Goal: Task Accomplishment & Management: Manage account settings

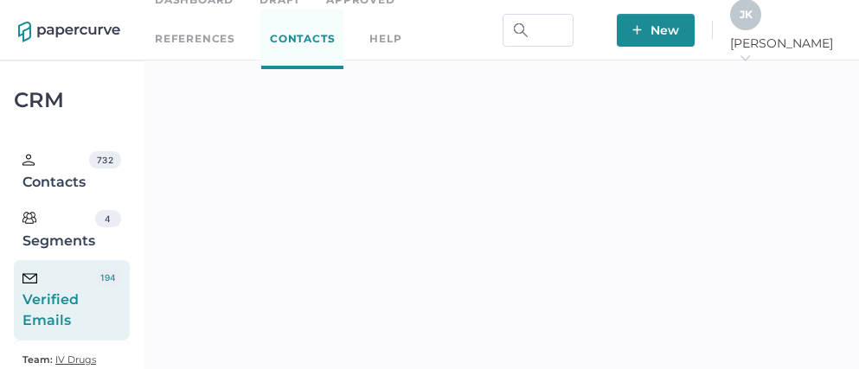
click at [753, 21] on span "J K" at bounding box center [746, 14] width 13 height 13
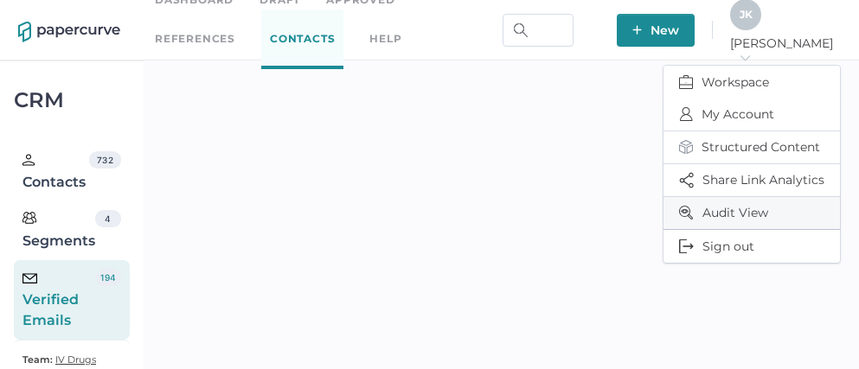
click at [737, 205] on span "Audit View" at bounding box center [751, 213] width 145 height 32
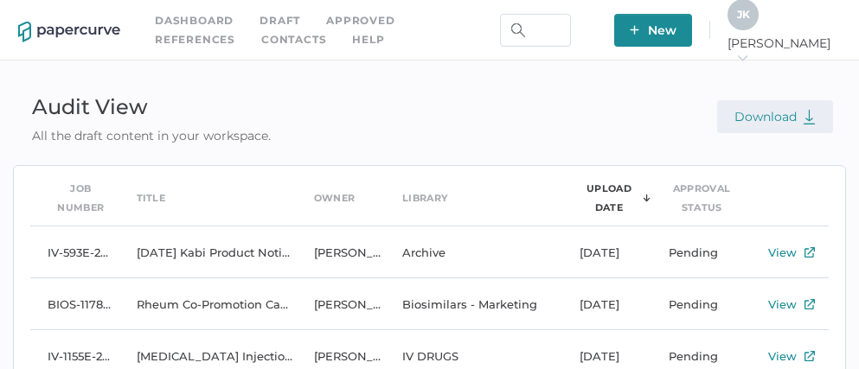
click at [792, 120] on span "Download" at bounding box center [774, 117] width 81 height 16
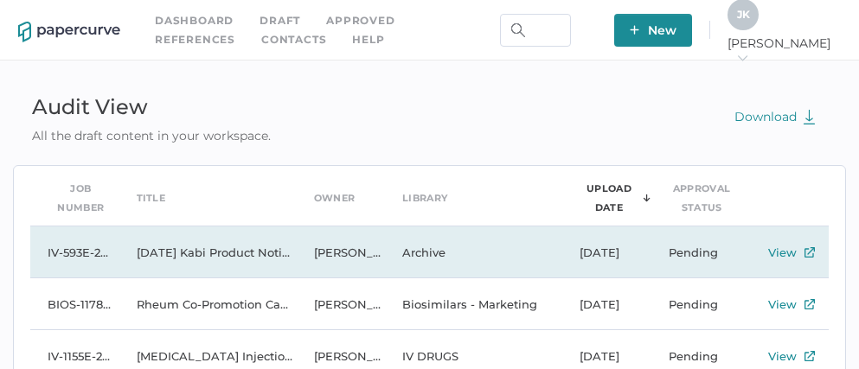
click at [218, 245] on td "2025 09 09 Kabi Product Notification Campaign report" at bounding box center [207, 253] width 177 height 52
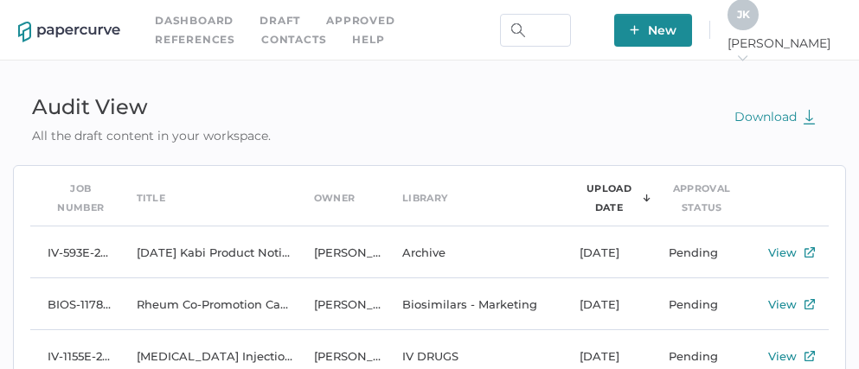
click at [261, 37] on link "Contacts" at bounding box center [293, 39] width 65 height 19
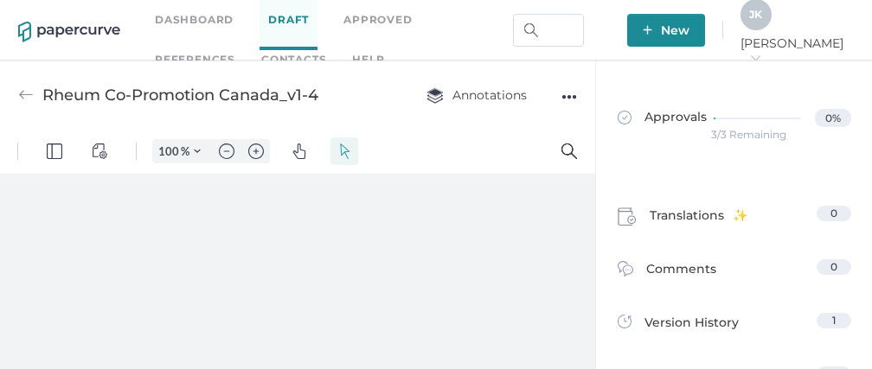
type input "111"
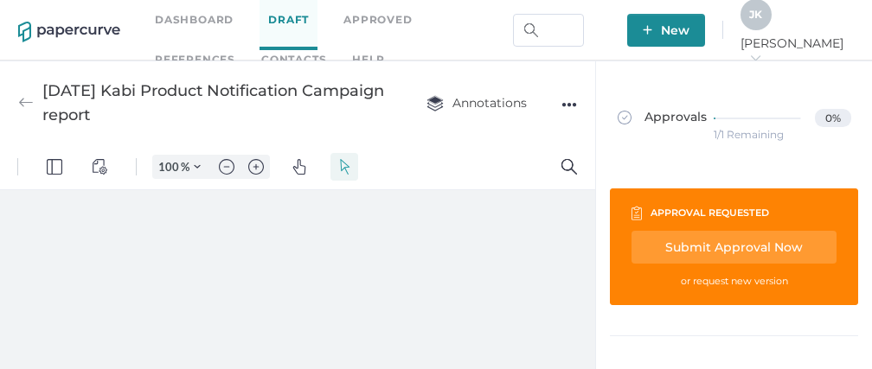
click at [574, 100] on div "●●●" at bounding box center [569, 105] width 16 height 24
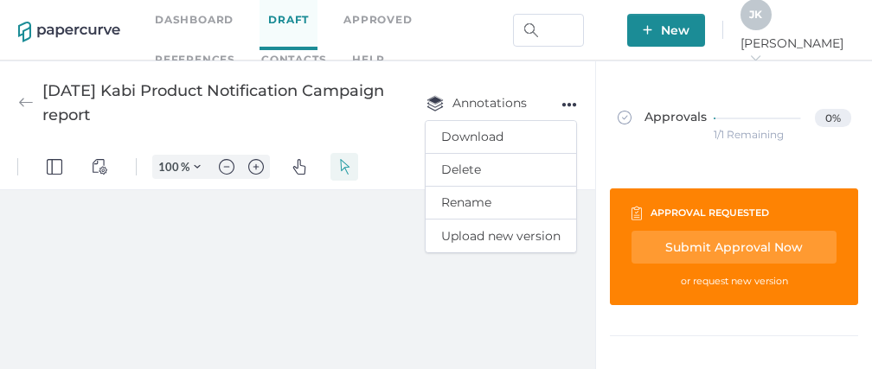
type input "111"
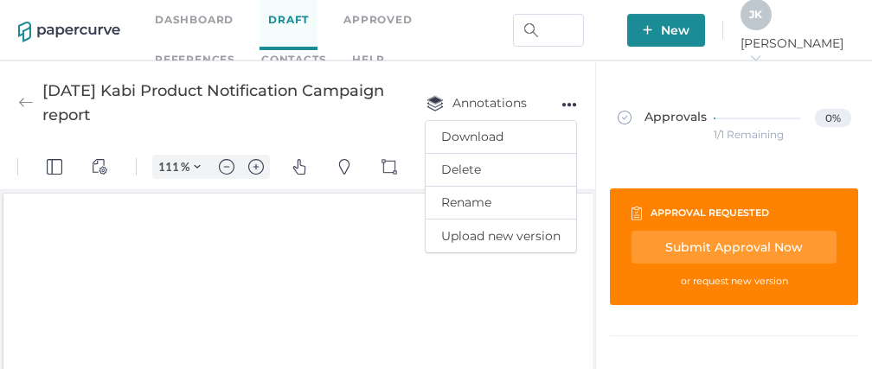
scroll to position [3, 0]
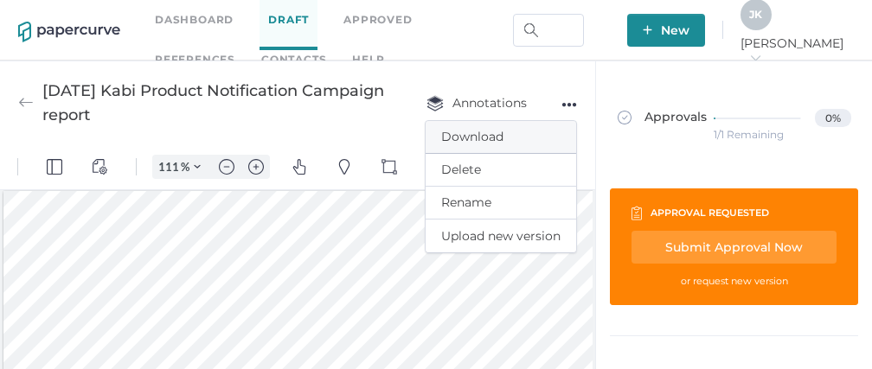
click at [485, 133] on span "Download" at bounding box center [500, 137] width 119 height 32
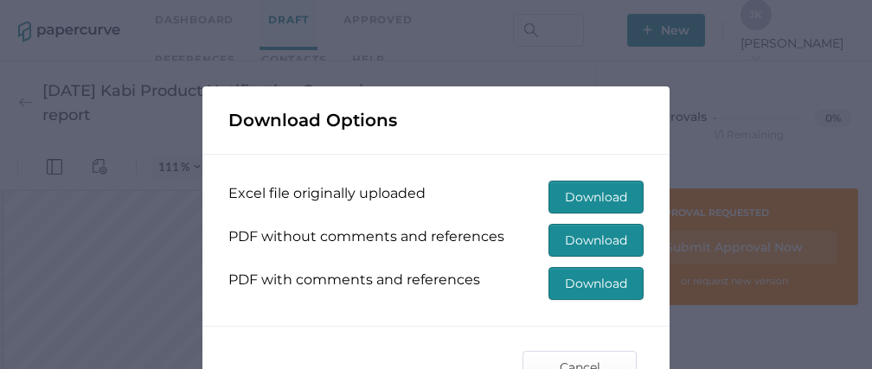
click at [587, 200] on span "Download" at bounding box center [596, 197] width 62 height 31
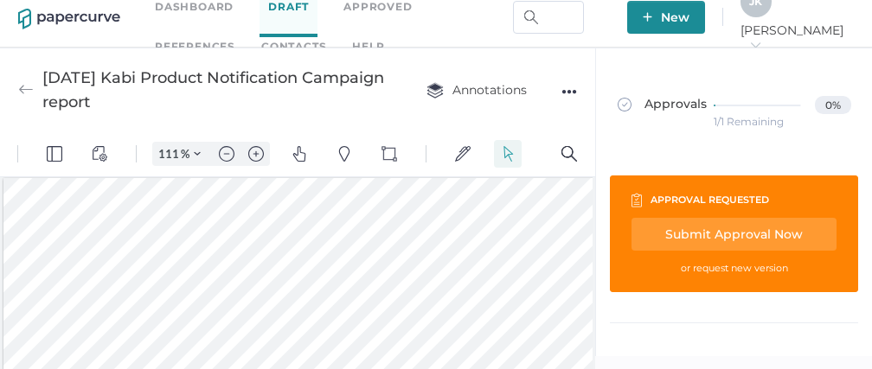
scroll to position [14, 0]
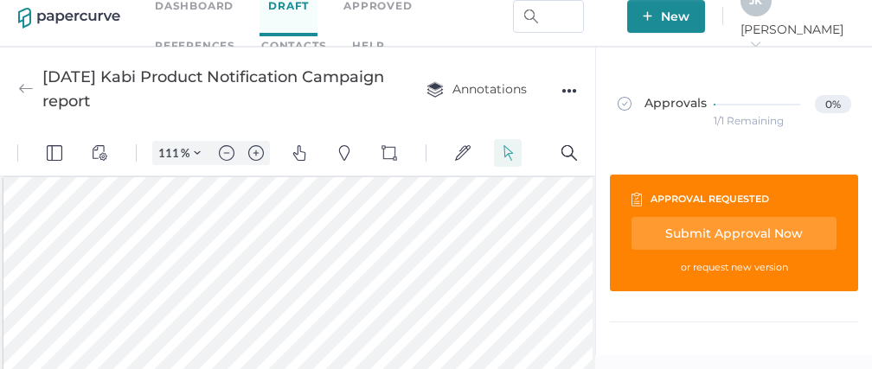
click at [193, 3] on link "Dashboard" at bounding box center [194, 6] width 79 height 19
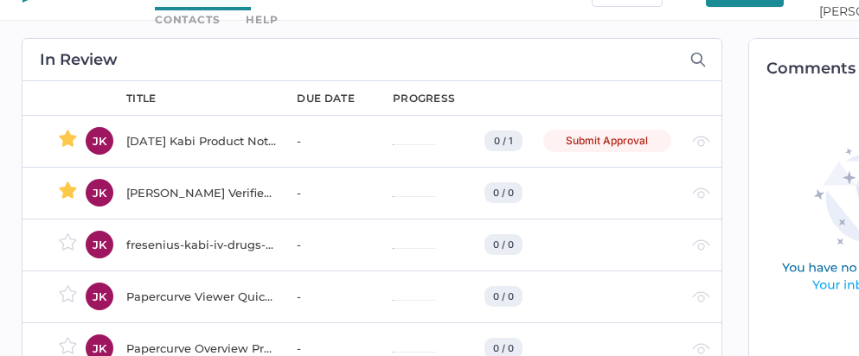
scroll to position [50, 0]
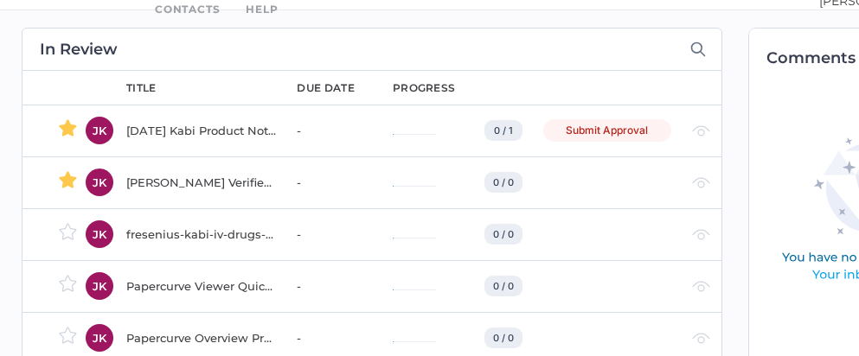
click at [192, 183] on div "[PERSON_NAME] Verified Email Case Study [DATE]-[DATE]" at bounding box center [201, 182] width 150 height 21
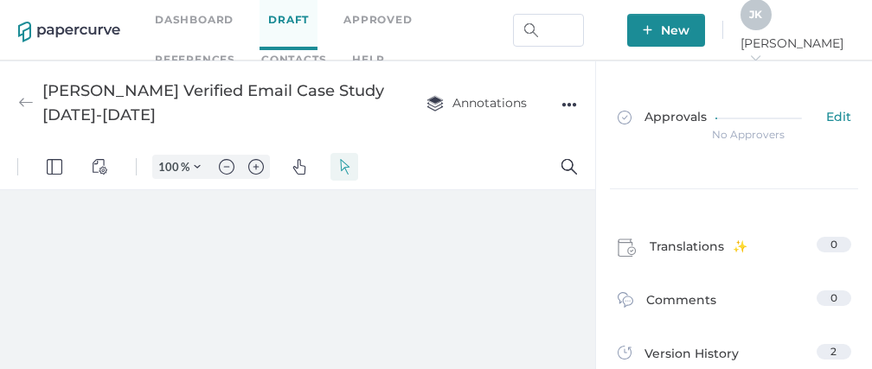
type input "111"
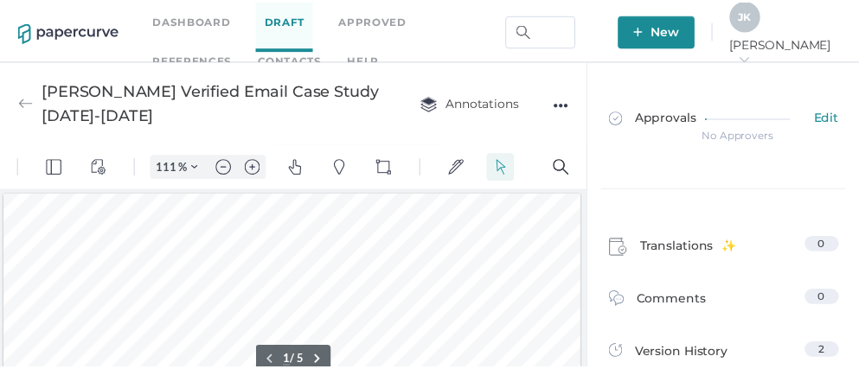
scroll to position [3, 0]
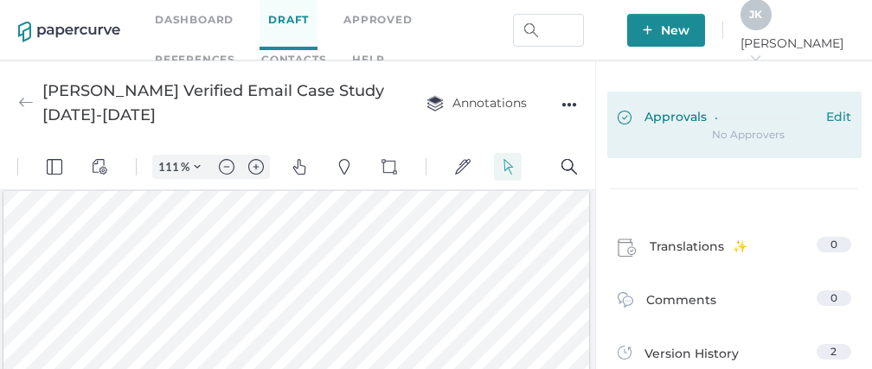
click at [715, 125] on div at bounding box center [766, 118] width 102 height 19
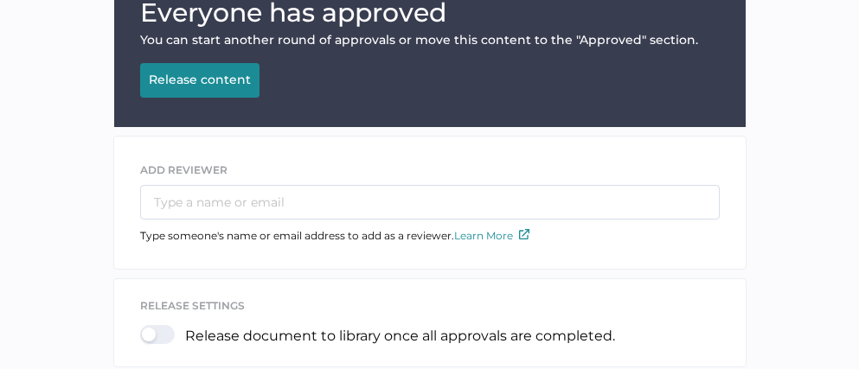
scroll to position [202, 0]
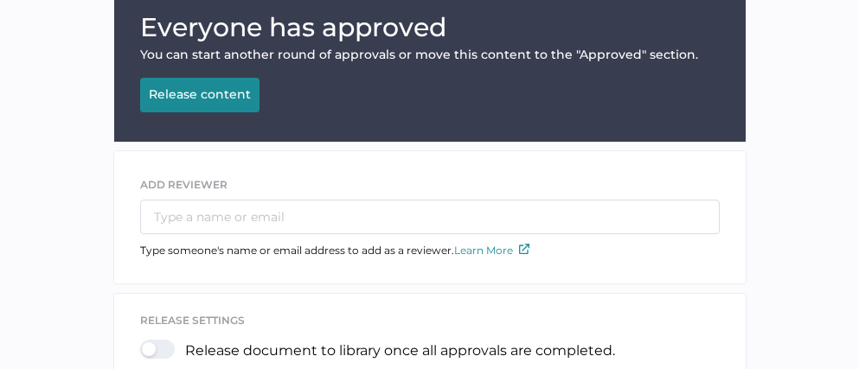
click at [196, 94] on div "Release content" at bounding box center [200, 94] width 102 height 16
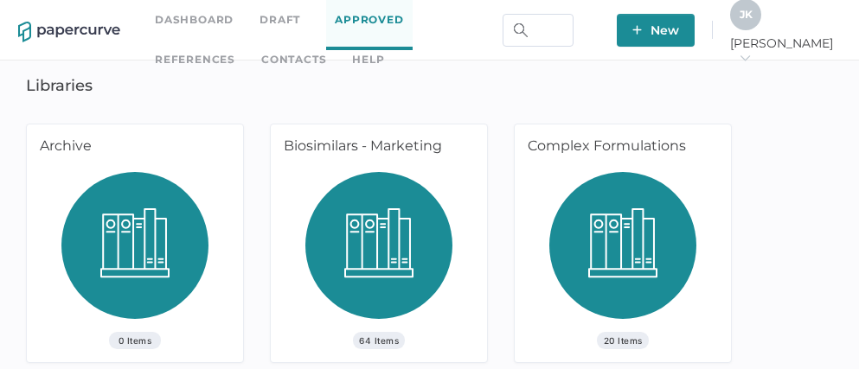
click at [202, 20] on link "Dashboard" at bounding box center [194, 19] width 79 height 19
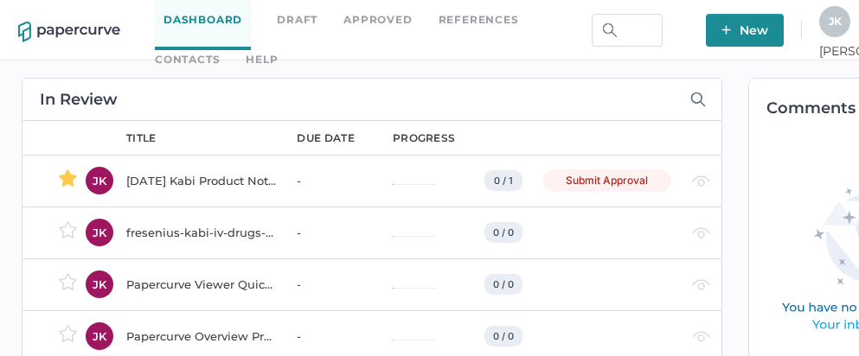
click at [180, 234] on div "fresenius-kabi-iv-drugs-contacts" at bounding box center [201, 232] width 150 height 21
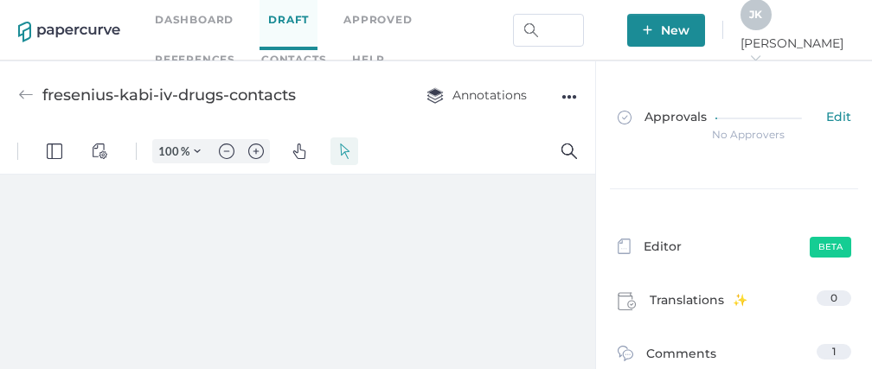
type input "111"
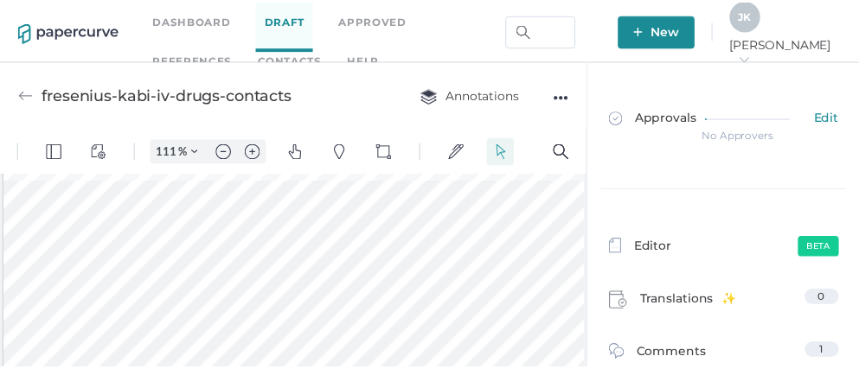
scroll to position [8, 0]
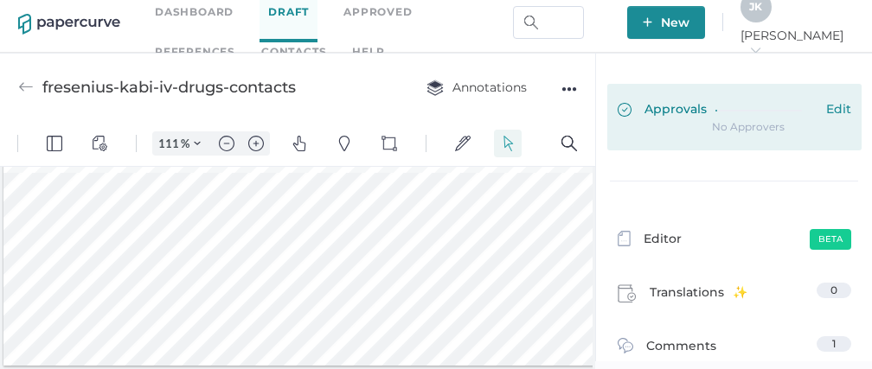
click at [705, 107] on div "Approvals Edit" at bounding box center [735, 110] width 234 height 19
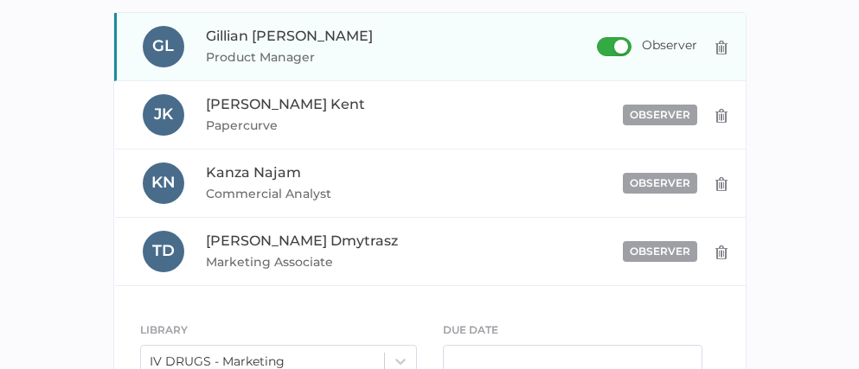
scroll to position [737, 0]
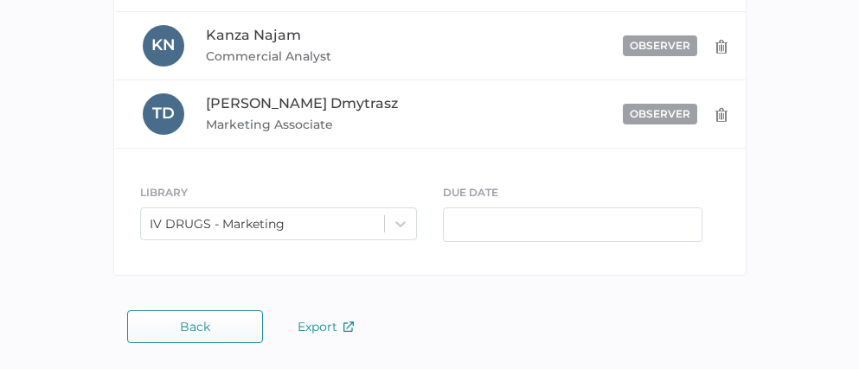
click at [197, 329] on span "Back" at bounding box center [195, 327] width 30 height 14
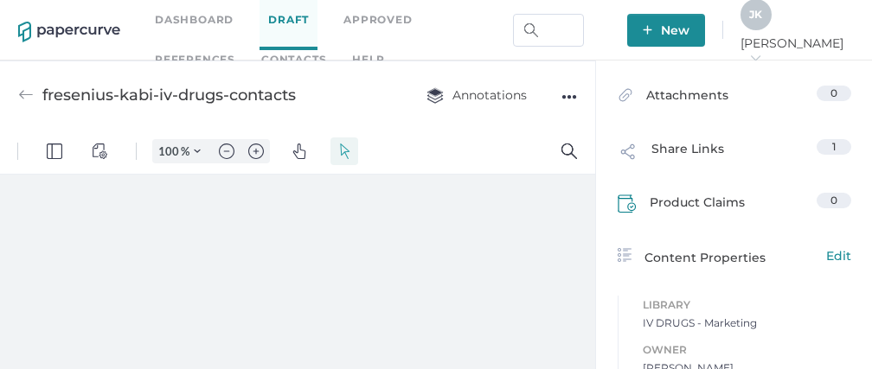
scroll to position [382, 0]
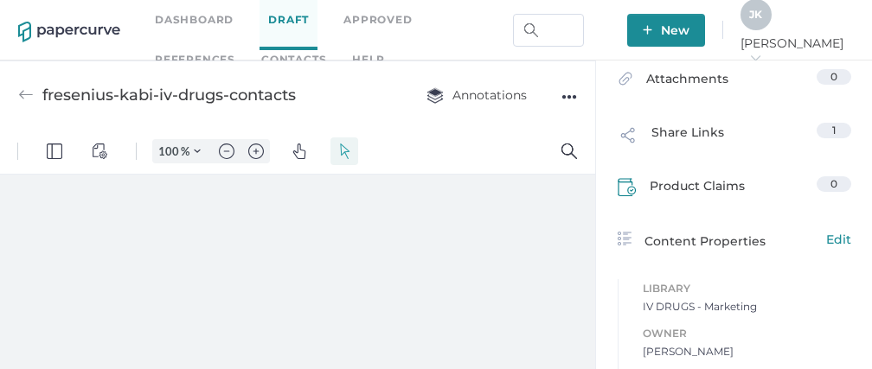
type input "111"
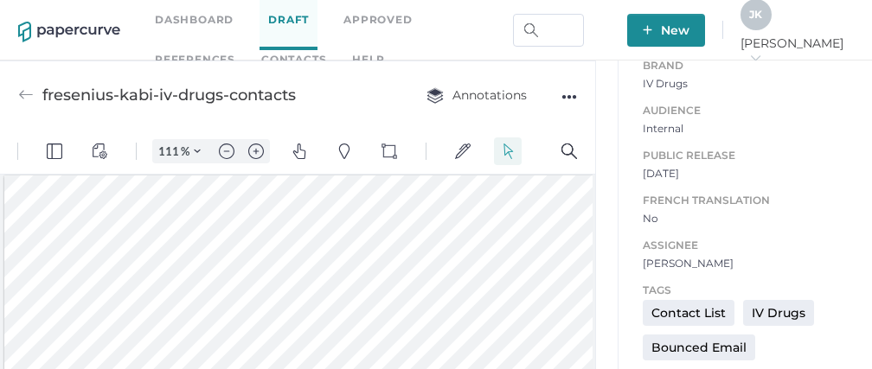
scroll to position [893, 0]
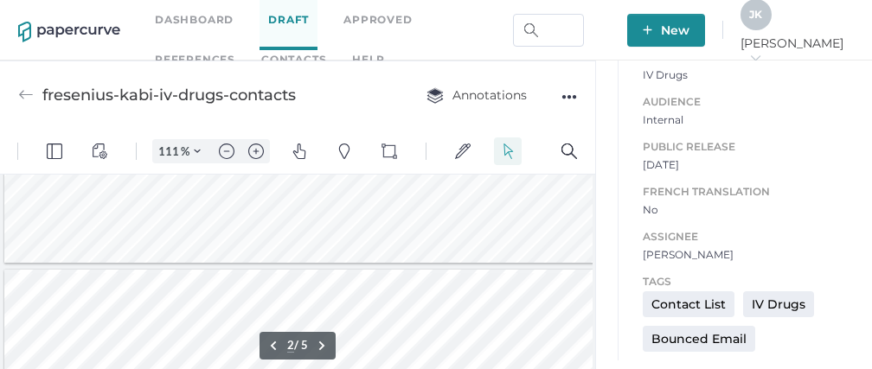
type input "1"
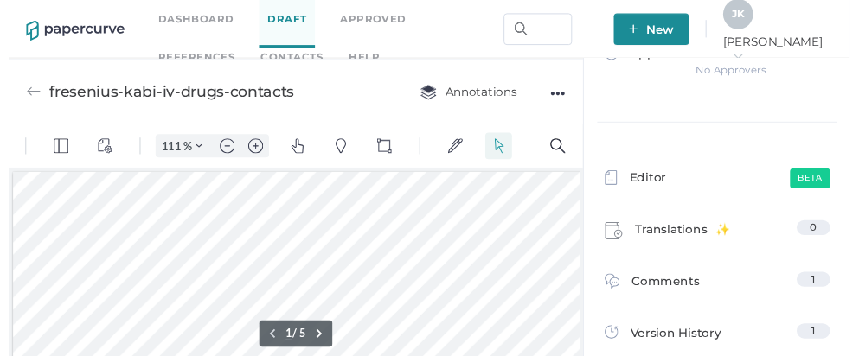
scroll to position [0, 0]
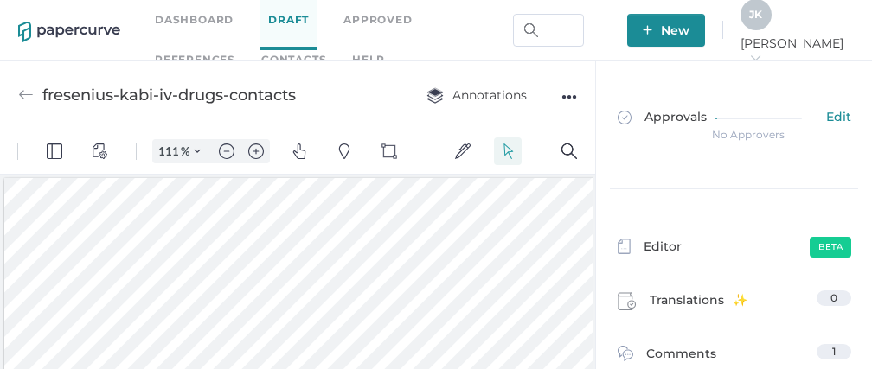
click at [567, 98] on div "●●●" at bounding box center [569, 97] width 16 height 24
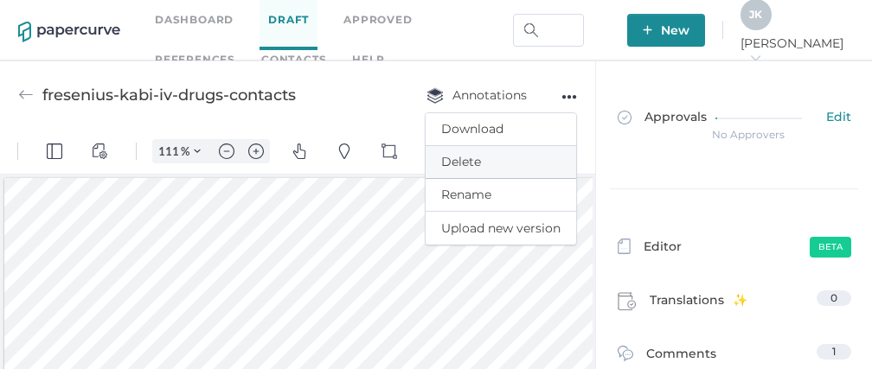
click at [465, 164] on span "Delete" at bounding box center [500, 162] width 119 height 32
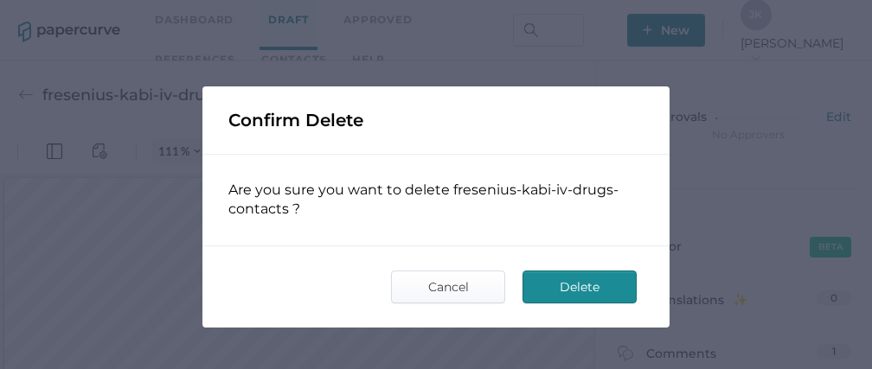
click at [551, 294] on span "Delete" at bounding box center [579, 287] width 81 height 31
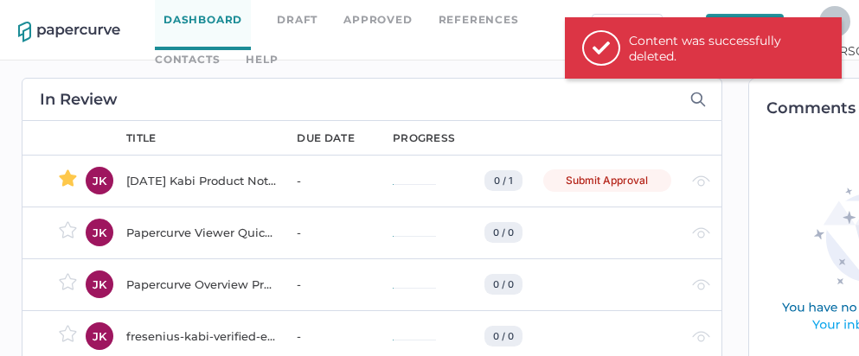
click at [183, 230] on div "Papercurve Viewer Quick Start Guide" at bounding box center [201, 232] width 150 height 21
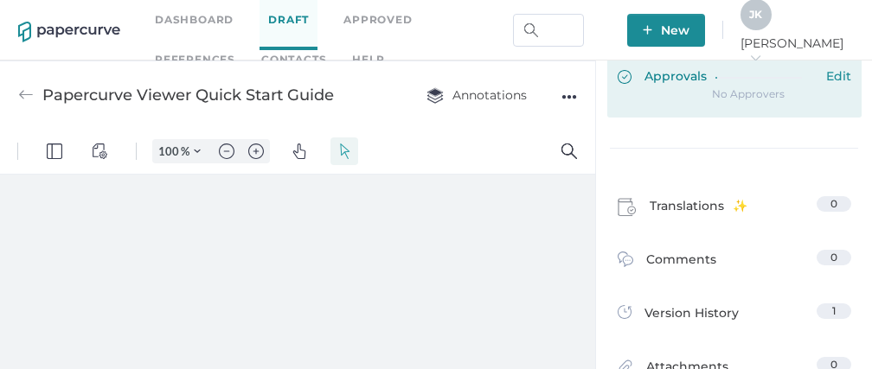
type input "111"
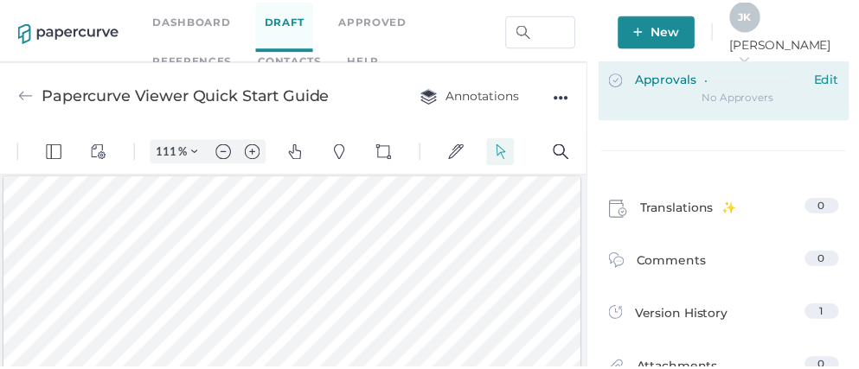
scroll to position [35, 0]
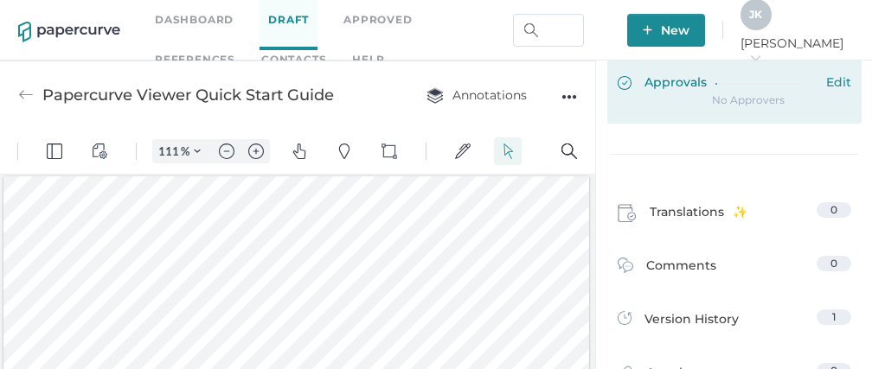
click at [683, 93] on span "Approvals" at bounding box center [662, 83] width 89 height 19
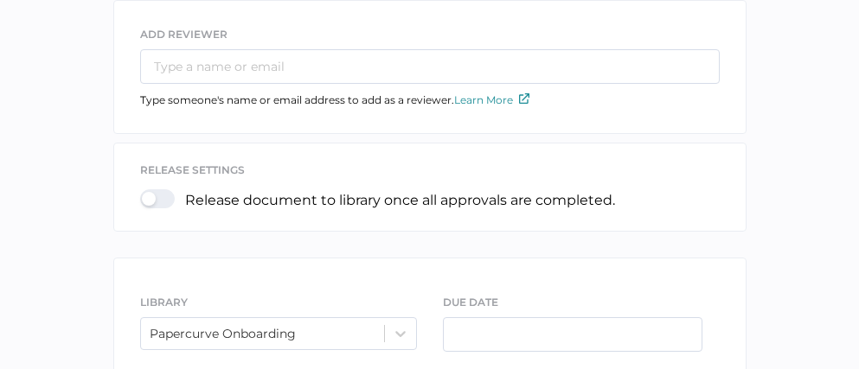
scroll to position [180, 0]
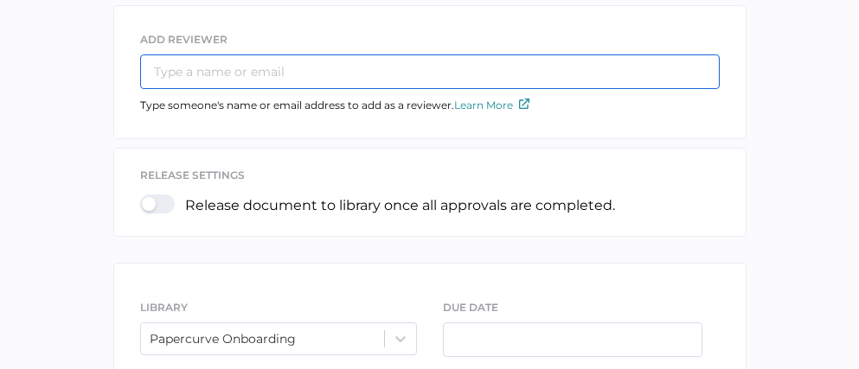
click at [234, 78] on input "text" at bounding box center [430, 71] width 580 height 35
type input "jeffrey.kent@papercurve.com"
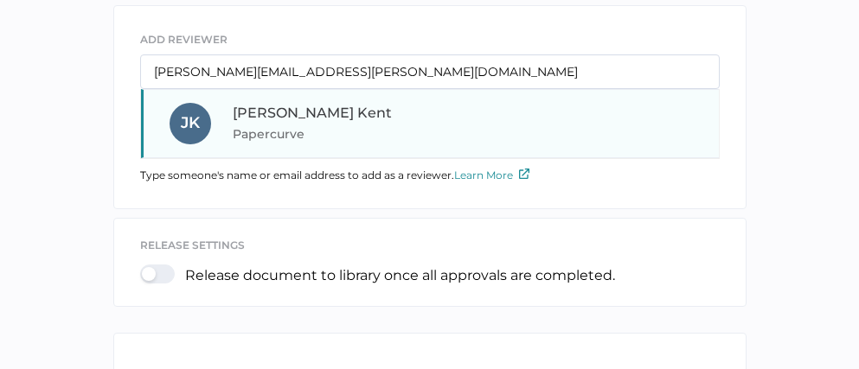
click at [323, 144] on div "J K Jeff Kent Papercurve" at bounding box center [430, 123] width 578 height 69
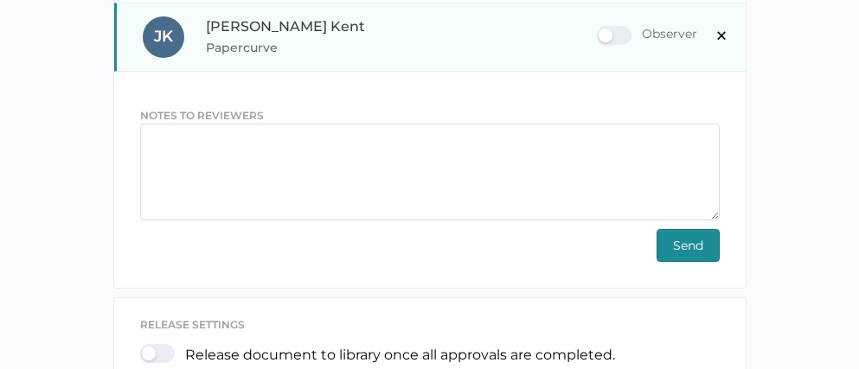
scroll to position [329, 0]
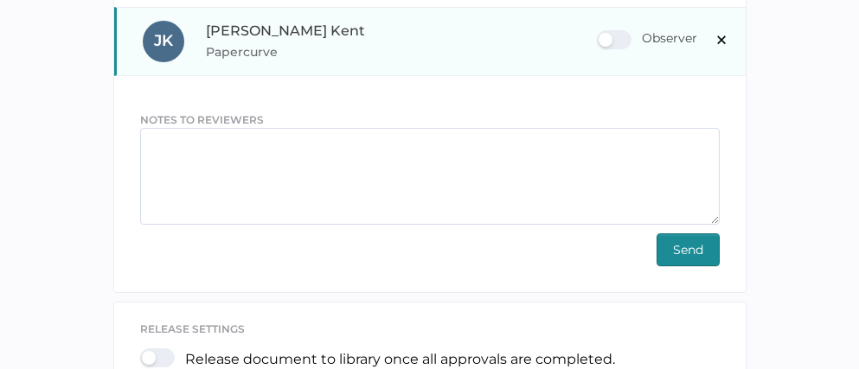
click at [624, 37] on div "Observer" at bounding box center [647, 39] width 100 height 19
click at [600, 33] on input "Observer" at bounding box center [600, 33] width 0 height 0
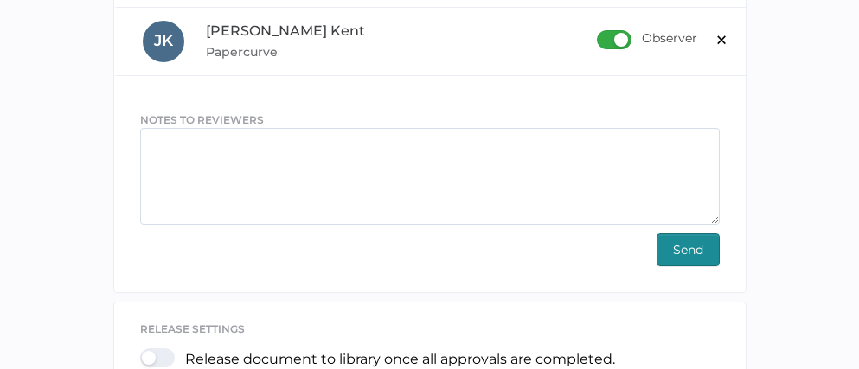
click at [686, 234] on span "Send" at bounding box center [688, 249] width 30 height 31
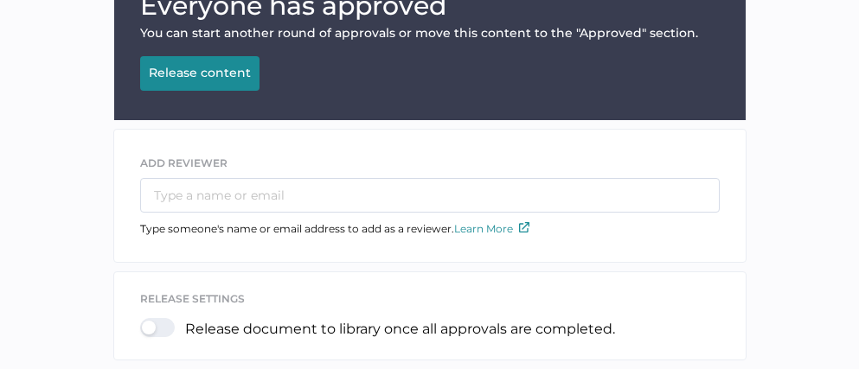
scroll to position [172, 0]
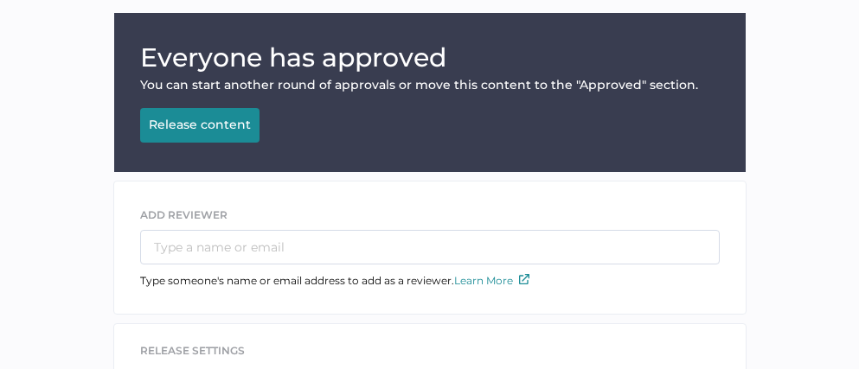
click at [234, 131] on button "Release content Releasing..." at bounding box center [199, 125] width 119 height 35
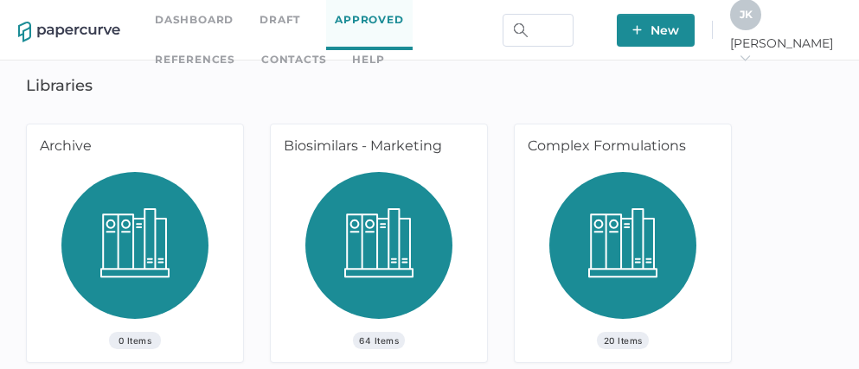
click at [189, 21] on link "Dashboard" at bounding box center [194, 19] width 79 height 19
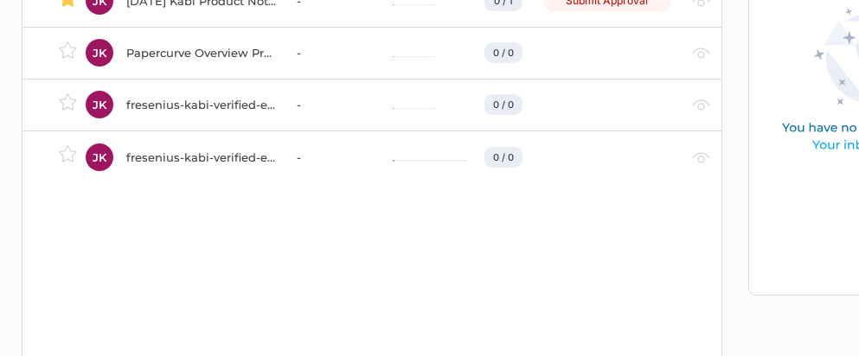
scroll to position [183, 0]
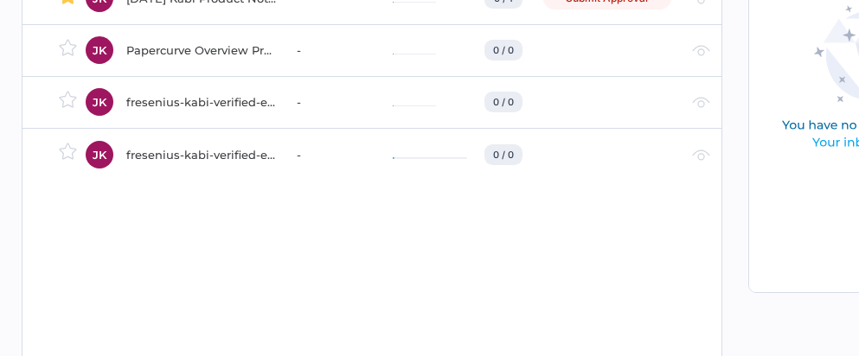
click at [188, 47] on div "Papercurve Overview Presentation" at bounding box center [201, 50] width 150 height 21
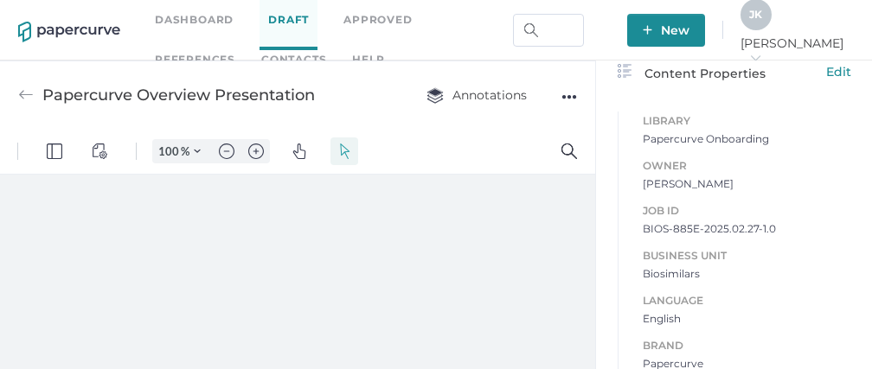
scroll to position [555, 0]
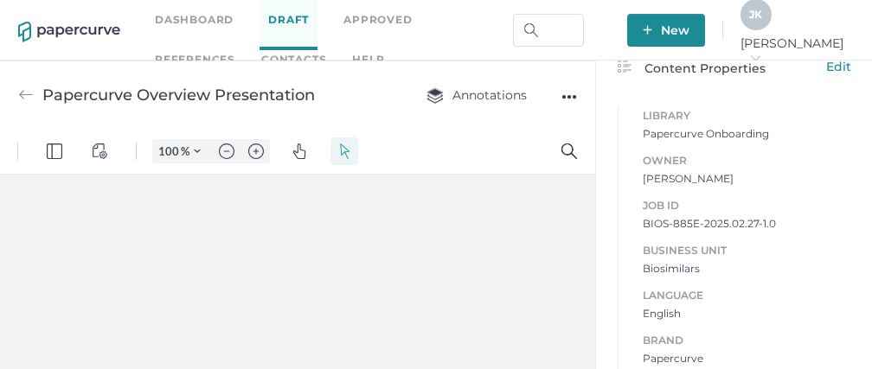
type input "111"
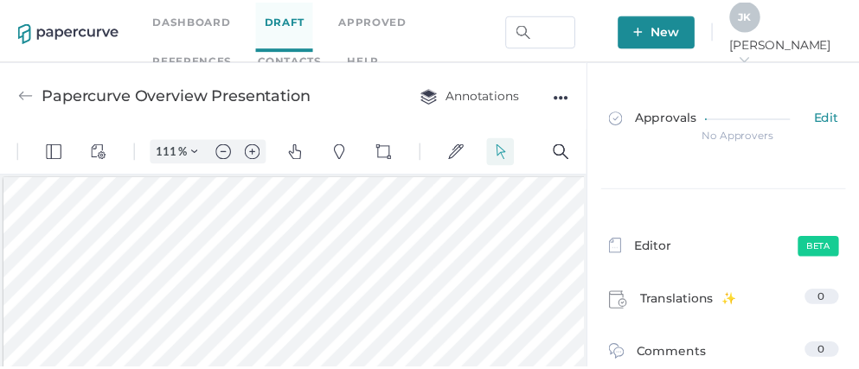
scroll to position [3, 0]
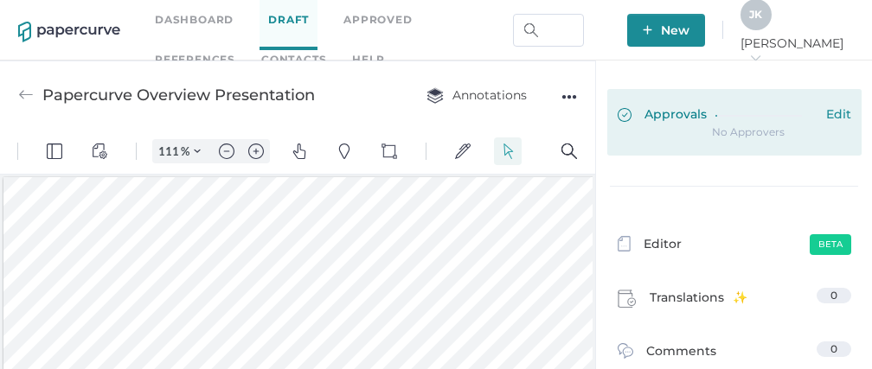
click at [669, 123] on span "Approvals" at bounding box center [662, 115] width 89 height 19
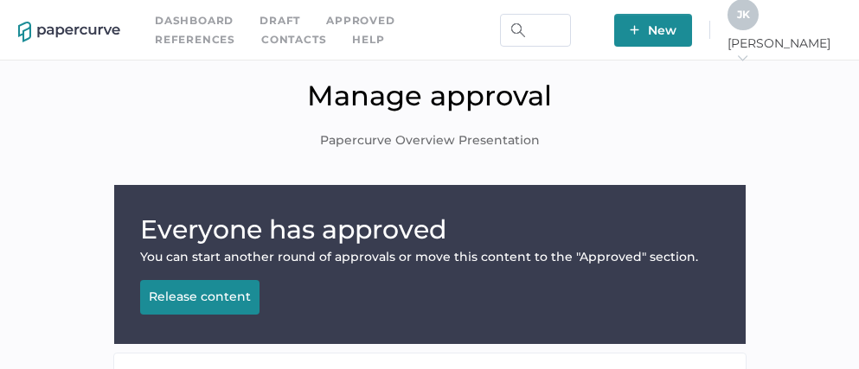
click at [201, 306] on button "Release content Releasing..." at bounding box center [199, 297] width 119 height 35
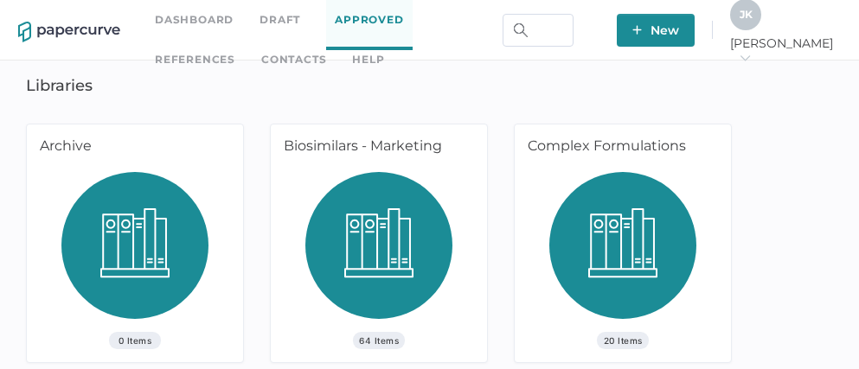
click at [186, 21] on link "Dashboard" at bounding box center [194, 19] width 79 height 19
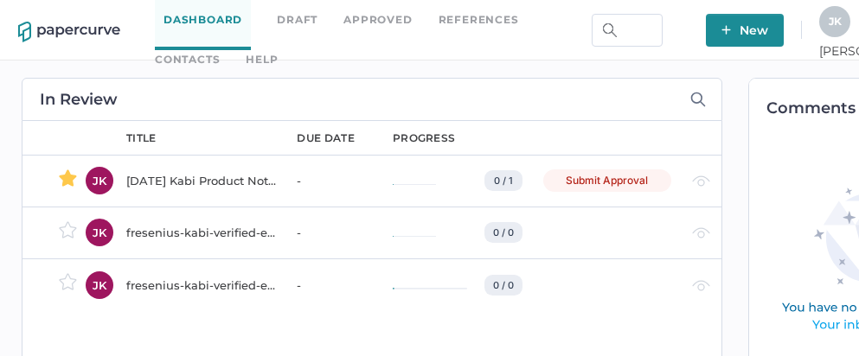
click at [197, 232] on div "fresenius-kabi-verified-email-most-engaged-contacts-2024" at bounding box center [201, 232] width 150 height 21
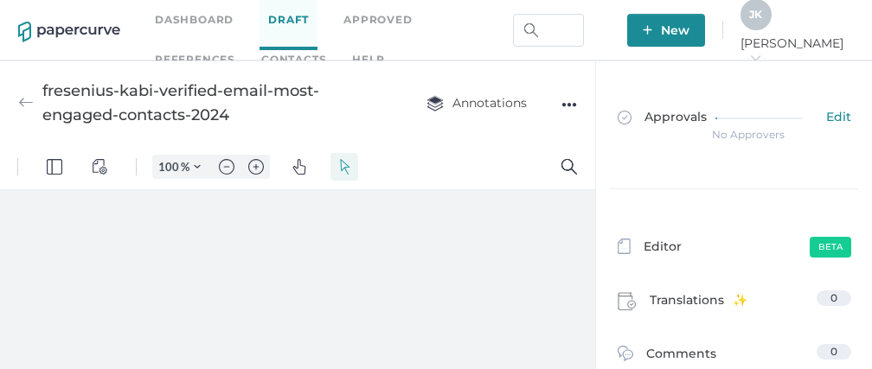
type input "111"
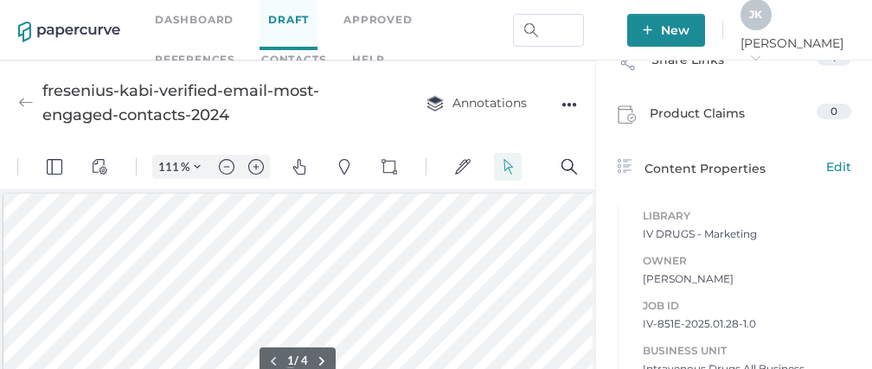
click at [569, 101] on div "●●●" at bounding box center [569, 105] width 16 height 24
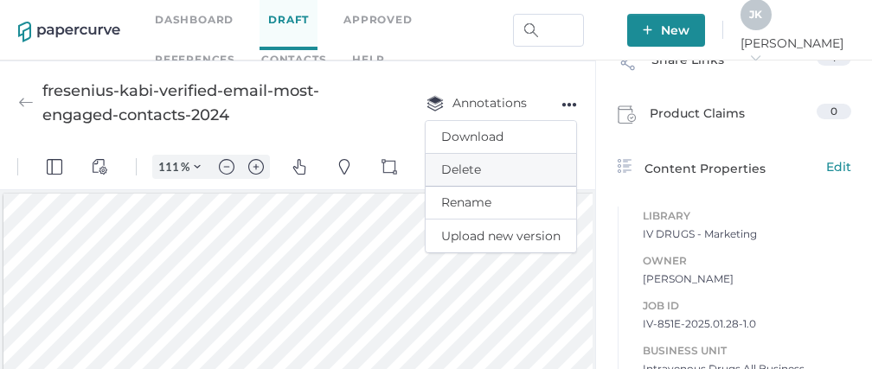
click at [472, 173] on span "Delete" at bounding box center [500, 170] width 119 height 32
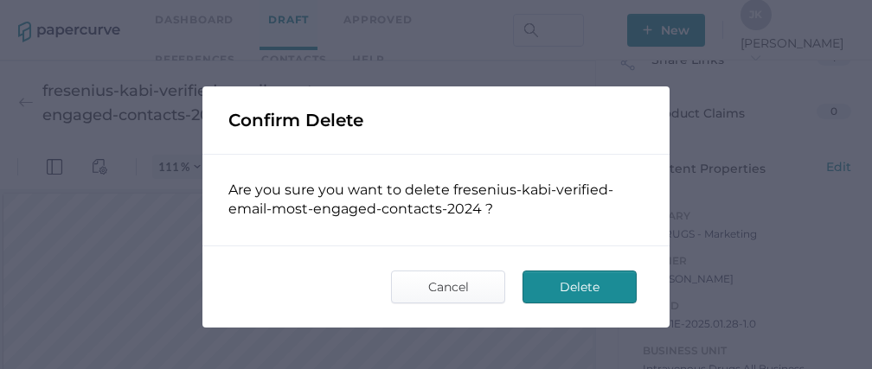
click at [584, 285] on span "Delete" at bounding box center [579, 287] width 81 height 31
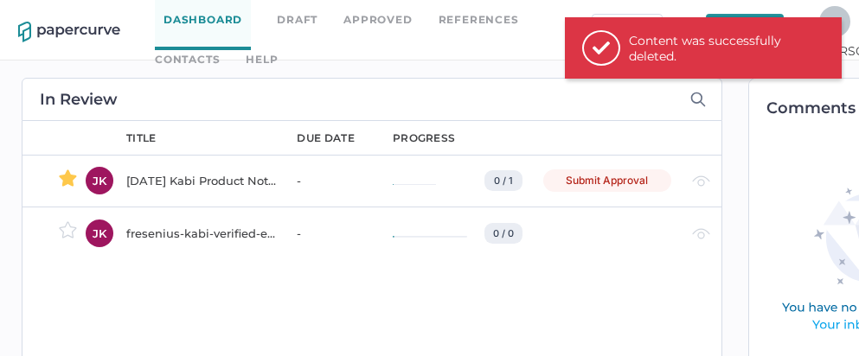
click at [203, 236] on div "fresenius-kabi-verified-email-campaigns-2024" at bounding box center [201, 233] width 150 height 21
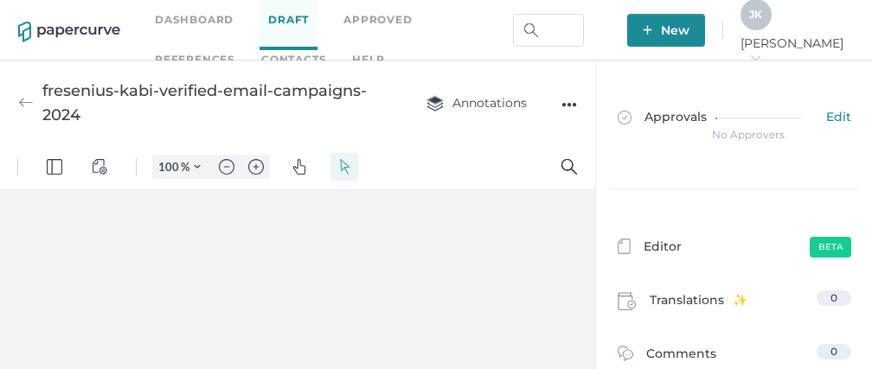
scroll to position [23, 0]
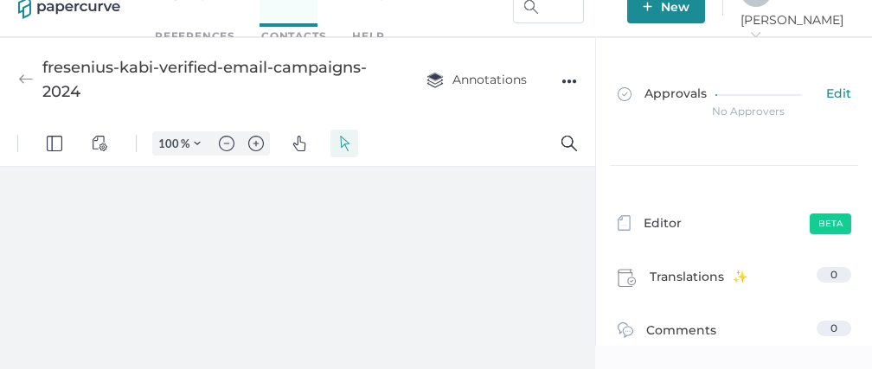
type input "111"
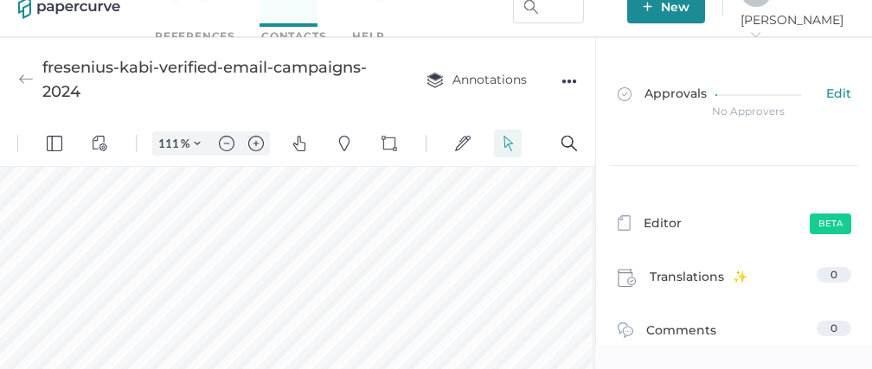
scroll to position [31, 0]
click at [567, 77] on div "●●●" at bounding box center [569, 81] width 16 height 24
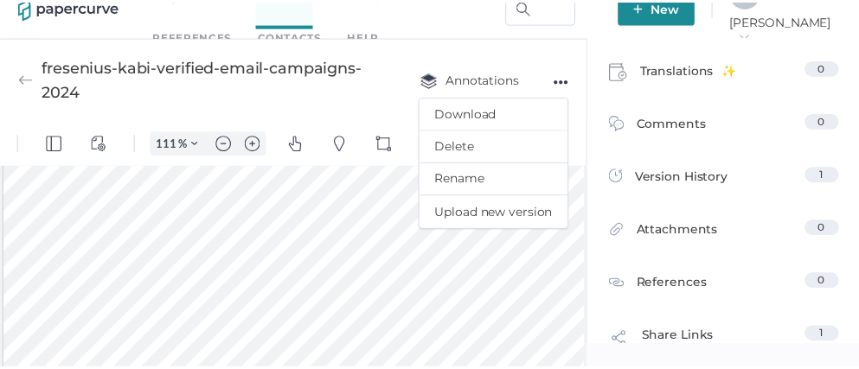
scroll to position [0, 0]
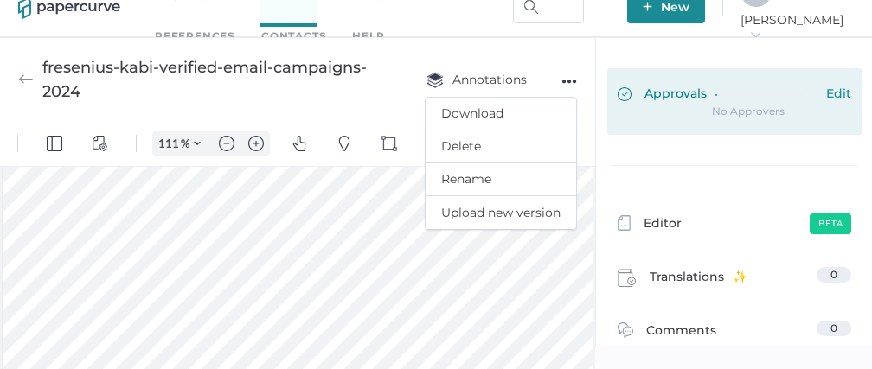
click at [670, 99] on span "Approvals" at bounding box center [662, 95] width 89 height 19
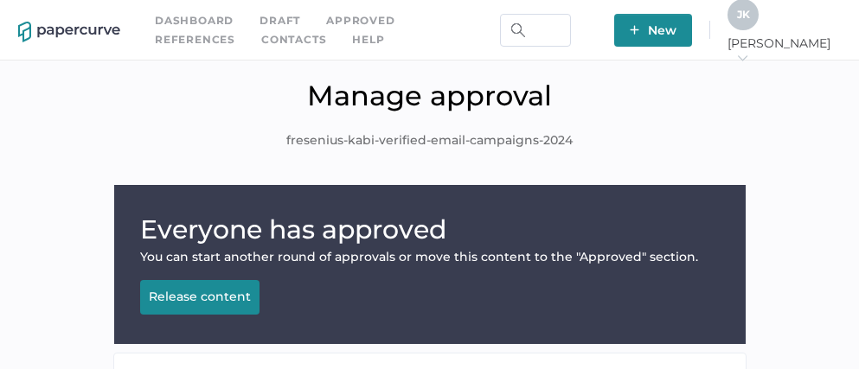
click at [188, 298] on div "Release content" at bounding box center [200, 297] width 102 height 16
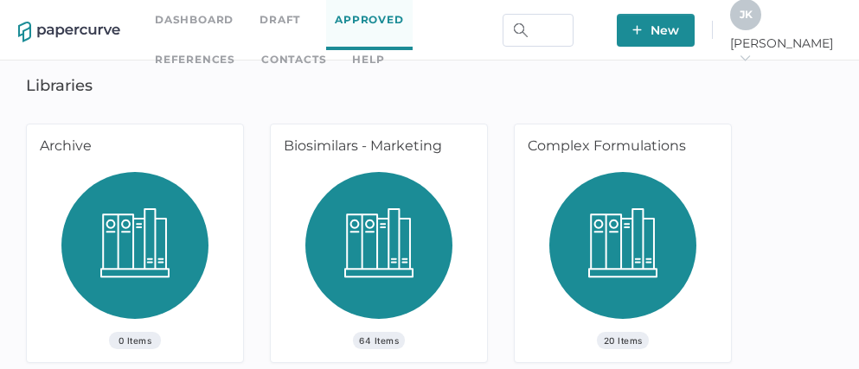
click at [188, 18] on link "Dashboard" at bounding box center [194, 19] width 79 height 19
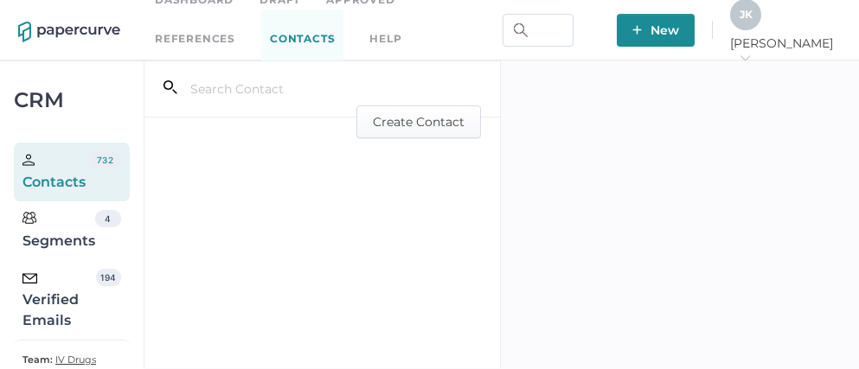
click at [67, 291] on div "Verified Emails" at bounding box center [59, 300] width 74 height 62
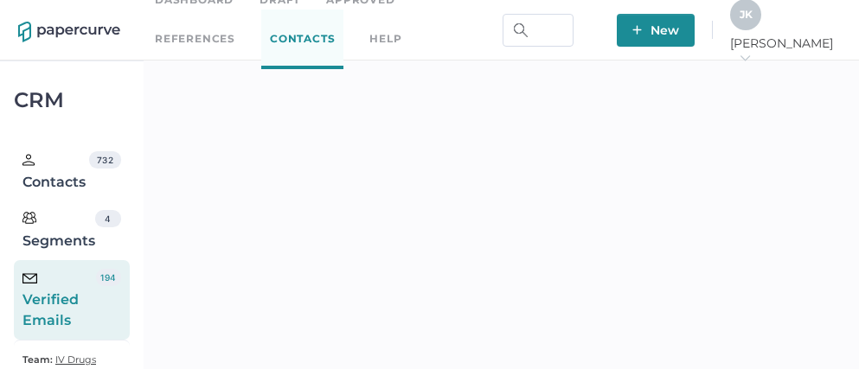
click at [202, 3] on link "Dashboard" at bounding box center [194, -1] width 79 height 19
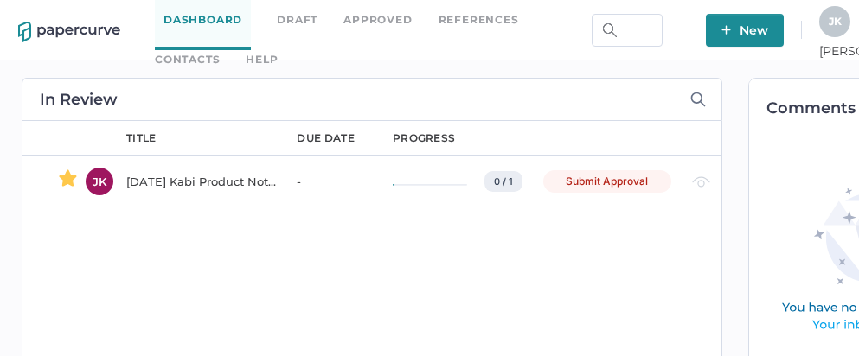
click at [187, 185] on div "[DATE] Kabi Product Notification Campaign report" at bounding box center [201, 181] width 150 height 21
click at [572, 31] on div "Dashboard Draft Approved References Contacts help" at bounding box center [377, 29] width 445 height 79
click at [220, 50] on link "Contacts" at bounding box center [187, 59] width 65 height 19
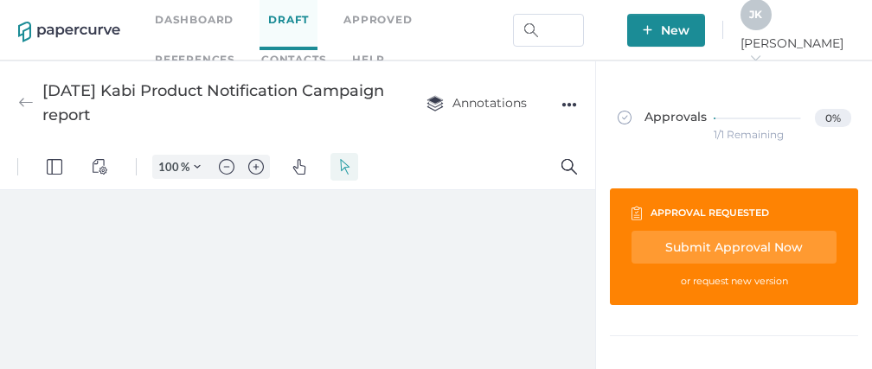
type input "111"
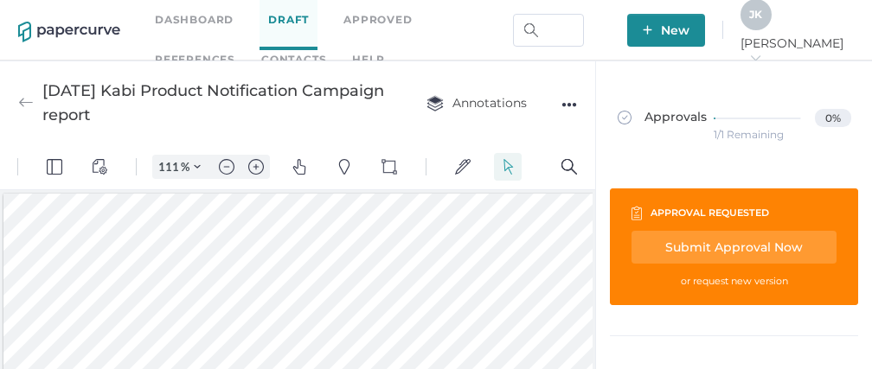
scroll to position [35, 0]
click at [261, 54] on link "Contacts" at bounding box center [293, 59] width 65 height 19
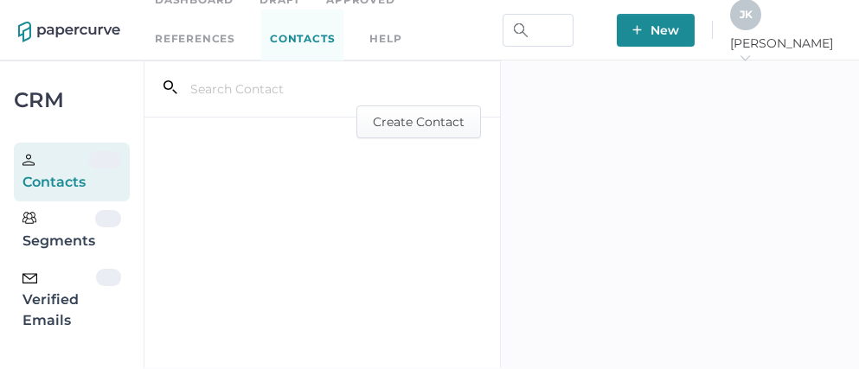
click at [54, 300] on div "Verified Emails" at bounding box center [59, 300] width 74 height 62
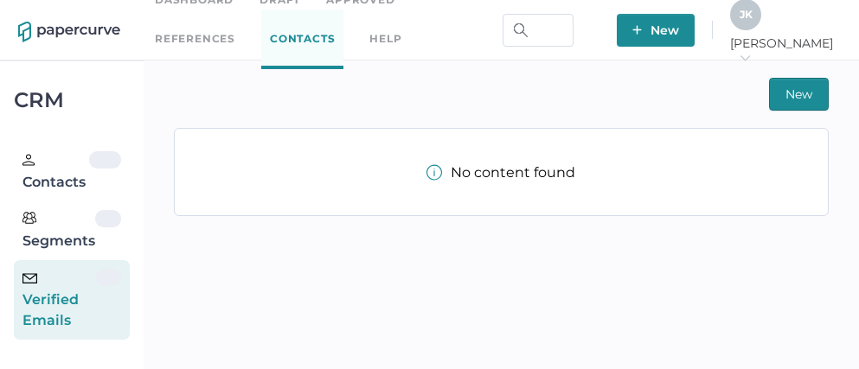
click at [54, 300] on div "Verified Emails" at bounding box center [59, 300] width 74 height 62
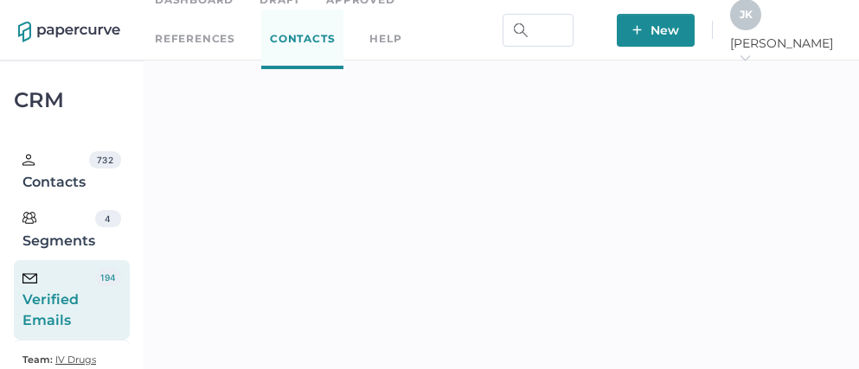
click at [213, 2] on link "Dashboard" at bounding box center [194, -1] width 79 height 19
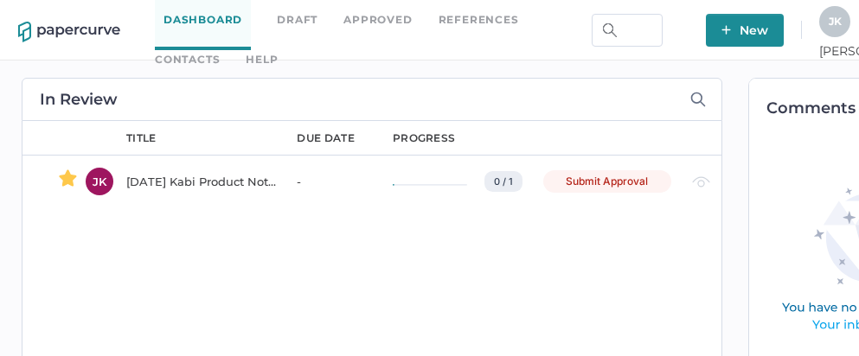
click at [177, 183] on div "[DATE] Kabi Product Notification Campaign report" at bounding box center [201, 181] width 150 height 21
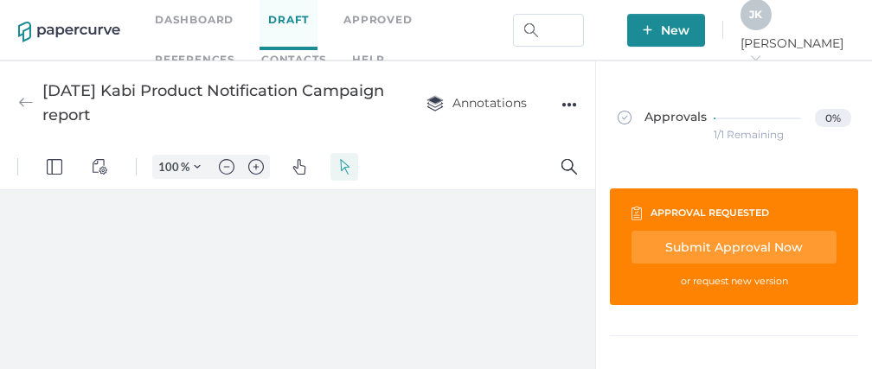
type input "111"
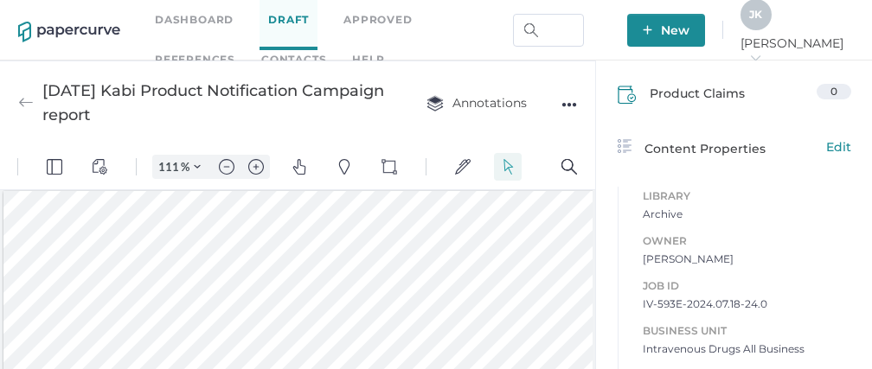
scroll to position [683, 0]
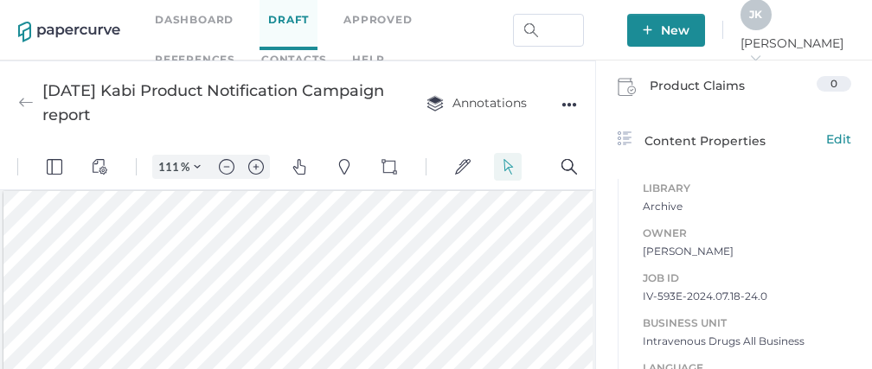
click at [667, 189] on span "Library" at bounding box center [747, 188] width 208 height 19
click at [663, 204] on span "Archive" at bounding box center [747, 206] width 208 height 17
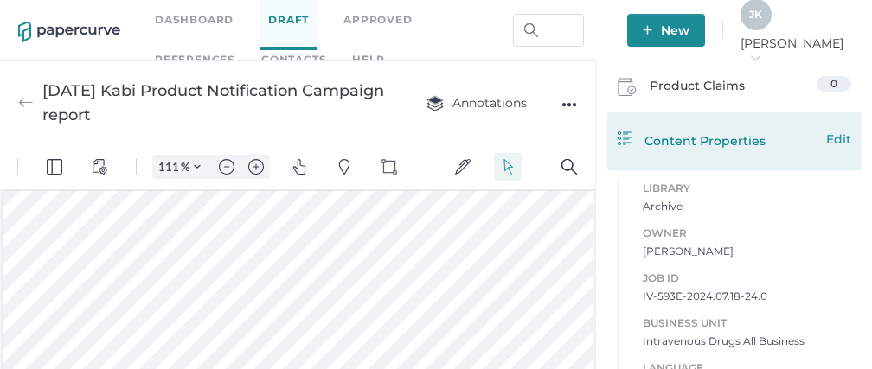
click at [836, 138] on span "Edit" at bounding box center [838, 139] width 25 height 19
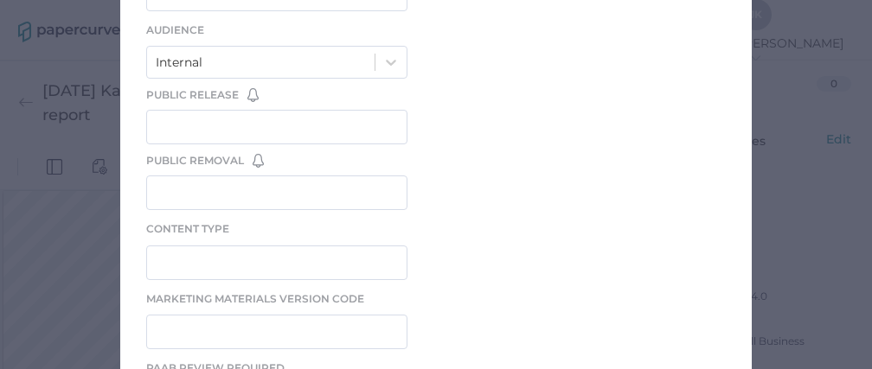
scroll to position [550, 0]
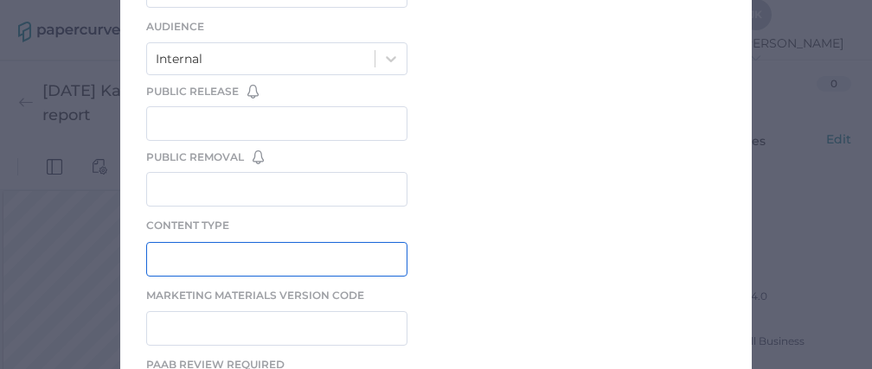
click at [253, 259] on input "text" at bounding box center [276, 259] width 261 height 35
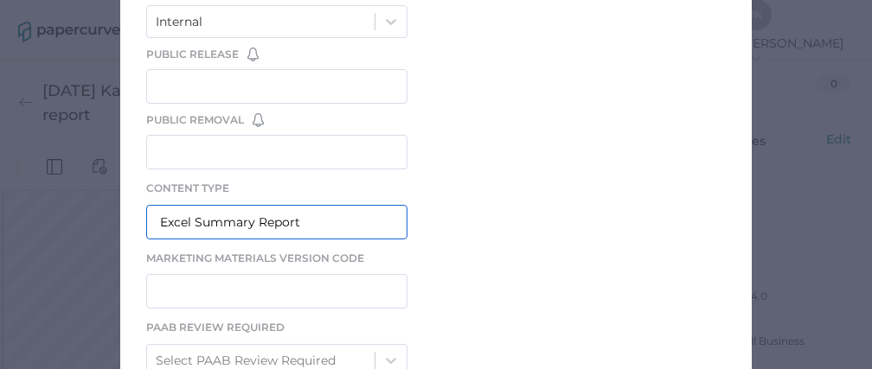
scroll to position [591, 0]
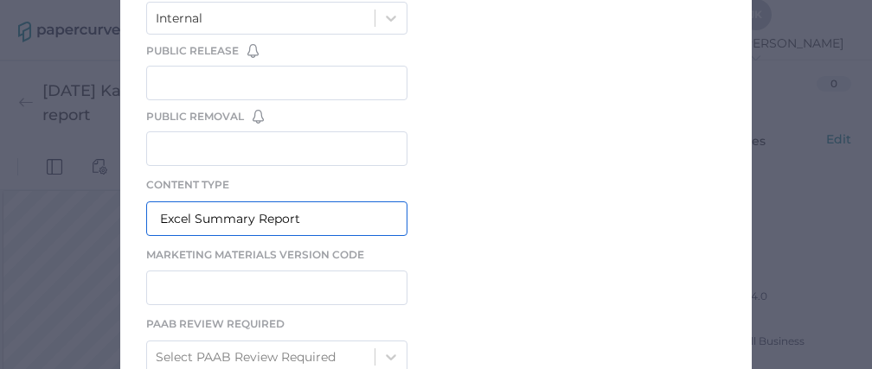
type input "Excel Summary Report"
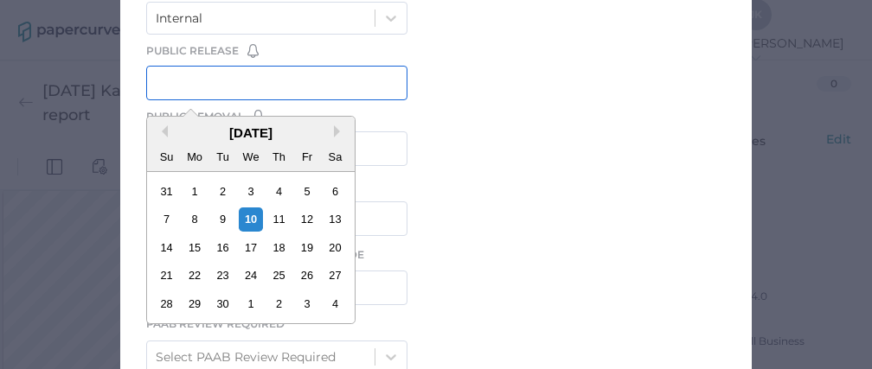
click at [287, 70] on input "text" at bounding box center [276, 83] width 261 height 35
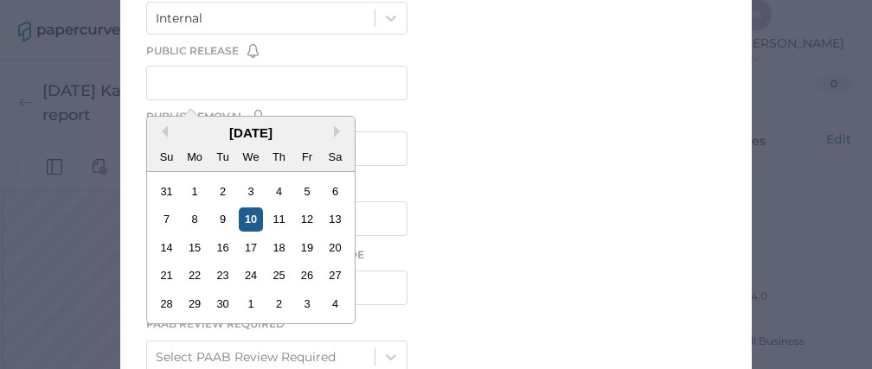
click at [244, 214] on div "10" at bounding box center [250, 219] width 23 height 23
type input "09/10/2025"
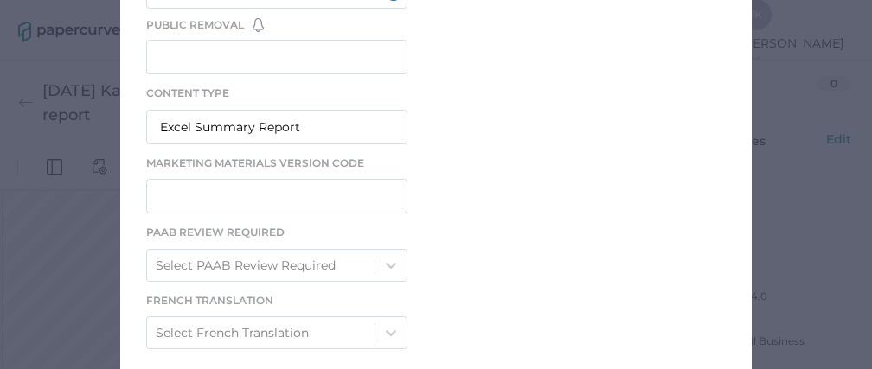
scroll to position [683, 0]
click at [311, 254] on div "Select PAAB Review Required" at bounding box center [246, 263] width 180 height 19
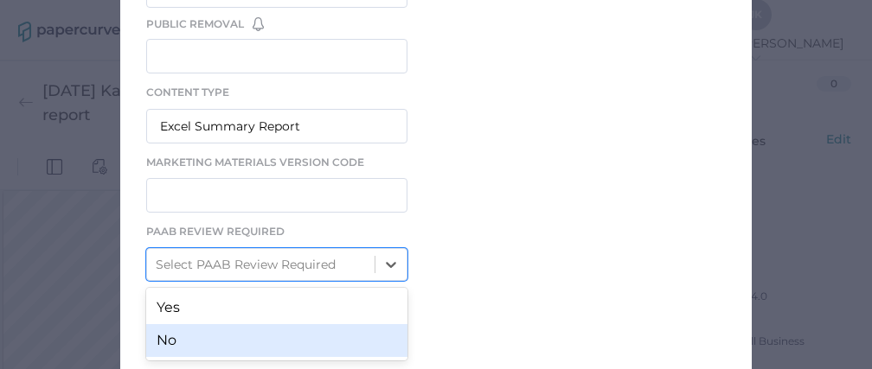
click at [195, 340] on div "No" at bounding box center [276, 340] width 261 height 33
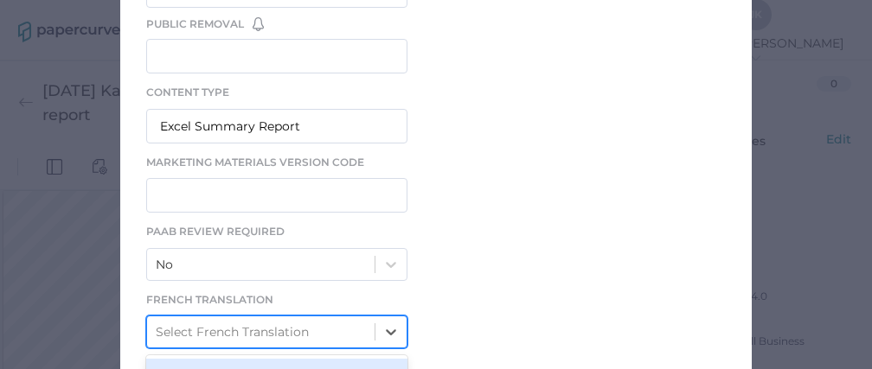
scroll to position [746, 0]
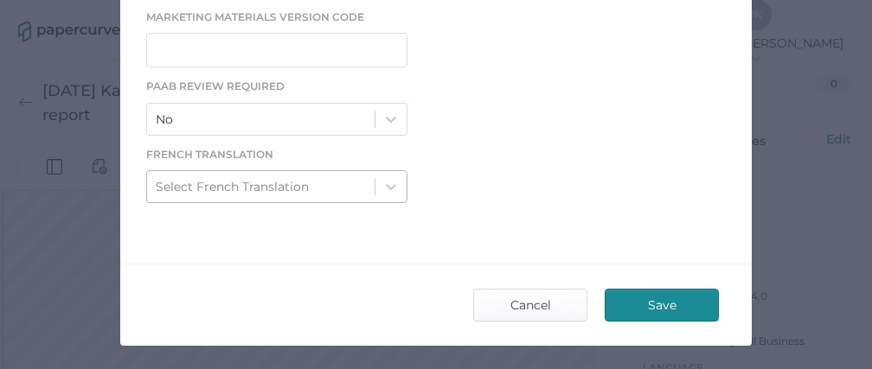
scroll to position [862, 0]
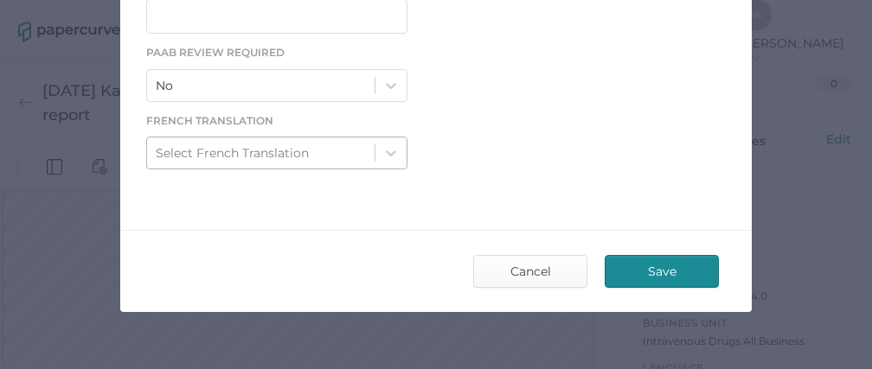
click at [340, 143] on div "Select French Translation" at bounding box center [260, 152] width 227 height 29
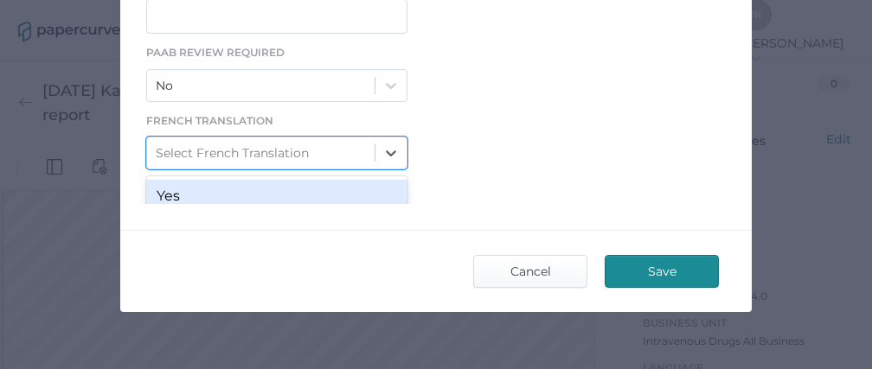
scroll to position [46, 0]
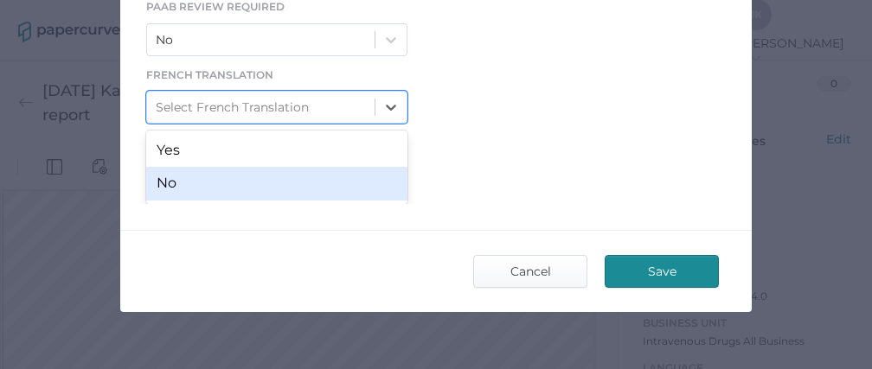
click at [272, 185] on div "No" at bounding box center [276, 183] width 261 height 33
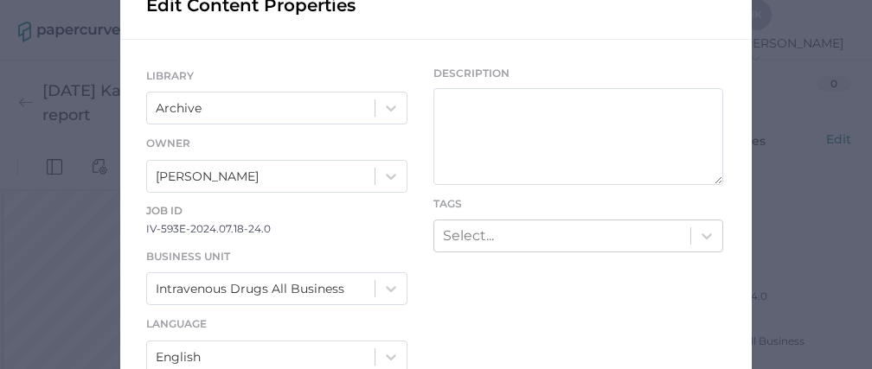
scroll to position [118, 0]
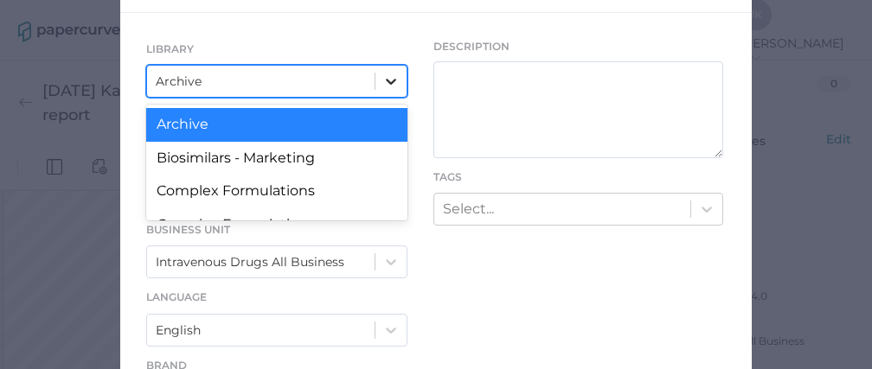
click at [375, 98] on div "option Archive focused, 1 of 21. 21 results available. Use Up and Down to choos…" at bounding box center [276, 81] width 261 height 33
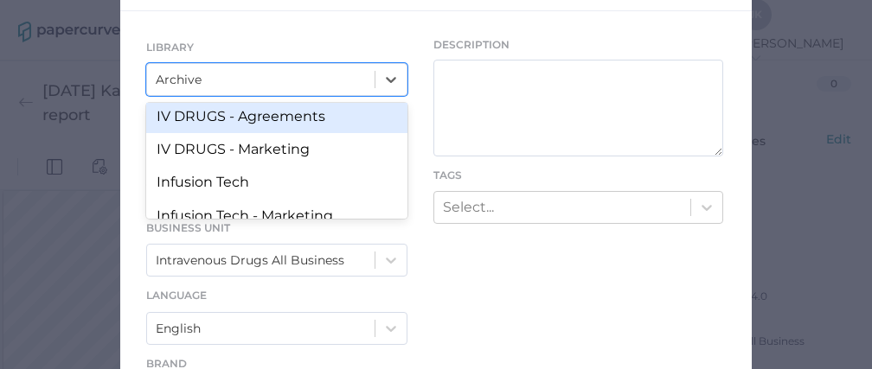
scroll to position [250, 0]
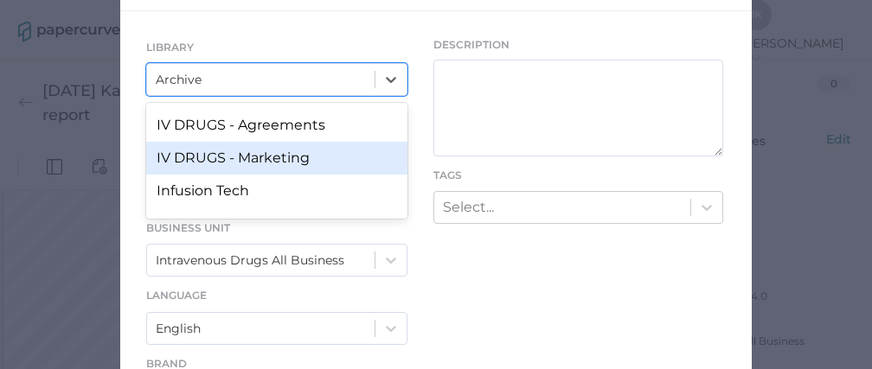
click at [279, 166] on div "IV DRUGS - Marketing" at bounding box center [276, 158] width 261 height 33
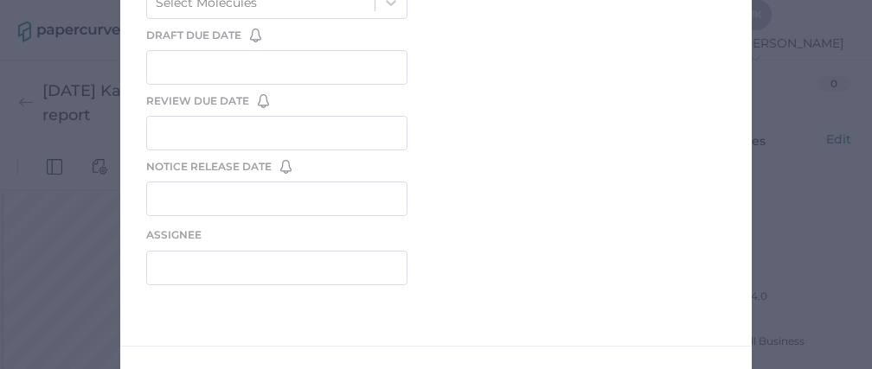
scroll to position [1017, 0]
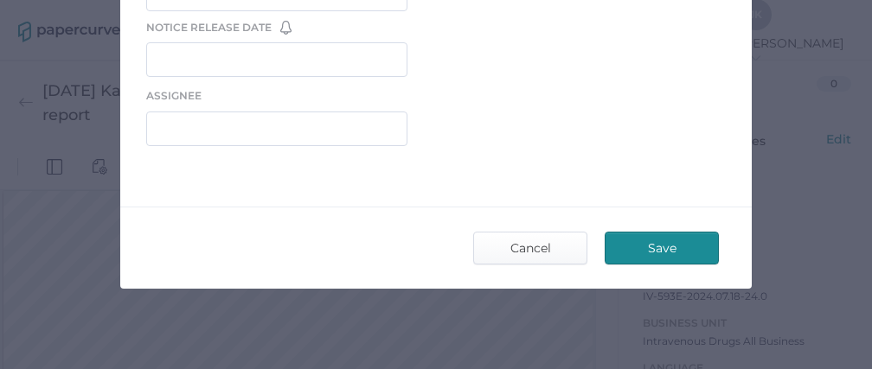
click at [663, 241] on span "Save" at bounding box center [661, 248] width 81 height 31
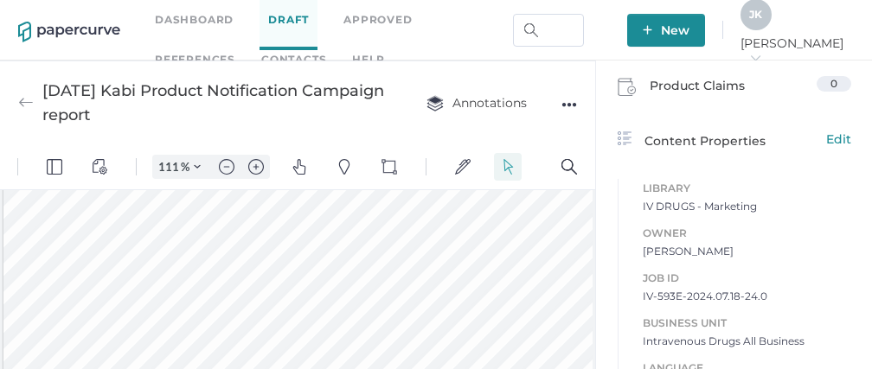
scroll to position [0, 0]
click at [568, 103] on div "●●●" at bounding box center [569, 105] width 16 height 24
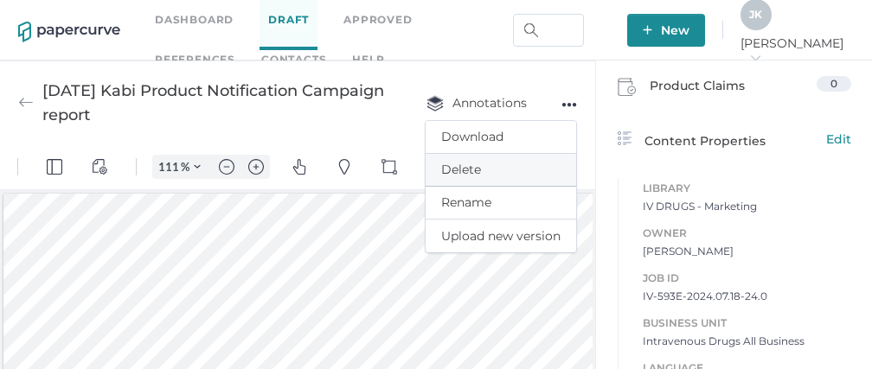
click at [470, 169] on span "Delete" at bounding box center [500, 170] width 119 height 32
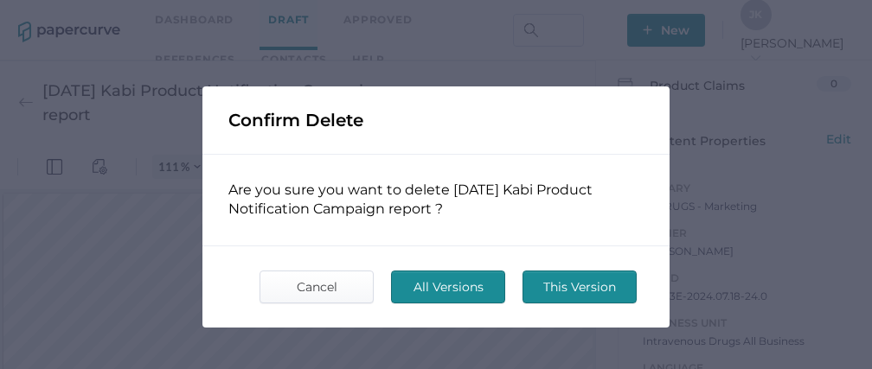
click at [553, 289] on span "This Version" at bounding box center [579, 287] width 81 height 31
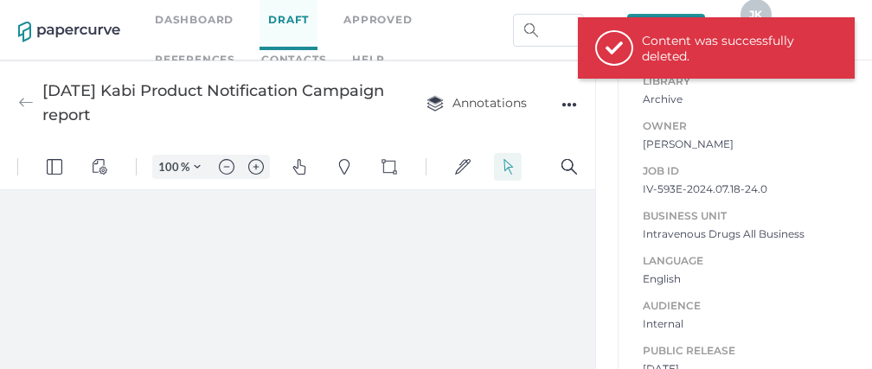
click at [567, 103] on div "●●●" at bounding box center [569, 105] width 16 height 24
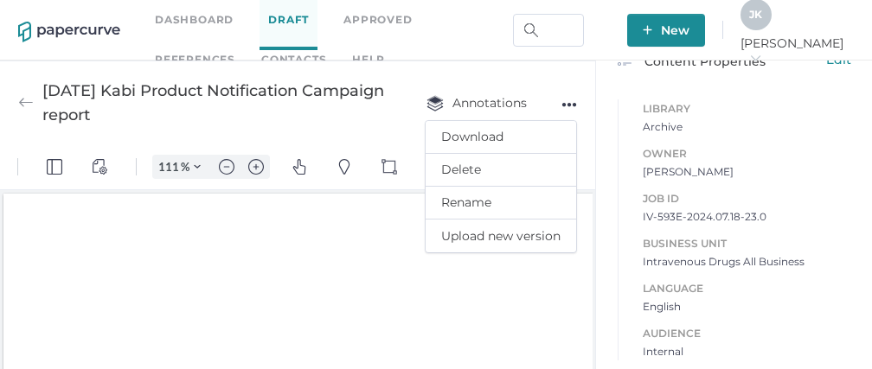
scroll to position [3, 0]
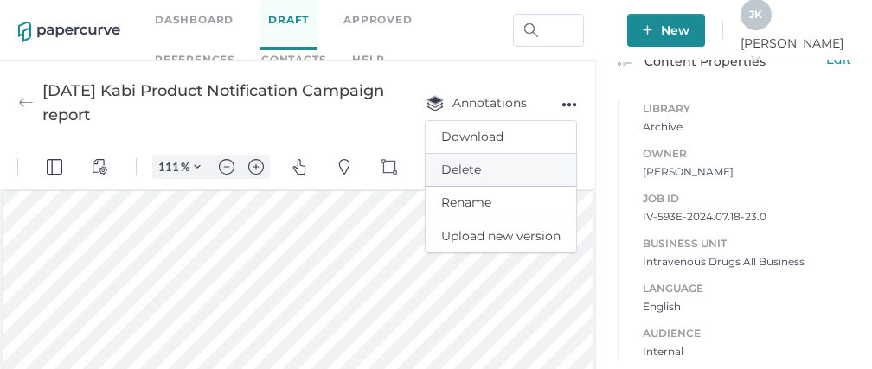
click at [481, 168] on span "Delete" at bounding box center [500, 170] width 119 height 32
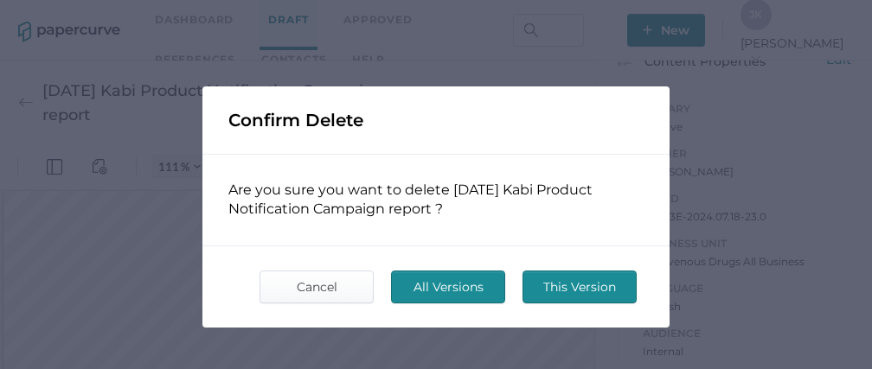
click at [582, 285] on span "This Version" at bounding box center [579, 287] width 81 height 31
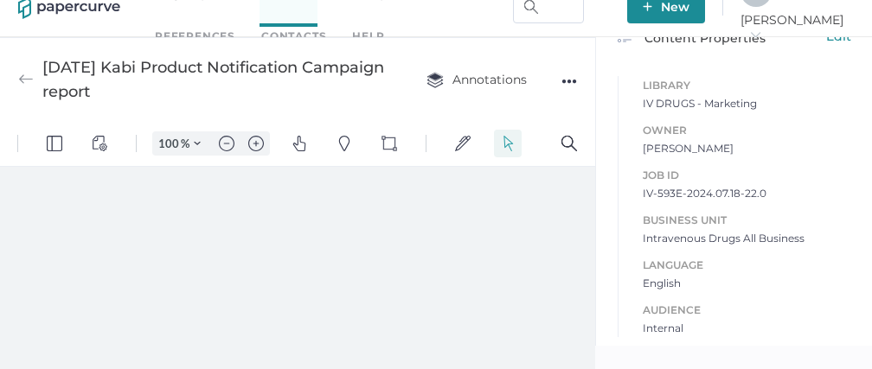
type input "111"
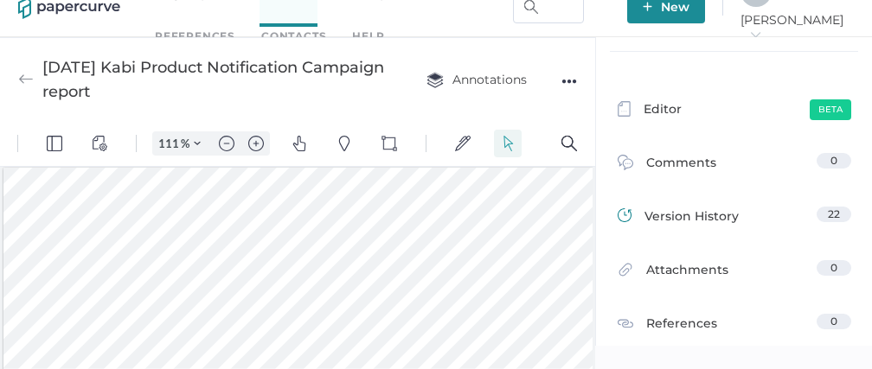
scroll to position [240, 0]
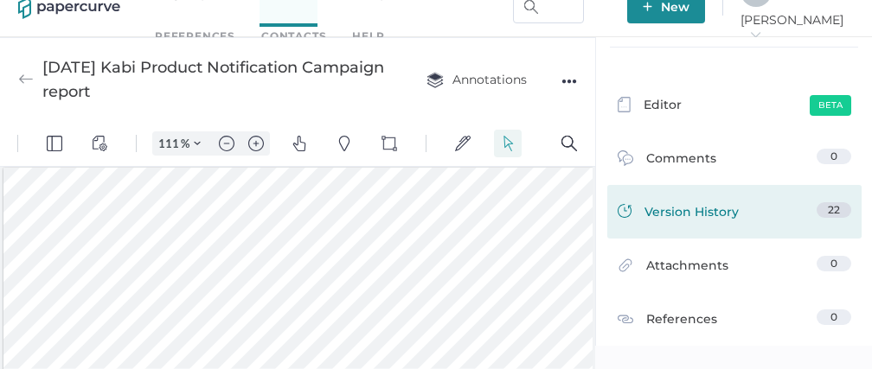
click at [673, 221] on span "Version History" at bounding box center [691, 214] width 94 height 24
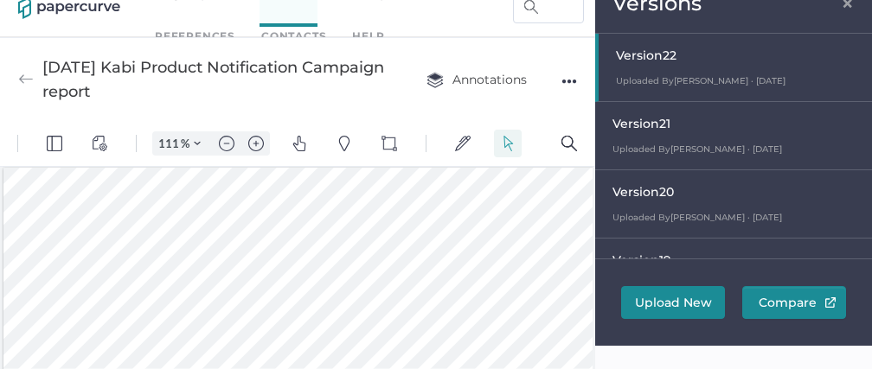
click at [646, 67] on div at bounding box center [735, 67] width 273 height 67
click at [649, 62] on div at bounding box center [735, 67] width 273 height 67
click at [648, 62] on div at bounding box center [735, 67] width 273 height 67
click at [568, 79] on div "●●●" at bounding box center [569, 81] width 16 height 24
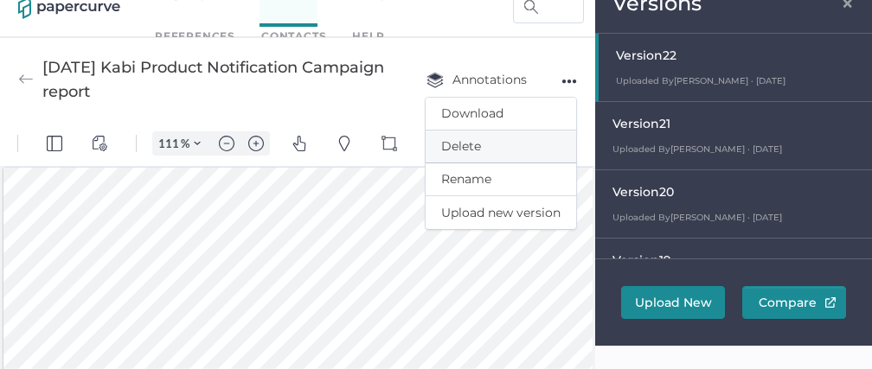
click at [466, 147] on span "Delete" at bounding box center [500, 147] width 119 height 32
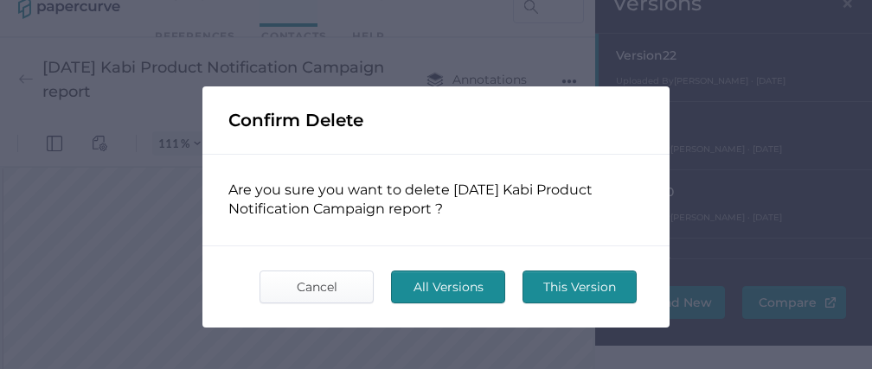
click at [579, 290] on span "This Version" at bounding box center [579, 287] width 81 height 31
type input "2025 06 10 Kabi Product Notification Campaign report"
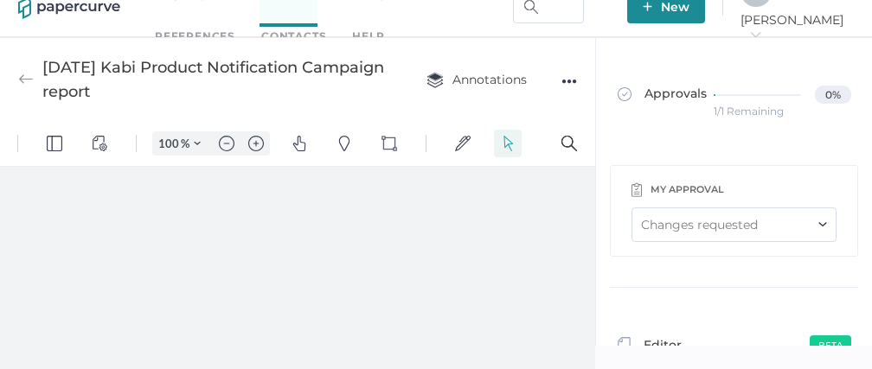
type input "111"
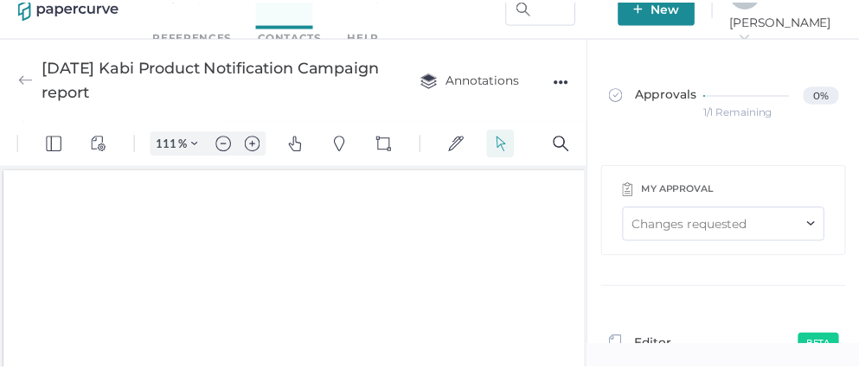
scroll to position [3, 0]
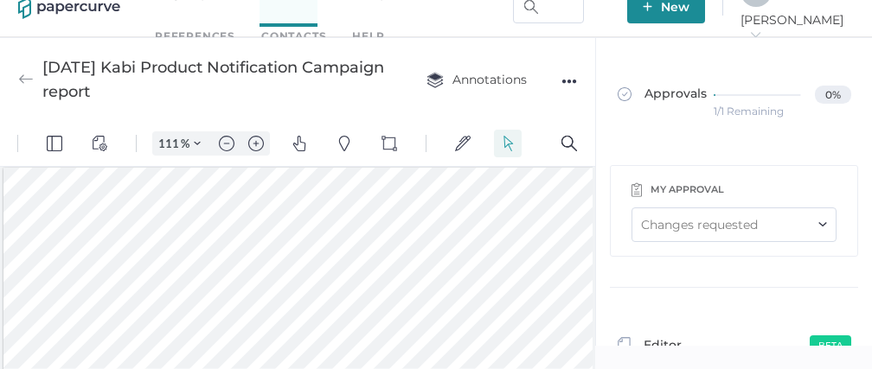
click at [572, 80] on div "●●●" at bounding box center [569, 81] width 16 height 24
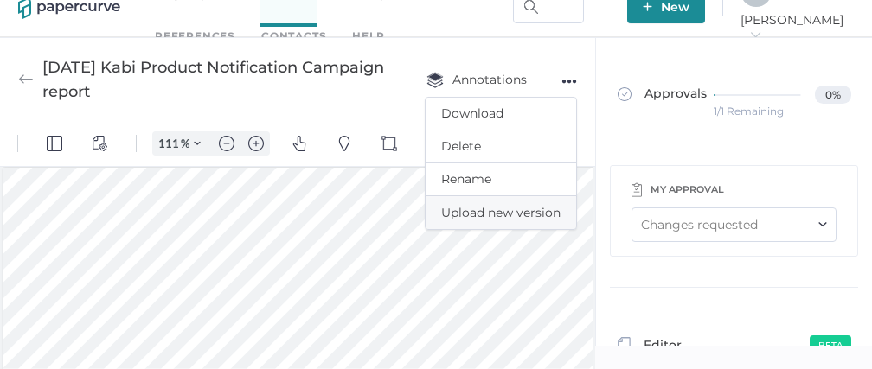
click at [455, 216] on span "Upload new version" at bounding box center [500, 212] width 119 height 33
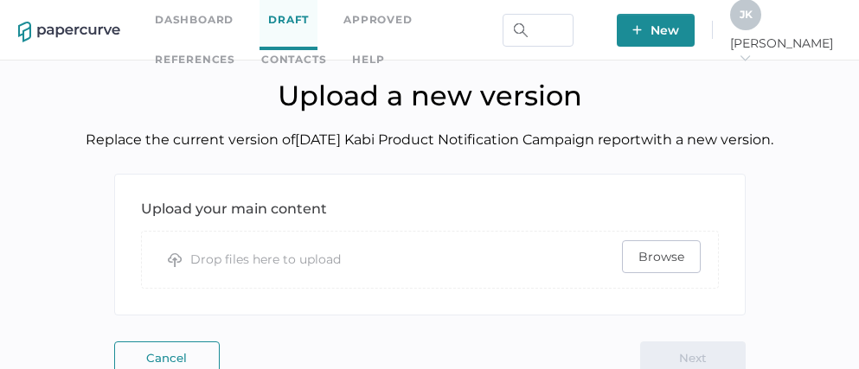
click at [629, 254] on button "Browse" at bounding box center [661, 256] width 79 height 33
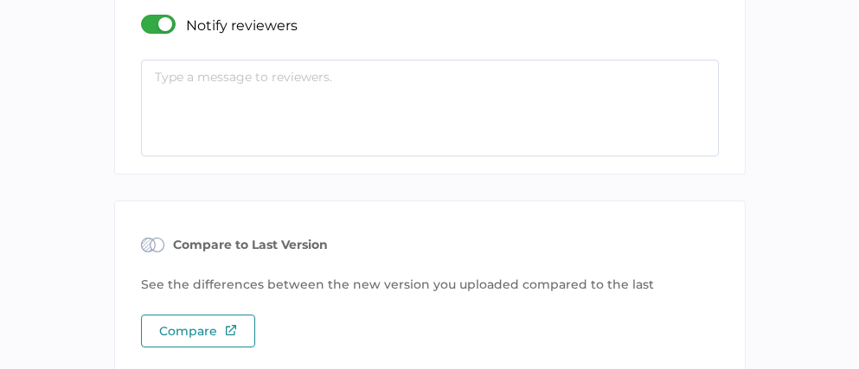
scroll to position [323, 0]
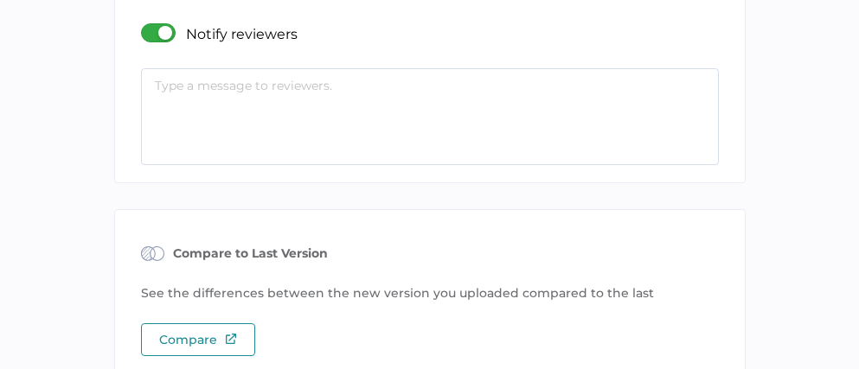
click at [371, 89] on textarea at bounding box center [430, 116] width 578 height 97
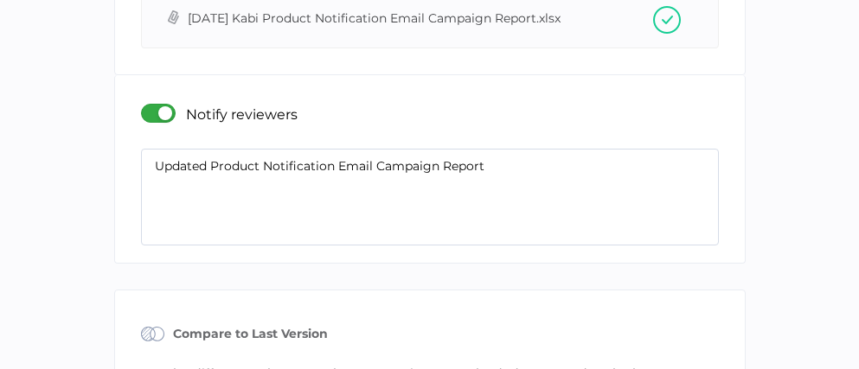
scroll to position [418, 0]
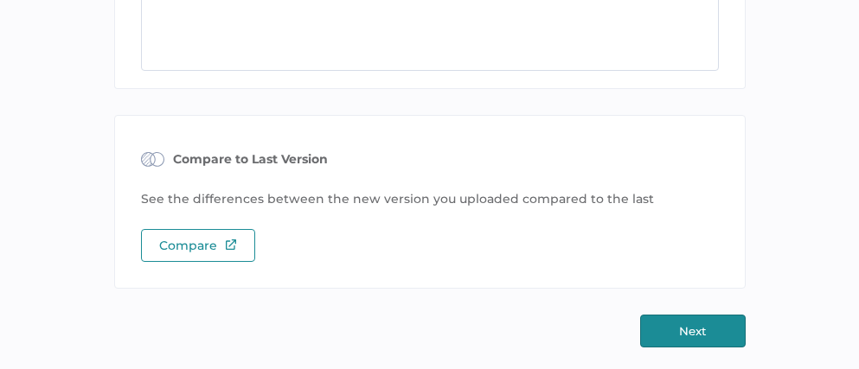
type textarea "Updated Product Notification Email Campaign Report"
click at [682, 329] on button "Next" at bounding box center [693, 331] width 106 height 33
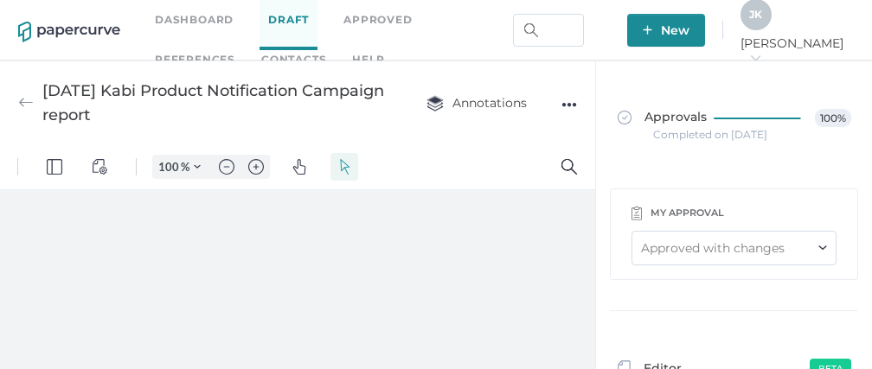
type input "111"
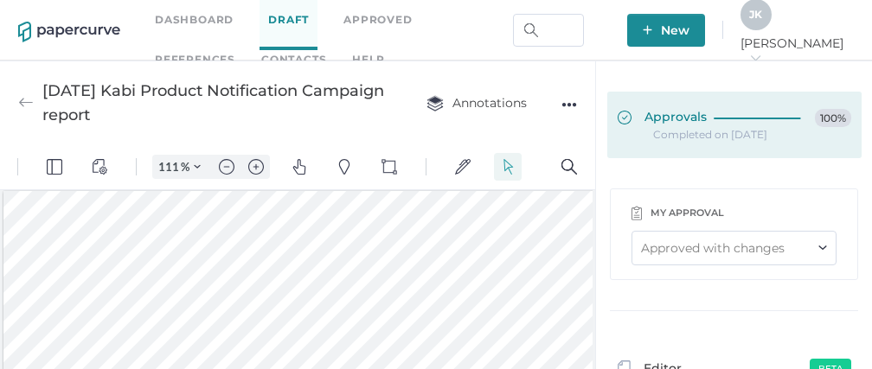
click at [677, 119] on span "Approvals" at bounding box center [662, 118] width 89 height 19
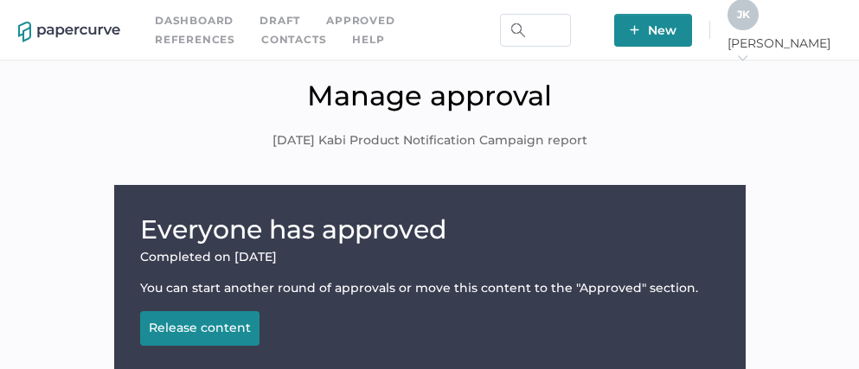
click at [196, 339] on button "Release content Releasing..." at bounding box center [199, 328] width 119 height 35
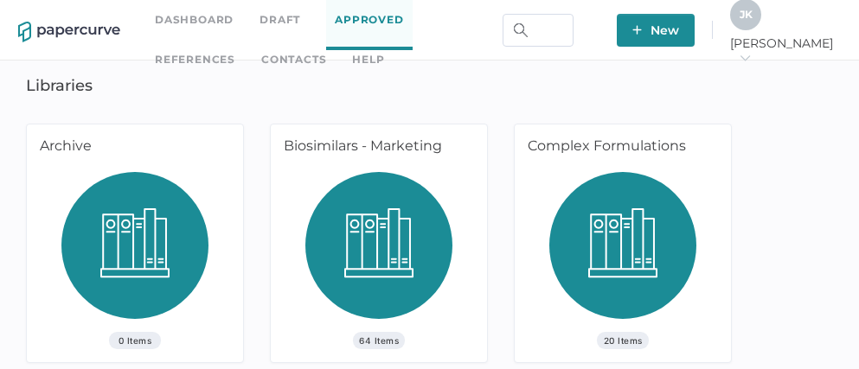
click at [753, 21] on span "J K" at bounding box center [746, 14] width 13 height 13
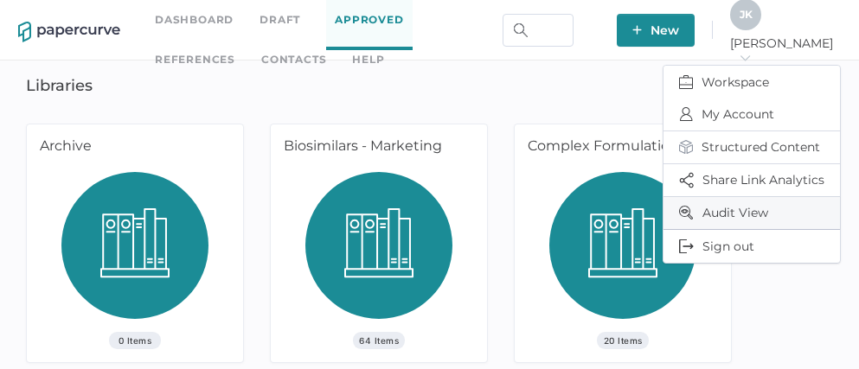
click at [735, 207] on span "Audit View" at bounding box center [751, 213] width 145 height 32
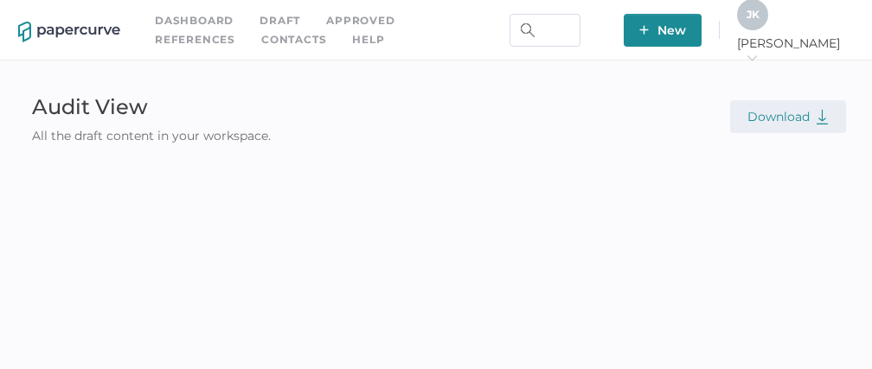
click at [782, 113] on span "Download" at bounding box center [787, 117] width 81 height 16
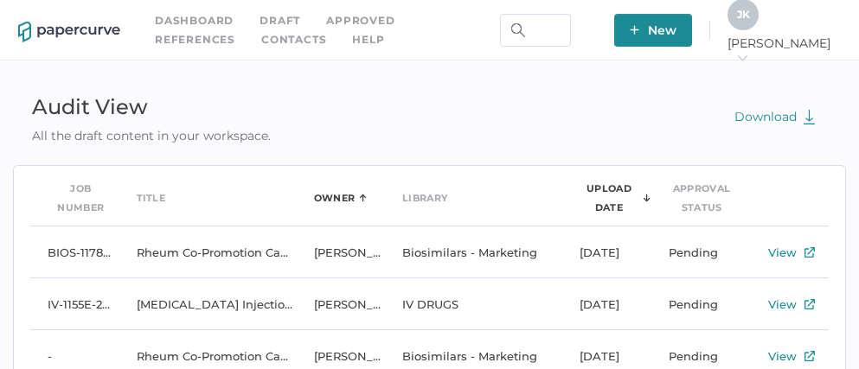
click at [336, 198] on div "Owner" at bounding box center [335, 198] width 42 height 19
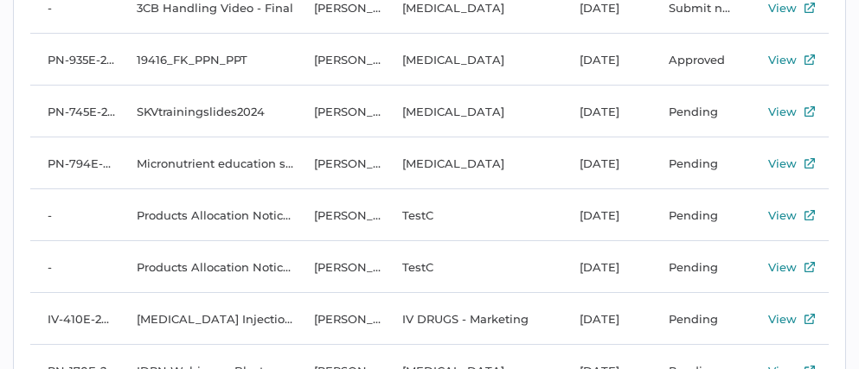
scroll to position [521, 0]
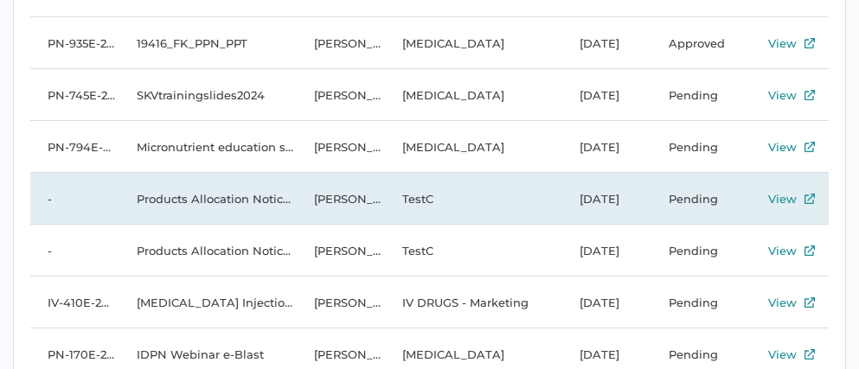
click at [331, 199] on td "Antonio Salumbides" at bounding box center [341, 199] width 89 height 52
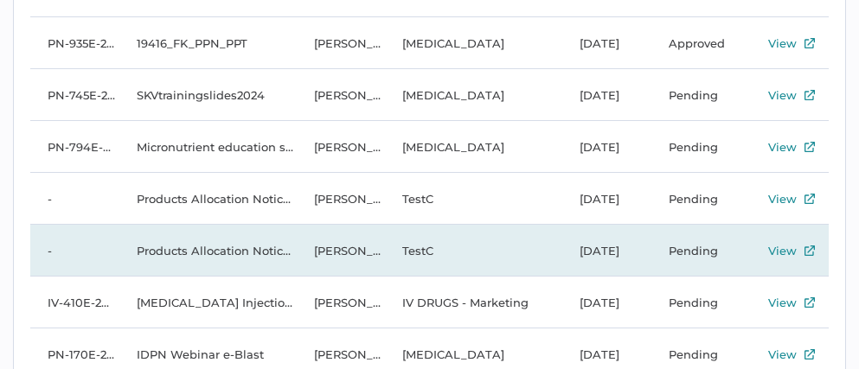
click at [340, 249] on td "Antonio Salumbides" at bounding box center [341, 251] width 89 height 52
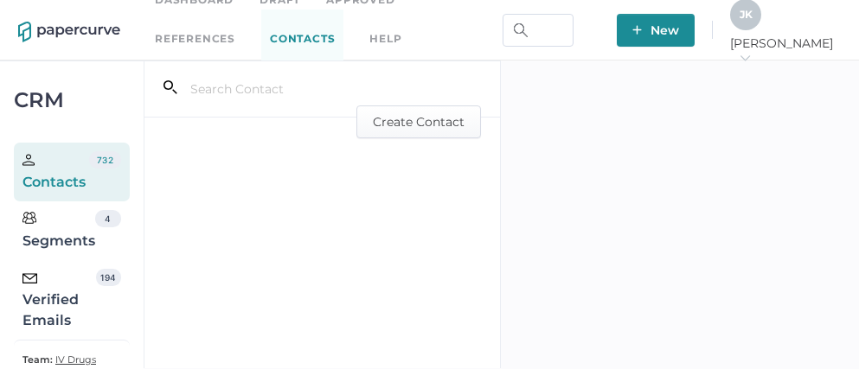
click at [55, 307] on div "Verified Emails" at bounding box center [59, 300] width 74 height 62
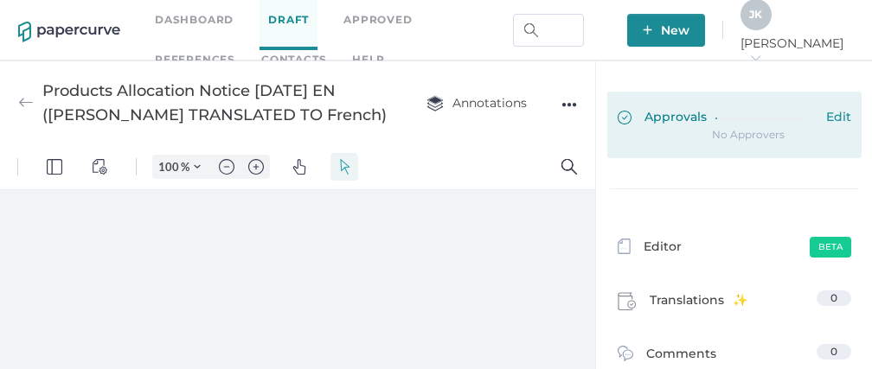
type input "111"
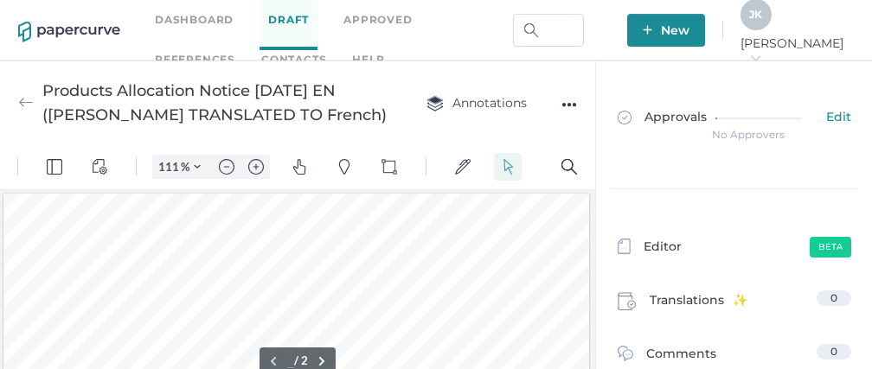
type input "1"
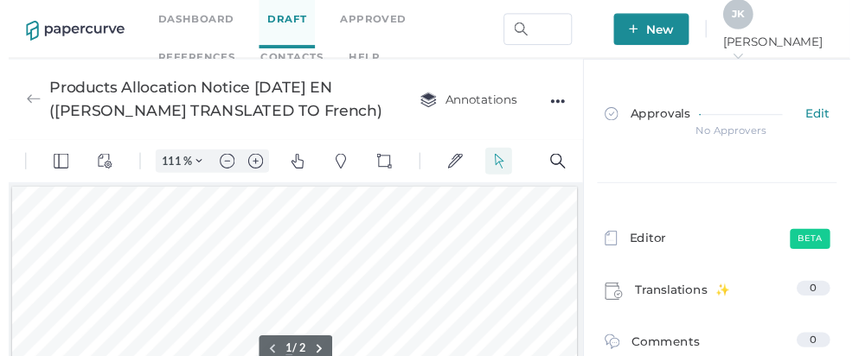
scroll to position [2, 0]
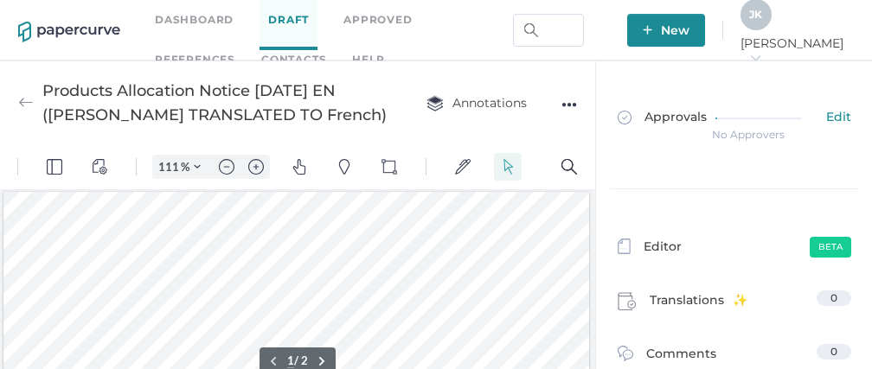
click at [567, 105] on div "●●●" at bounding box center [569, 105] width 16 height 24
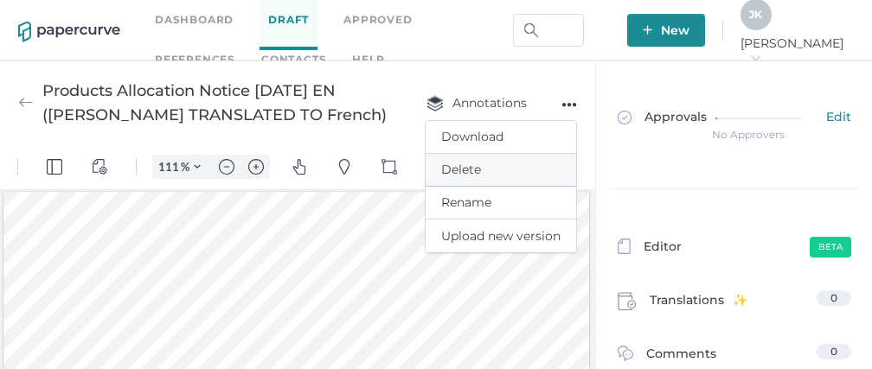
click at [481, 172] on span "Delete" at bounding box center [500, 170] width 119 height 32
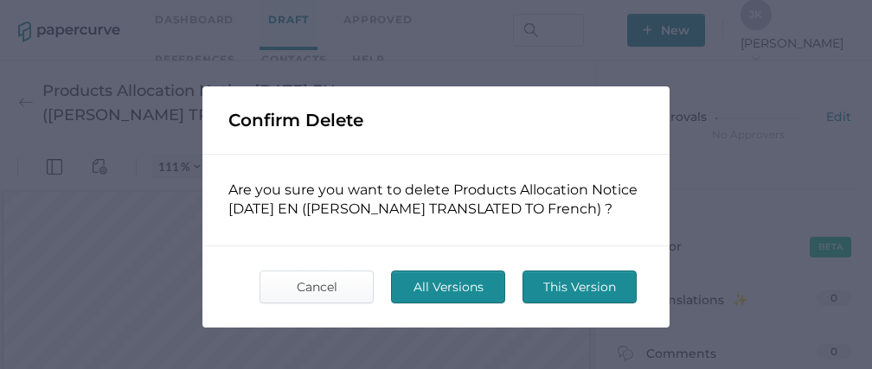
click at [442, 288] on span "All Versions" at bounding box center [447, 287] width 81 height 31
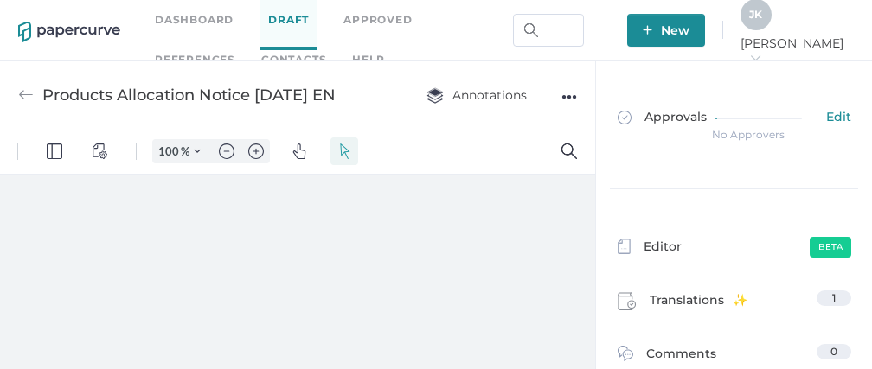
type input "111"
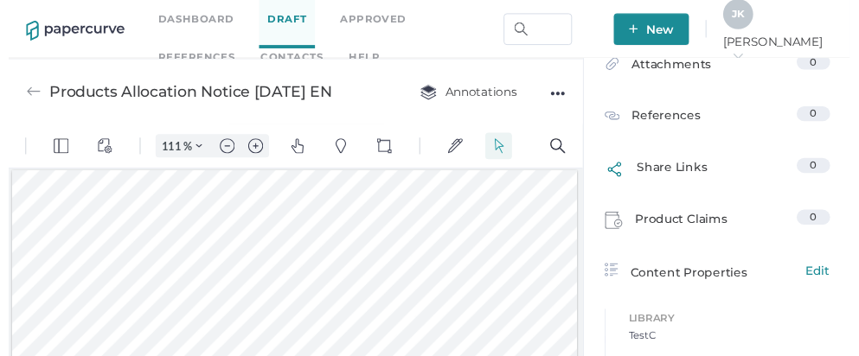
scroll to position [436, 0]
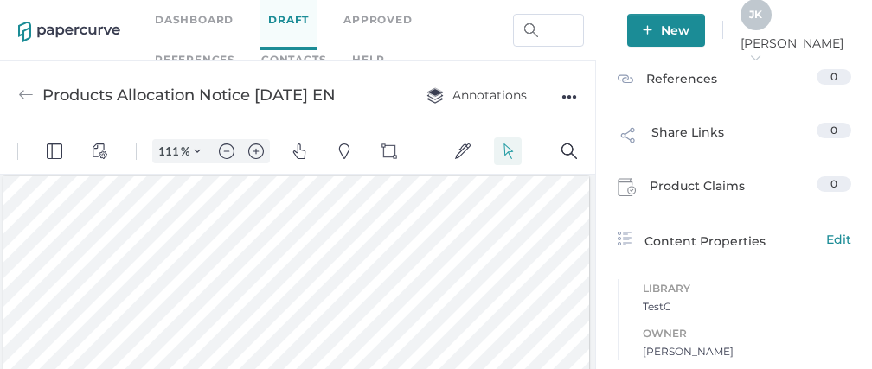
click at [574, 91] on div "●●●" at bounding box center [569, 97] width 16 height 24
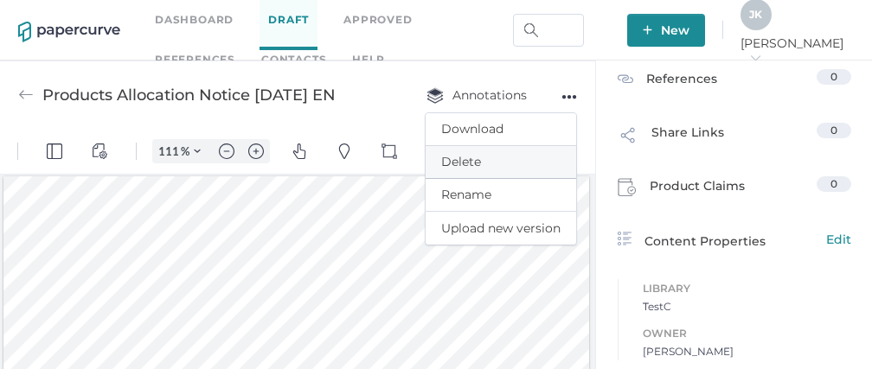
click at [456, 163] on span "Delete" at bounding box center [500, 162] width 119 height 32
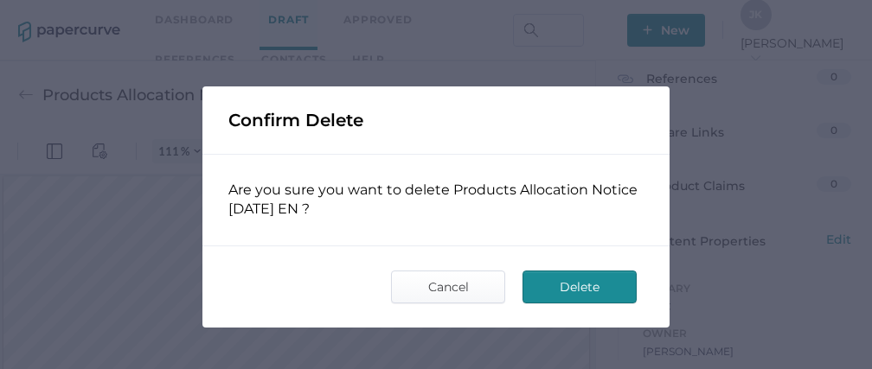
click at [564, 285] on span "Delete" at bounding box center [579, 287] width 81 height 31
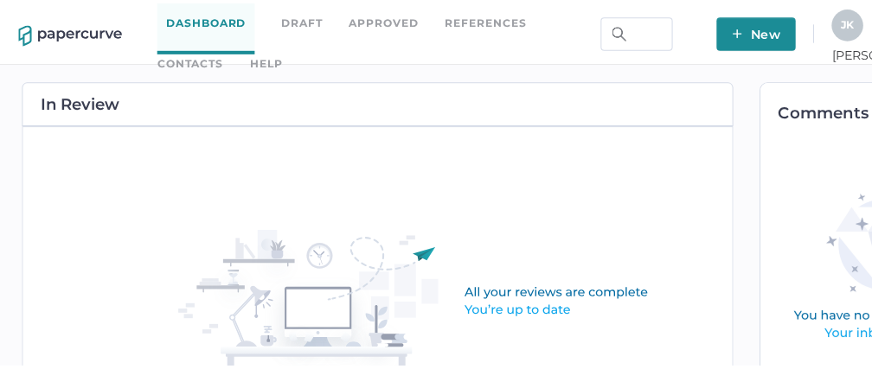
scroll to position [0, 23]
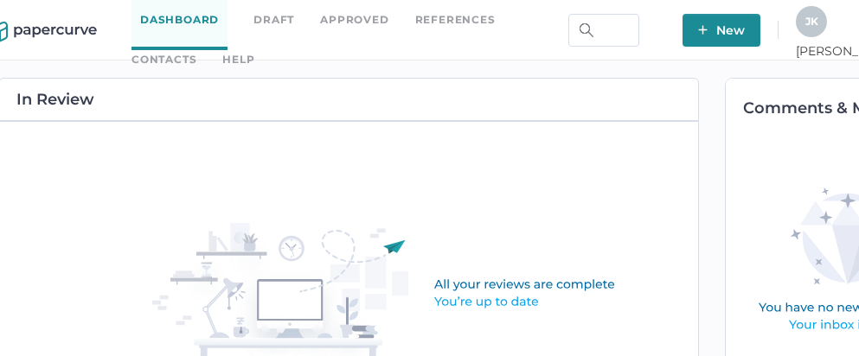
click at [827, 23] on div "J K" at bounding box center [811, 21] width 31 height 31
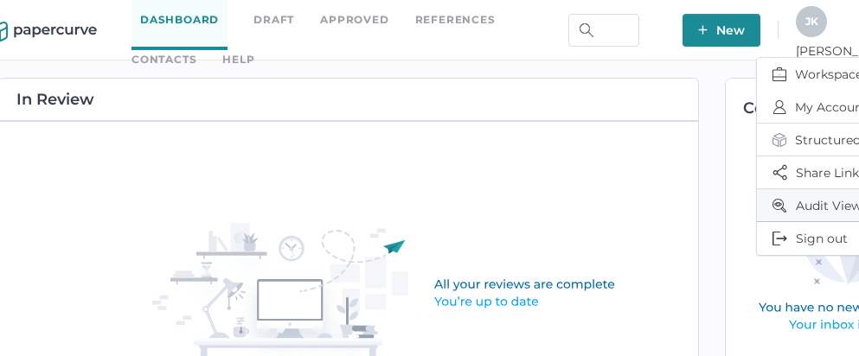
click at [799, 199] on span "Audit View" at bounding box center [844, 205] width 145 height 32
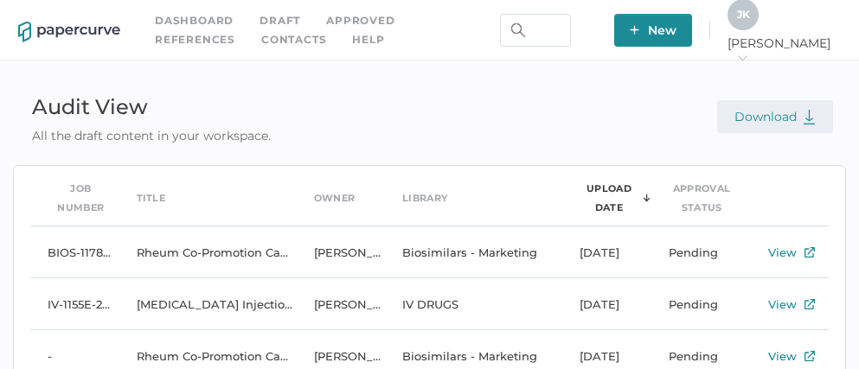
click at [769, 123] on span "Download" at bounding box center [774, 117] width 81 height 16
click at [676, 29] on span "New" at bounding box center [653, 30] width 47 height 33
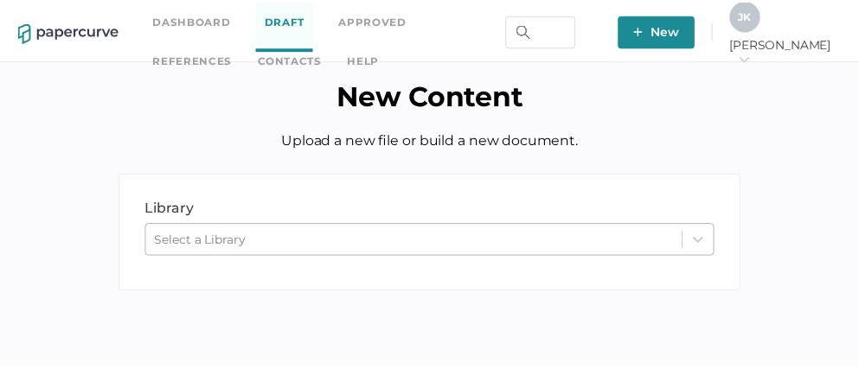
scroll to position [155, 0]
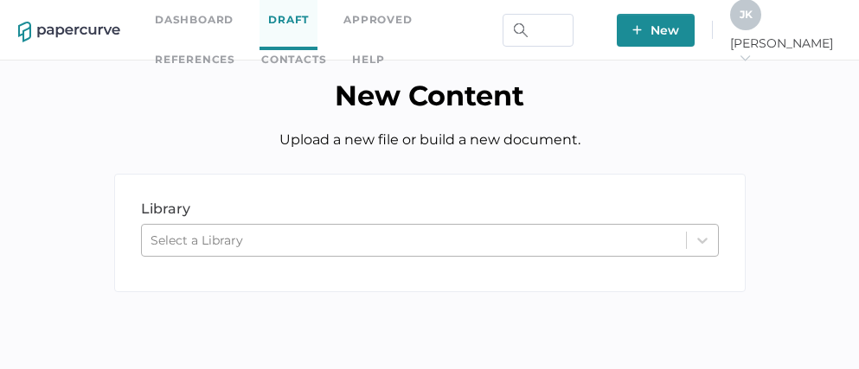
click at [330, 244] on div "Select a Library" at bounding box center [430, 240] width 578 height 33
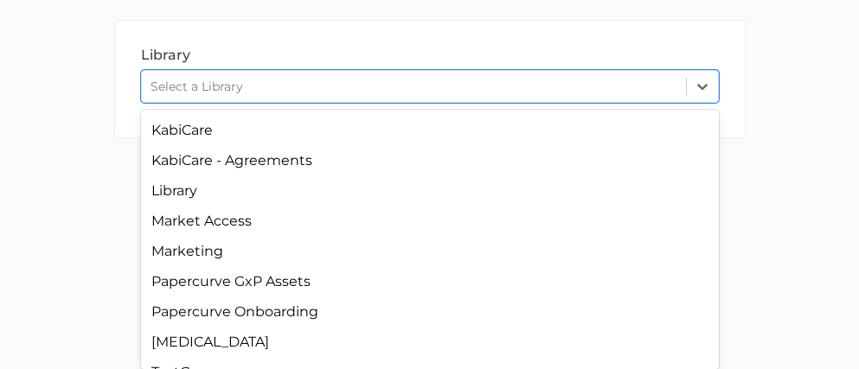
scroll to position [392, 0]
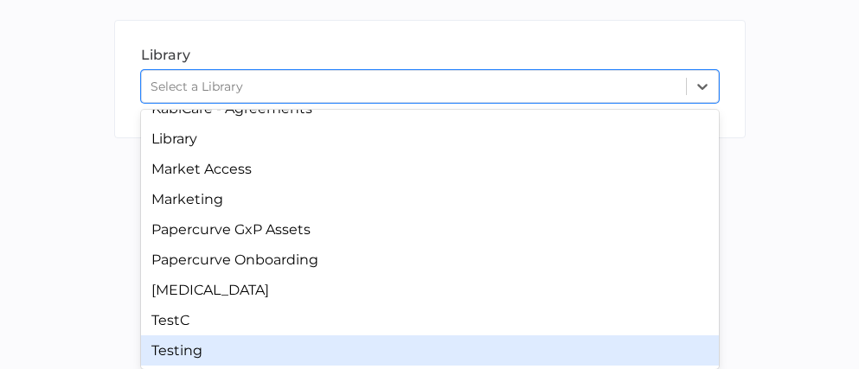
click at [189, 348] on div "Testing" at bounding box center [430, 351] width 578 height 30
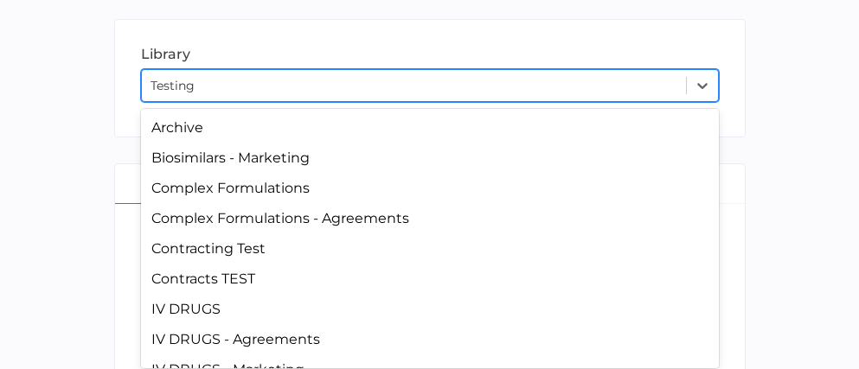
click at [240, 82] on div "Testing" at bounding box center [414, 86] width 544 height 26
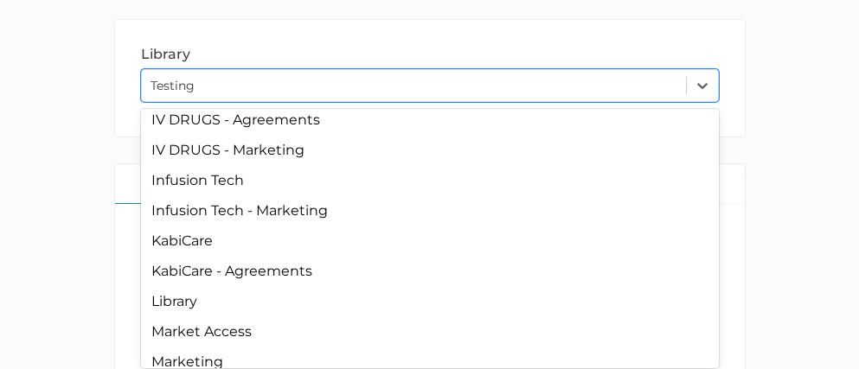
scroll to position [0, 0]
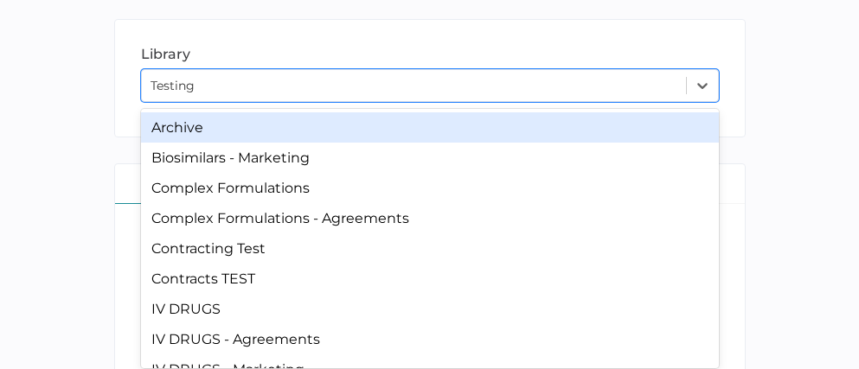
click at [176, 130] on div "Archive" at bounding box center [430, 127] width 578 height 30
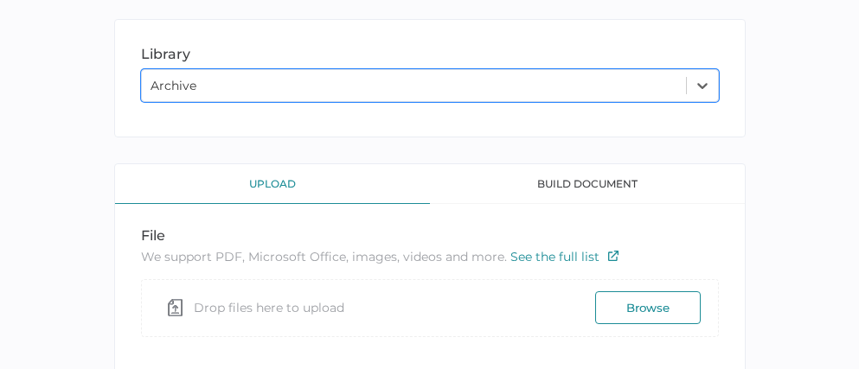
click at [659, 312] on button "Browse" at bounding box center [648, 307] width 106 height 33
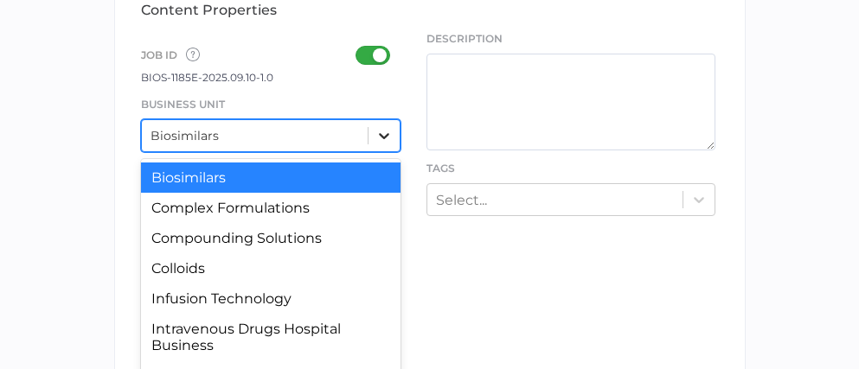
scroll to position [633, 0]
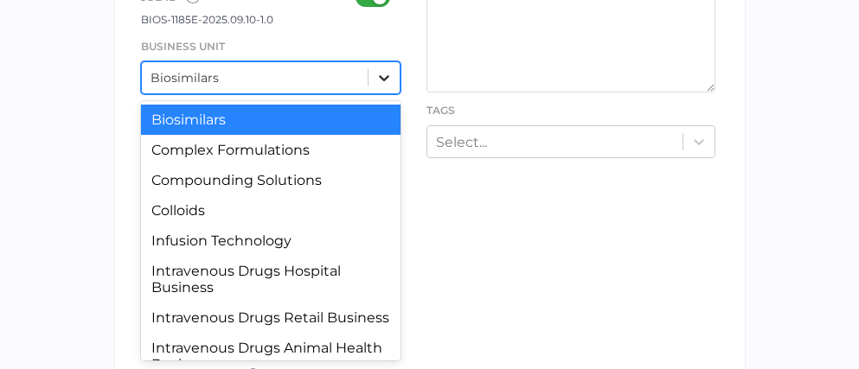
click at [389, 94] on div "option Biosimilars focused, 1 of 12. 12 results available. Use Up and Down to c…" at bounding box center [271, 77] width 260 height 33
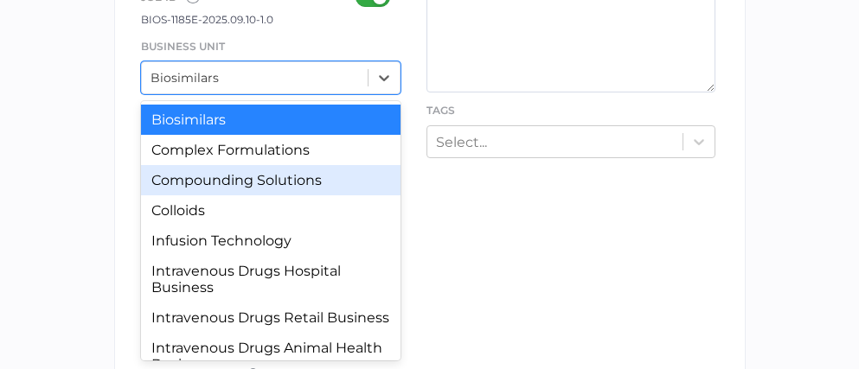
scroll to position [166, 0]
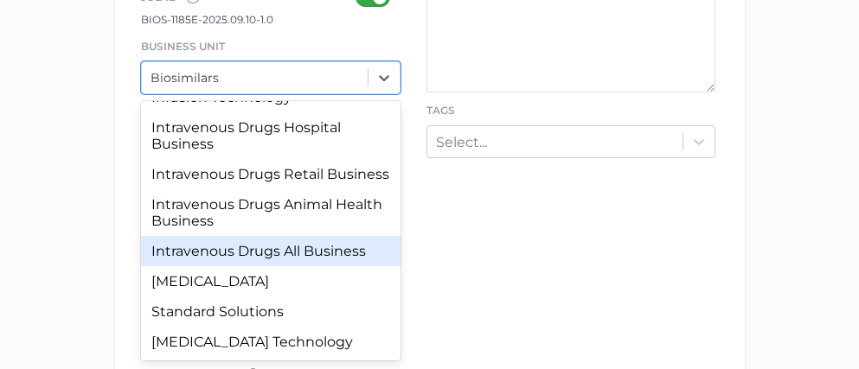
click at [285, 259] on div "Intravenous Drugs All Business" at bounding box center [271, 251] width 260 height 30
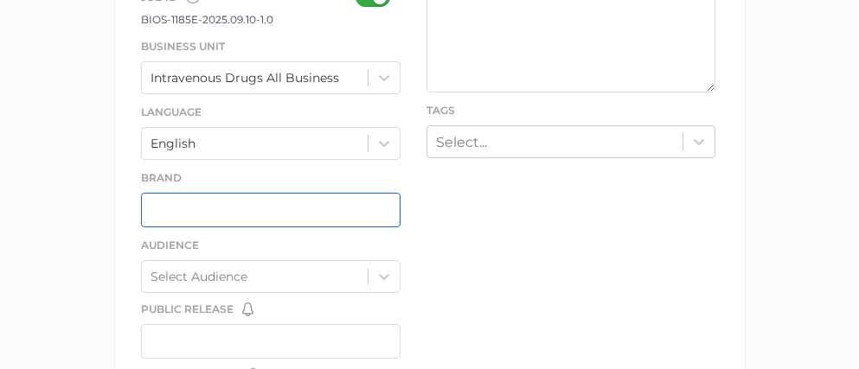
click at [319, 219] on input "text" at bounding box center [271, 210] width 260 height 35
type input "Fresenius Kabi"
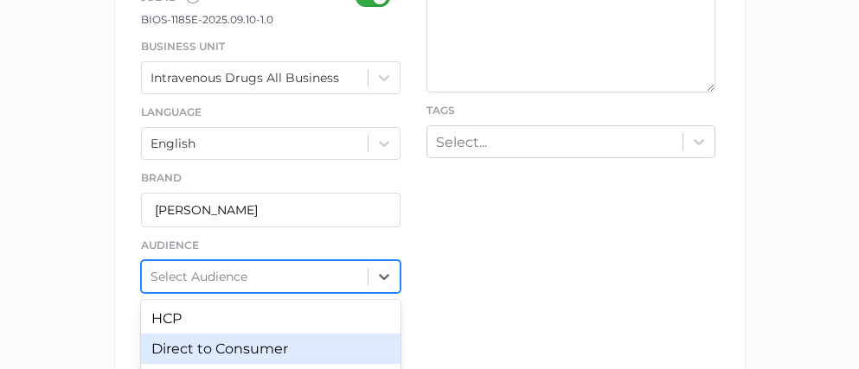
scroll to position [703, 0]
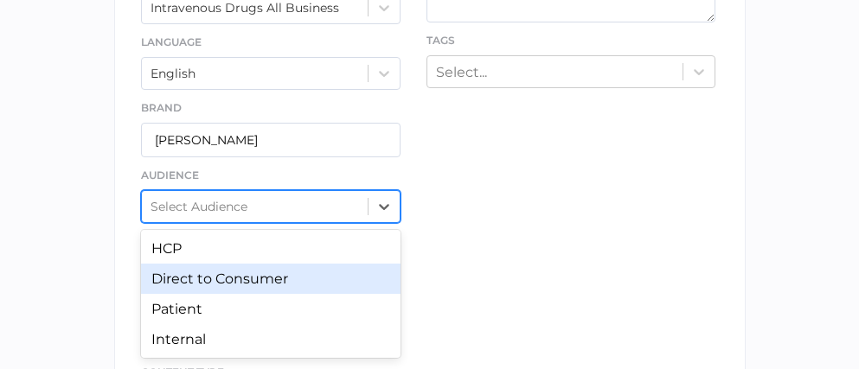
click at [321, 223] on div "option Direct to Consumer focused, 2 of 4. 4 results available. Use Up and Down…" at bounding box center [271, 206] width 260 height 33
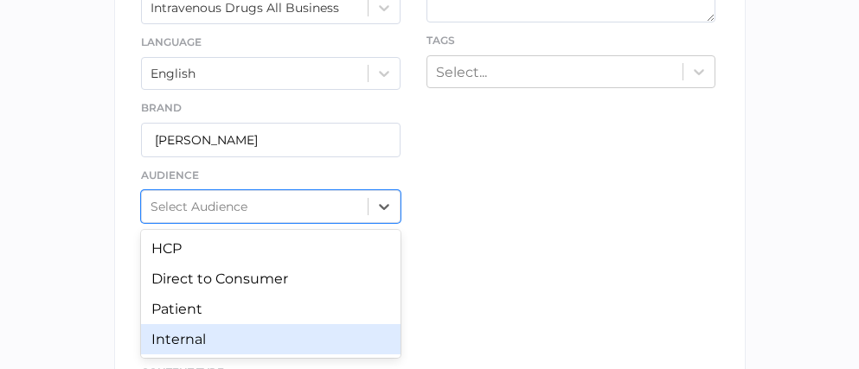
click at [230, 339] on div "Internal" at bounding box center [271, 339] width 260 height 30
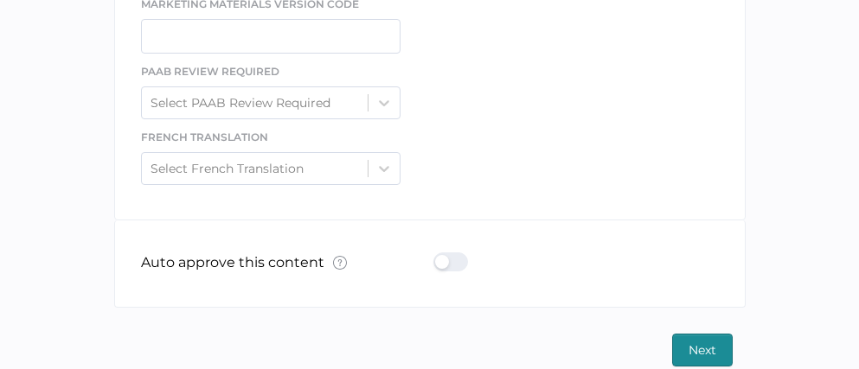
scroll to position [1163, 0]
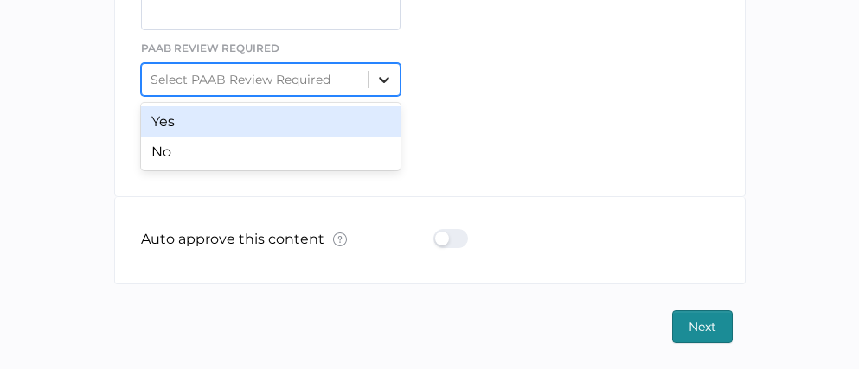
click at [383, 82] on icon at bounding box center [383, 79] width 17 height 17
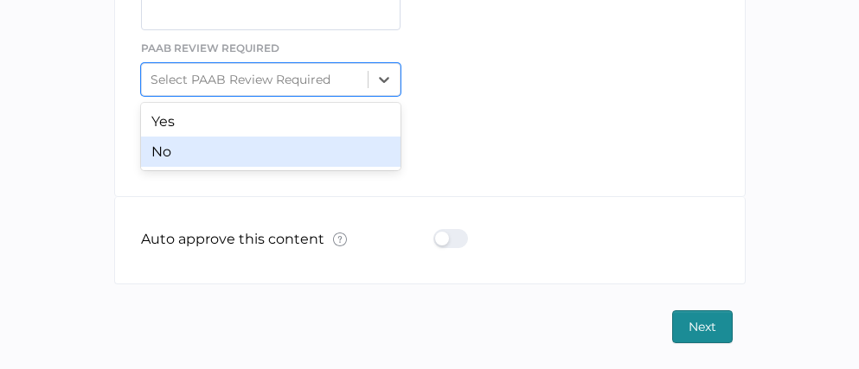
click at [291, 153] on div "No" at bounding box center [271, 152] width 260 height 30
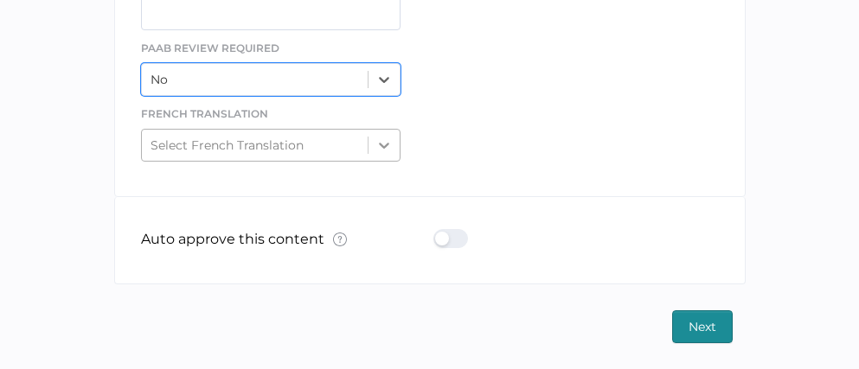
click at [379, 144] on icon at bounding box center [383, 145] width 17 height 17
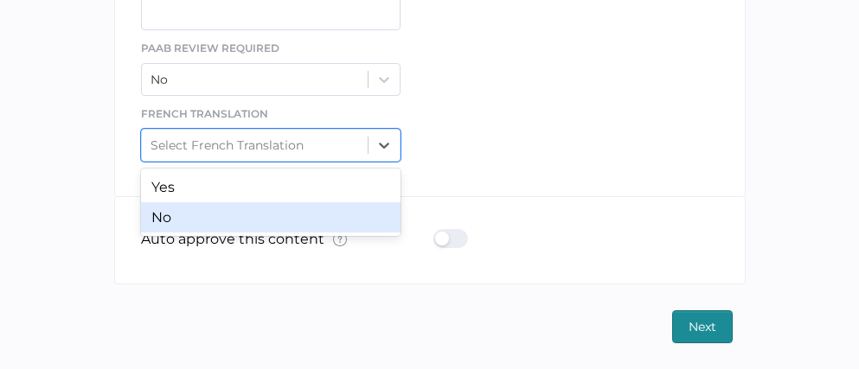
click at [295, 224] on div "No" at bounding box center [271, 217] width 260 height 30
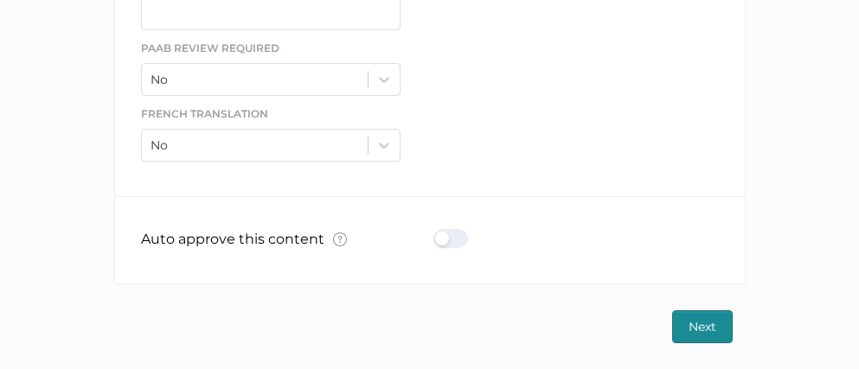
click at [701, 332] on span "Next" at bounding box center [702, 326] width 28 height 31
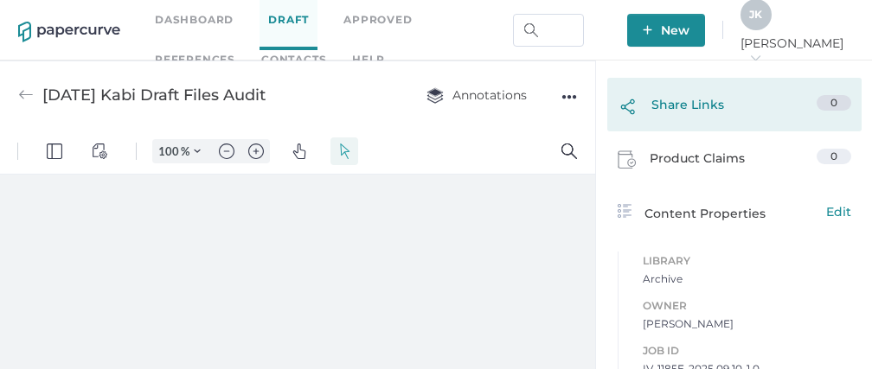
scroll to position [637, 0]
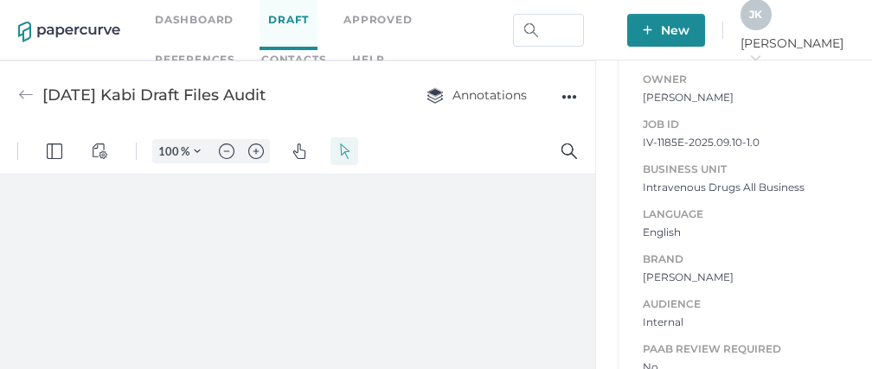
type input "111"
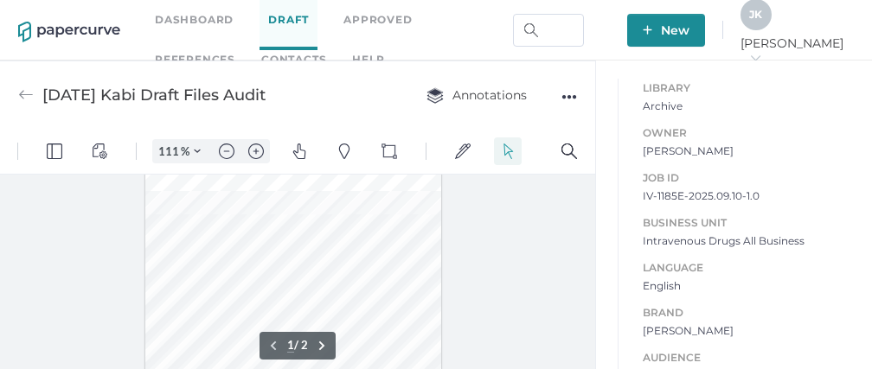
scroll to position [0, 479]
type input "2"
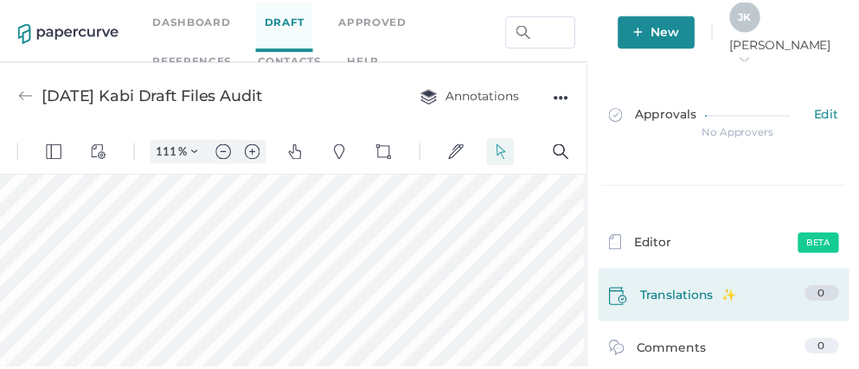
scroll to position [0, 0]
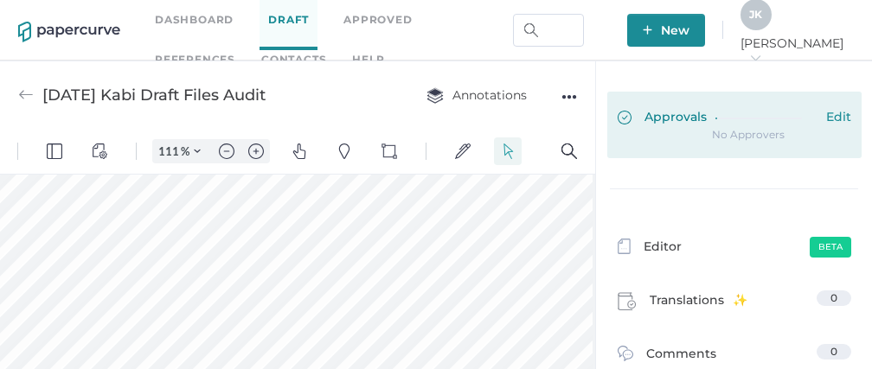
click at [739, 123] on div at bounding box center [766, 118] width 102 height 19
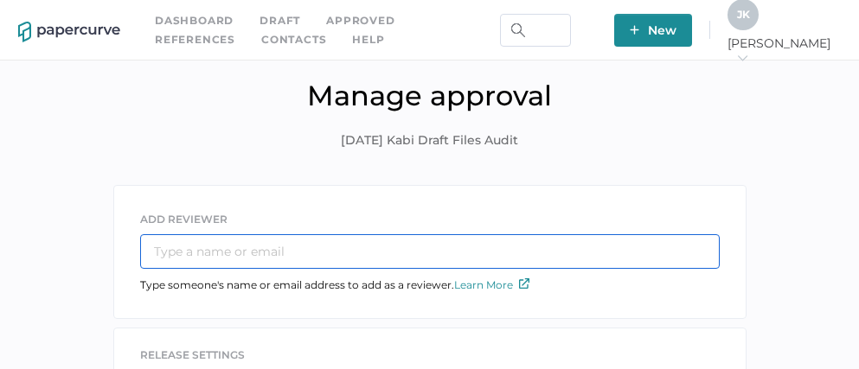
click at [265, 252] on input "text" at bounding box center [430, 251] width 580 height 35
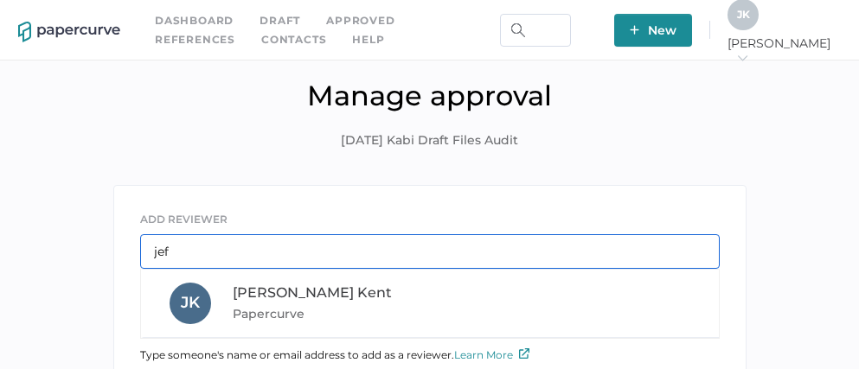
type input "jeffrey.kent@papercurve.com"
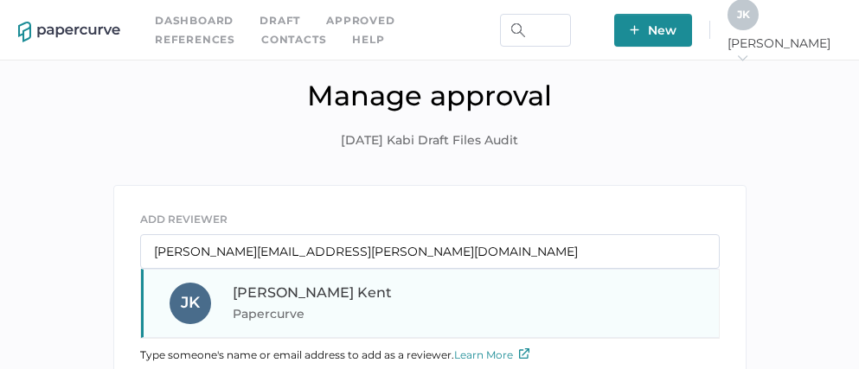
click at [299, 305] on span "Papercurve" at bounding box center [350, 314] width 234 height 21
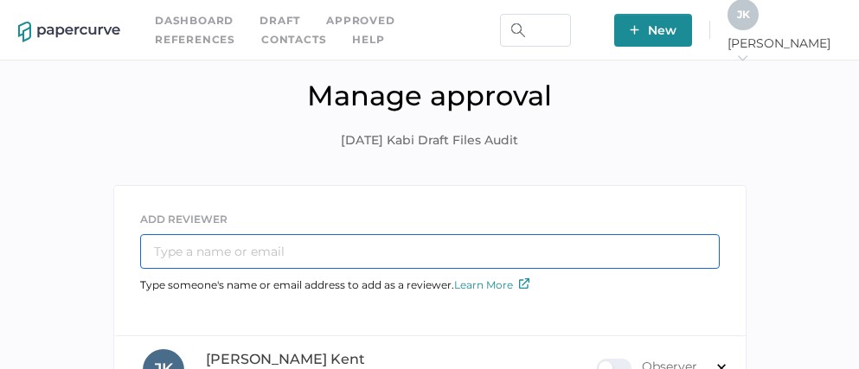
click at [321, 248] on input "text" at bounding box center [430, 251] width 580 height 35
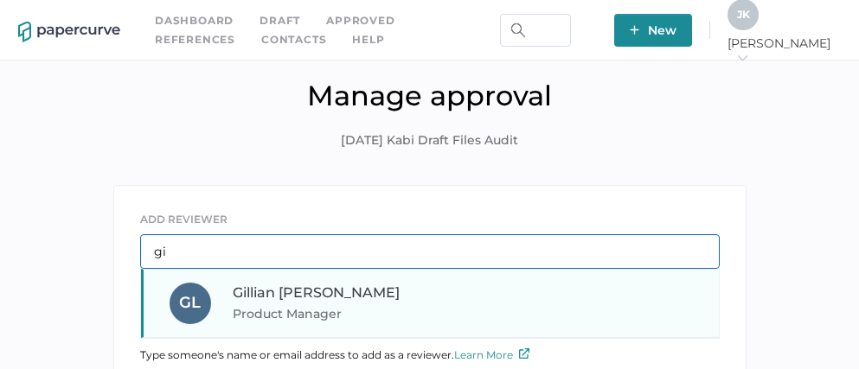
type input "gi"
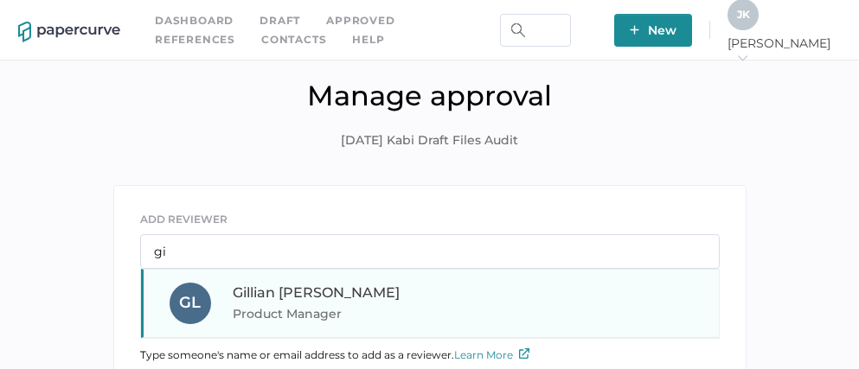
click at [347, 292] on span "Gillian Lazarovitz" at bounding box center [316, 293] width 167 height 16
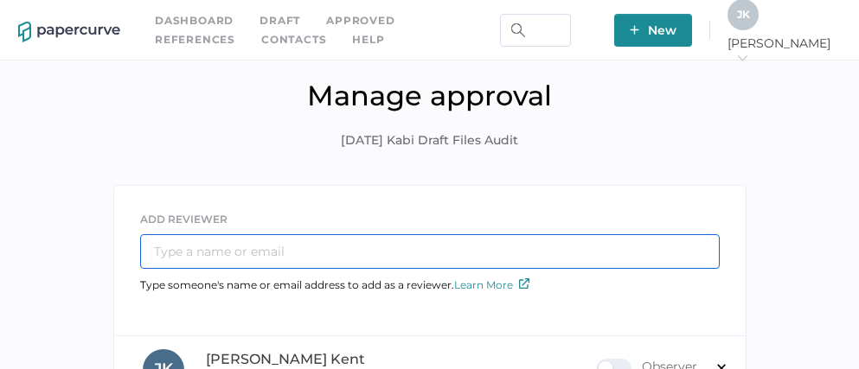
click at [336, 255] on input "text" at bounding box center [430, 251] width 580 height 35
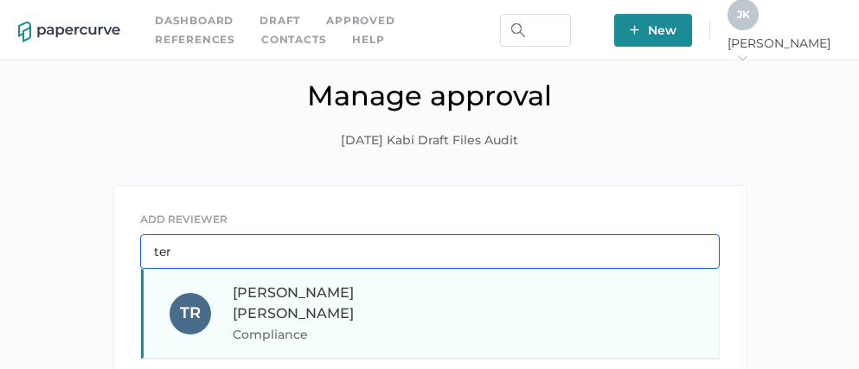
type input "ter"
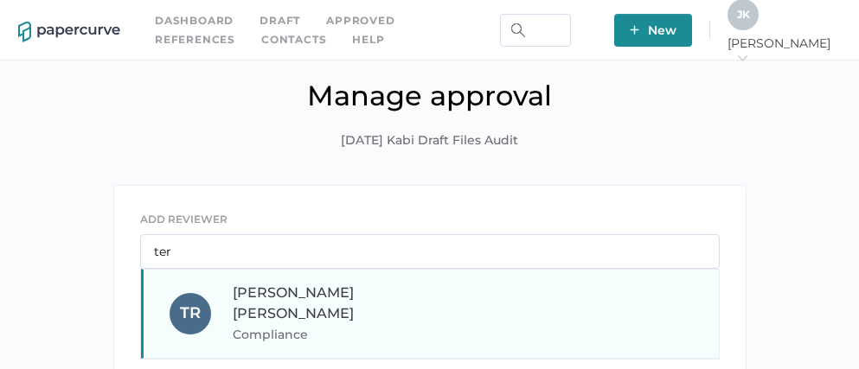
click at [286, 324] on span "Compliance" at bounding box center [350, 334] width 234 height 21
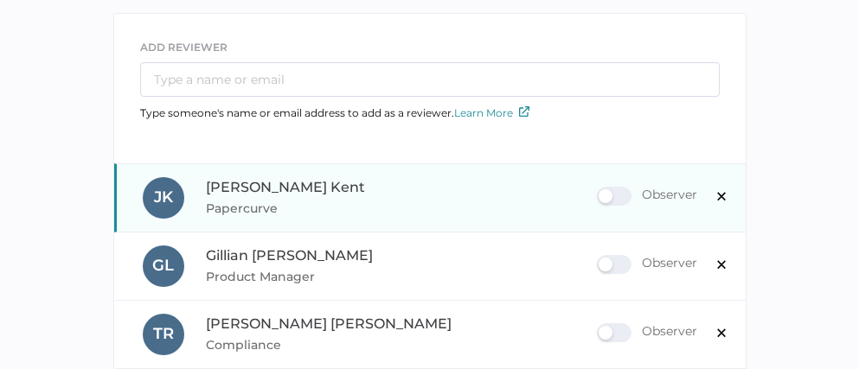
scroll to position [192, 0]
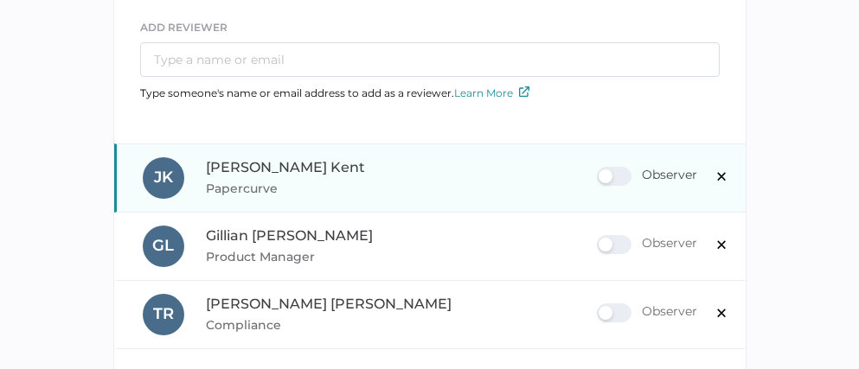
click at [631, 176] on div "Observer" at bounding box center [647, 176] width 100 height 19
click at [600, 170] on input "Observer" at bounding box center [600, 170] width 0 height 0
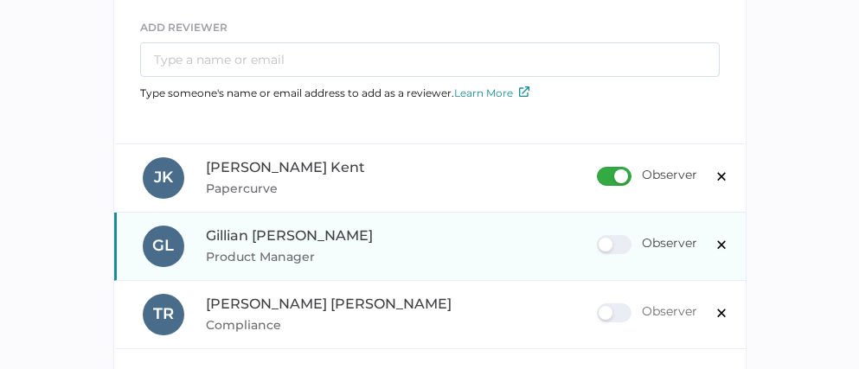
click at [625, 243] on div "Observer" at bounding box center [647, 244] width 100 height 19
click at [600, 238] on input "Observer" at bounding box center [600, 238] width 0 height 0
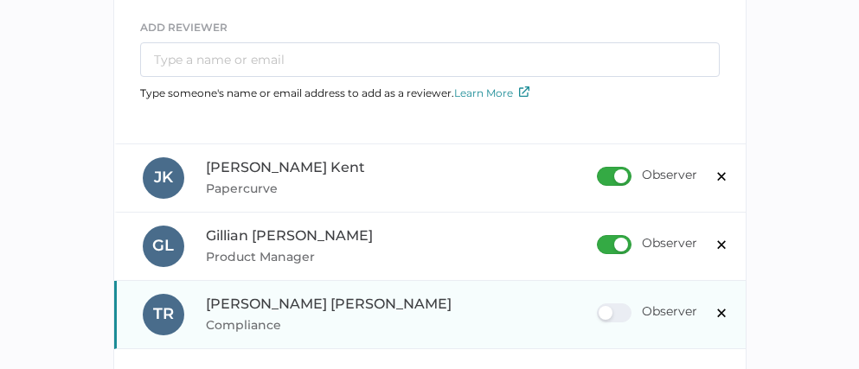
click at [622, 308] on div "Observer" at bounding box center [647, 313] width 100 height 19
click at [600, 306] on input "Observer" at bounding box center [600, 306] width 0 height 0
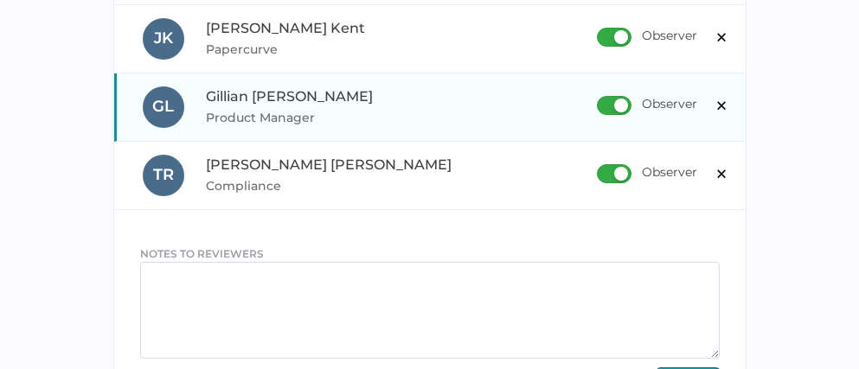
scroll to position [483, 0]
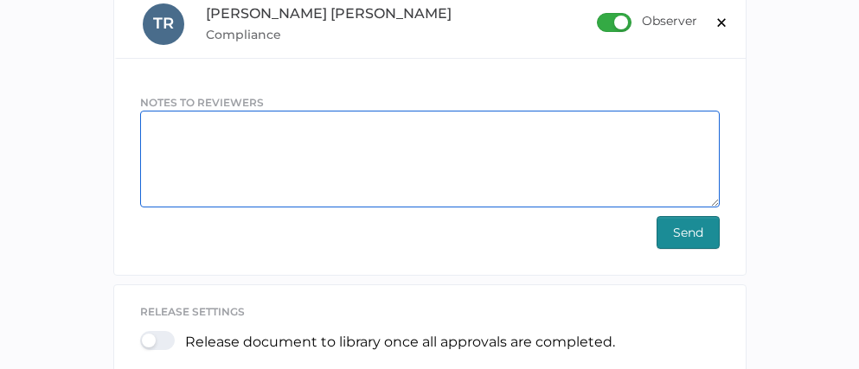
click at [272, 134] on textarea at bounding box center [430, 159] width 580 height 97
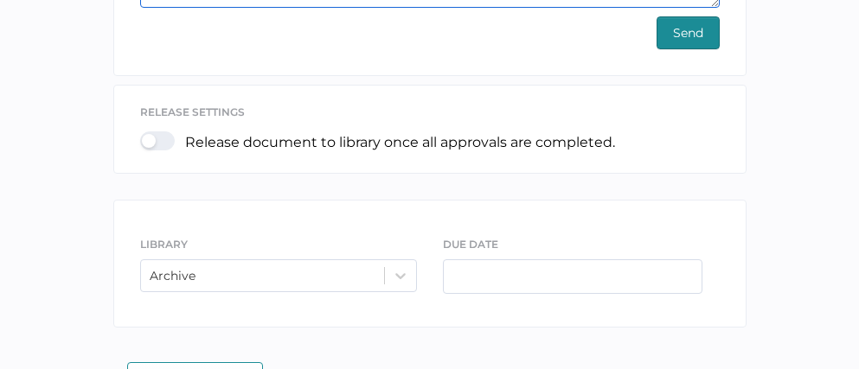
scroll to position [698, 0]
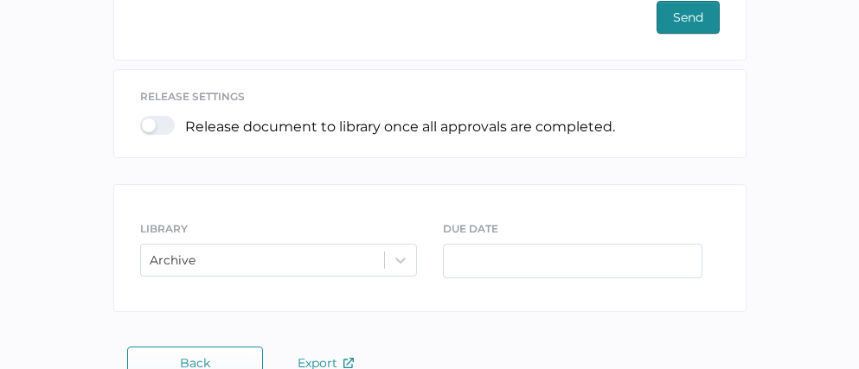
type textarea "Excel file and pivot table of all Draft files by owner with filters for library…"
click at [688, 20] on span "Send" at bounding box center [688, 17] width 30 height 31
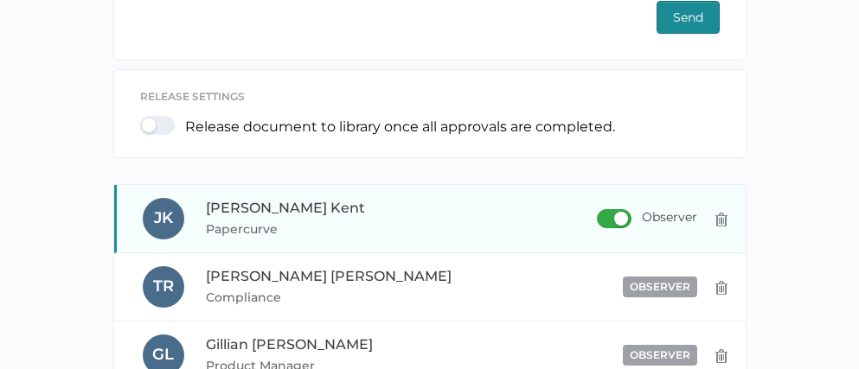
scroll to position [669, 0]
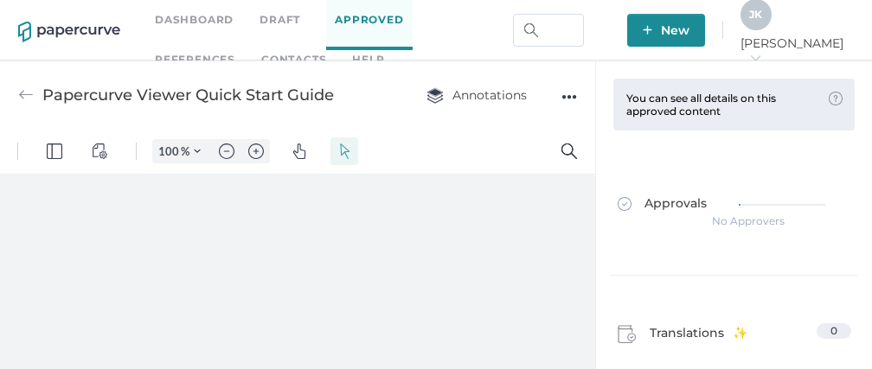
type input "111"
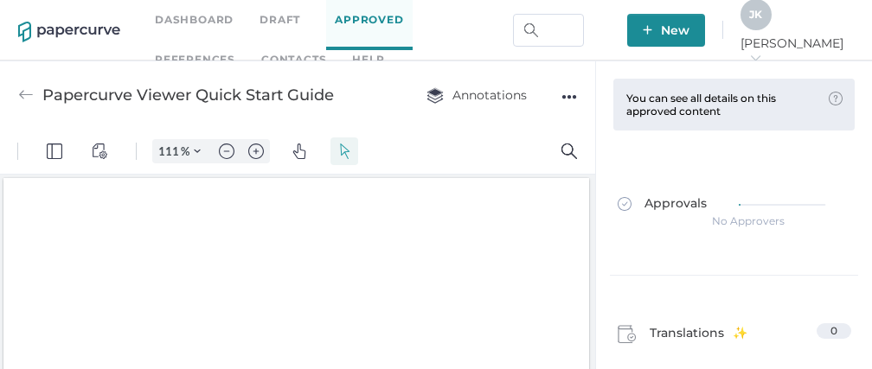
scroll to position [2, 0]
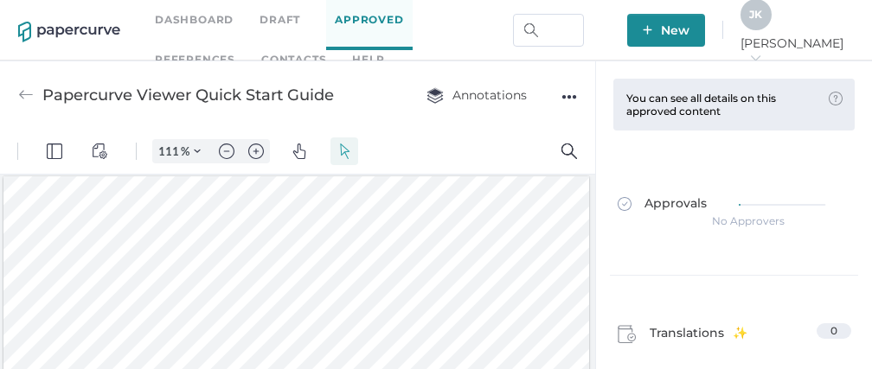
click at [87, 30] on img at bounding box center [69, 32] width 102 height 21
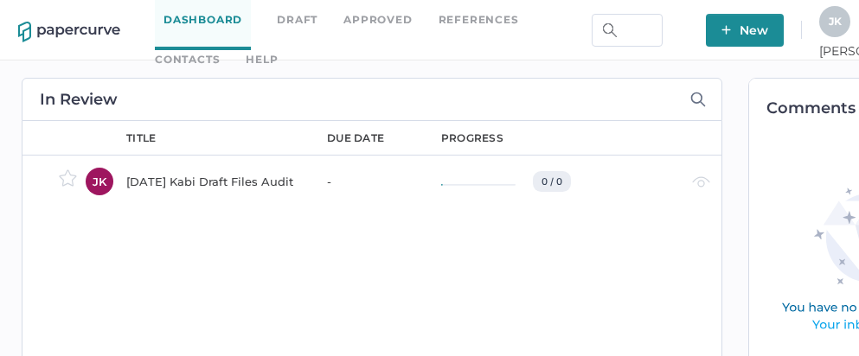
click at [194, 182] on div "[DATE] Kabi Draft Files Audit" at bounding box center [216, 181] width 180 height 21
click at [209, 183] on div "[DATE] Kabi Draft Files Audit" at bounding box center [216, 181] width 180 height 21
click at [220, 50] on link "Contacts" at bounding box center [187, 59] width 65 height 19
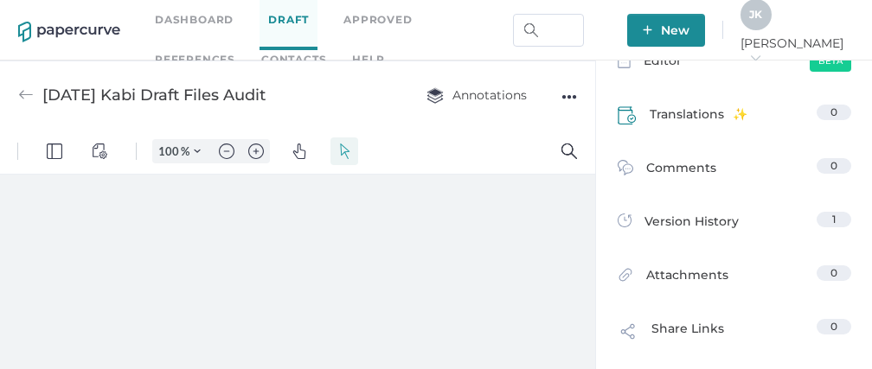
scroll to position [187, 0]
type input "111"
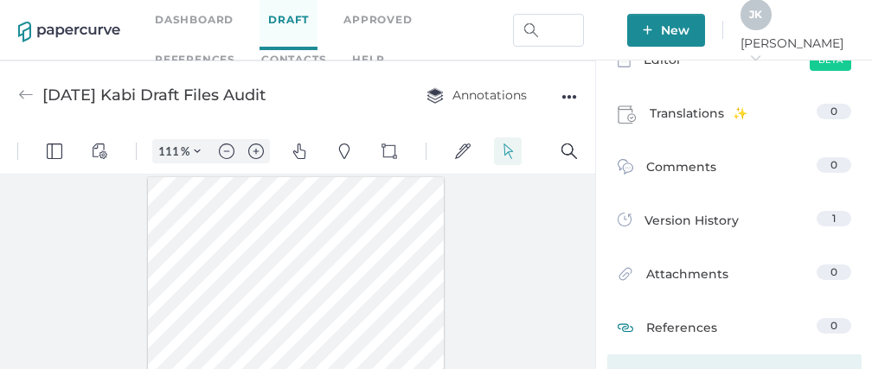
scroll to position [1, 0]
click at [670, 328] on span "References" at bounding box center [681, 329] width 71 height 22
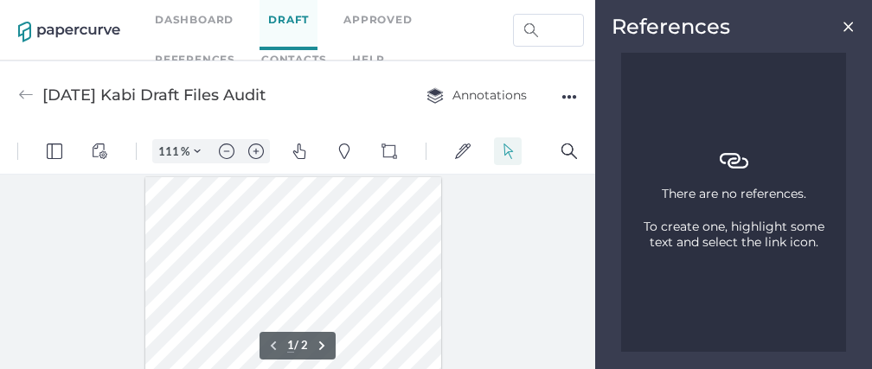
scroll to position [18, 0]
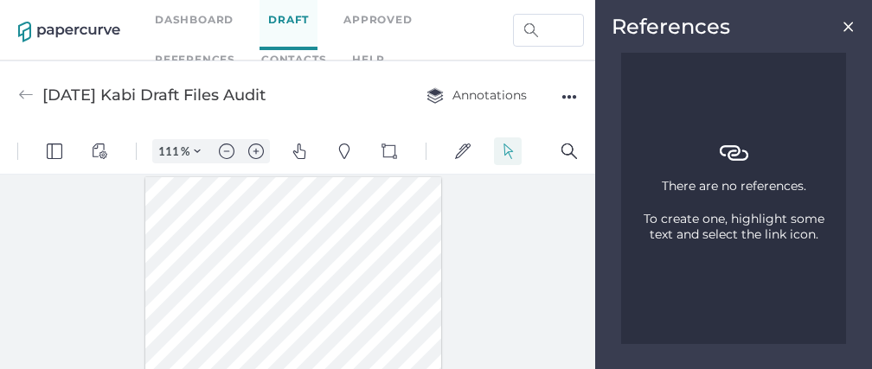
click at [852, 21] on img at bounding box center [849, 27] width 14 height 14
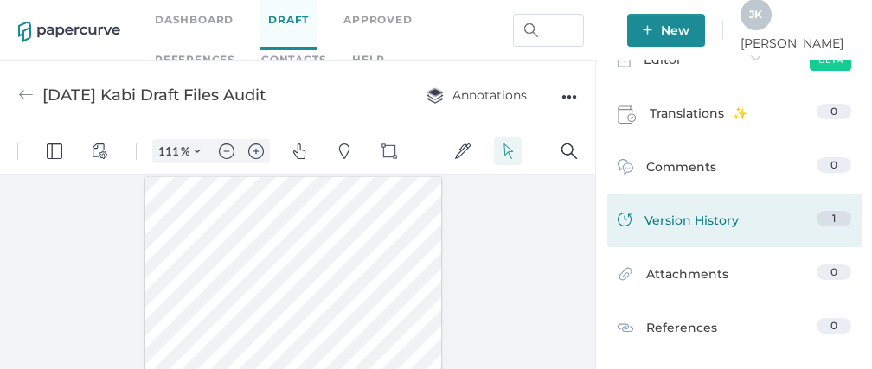
scroll to position [320, 0]
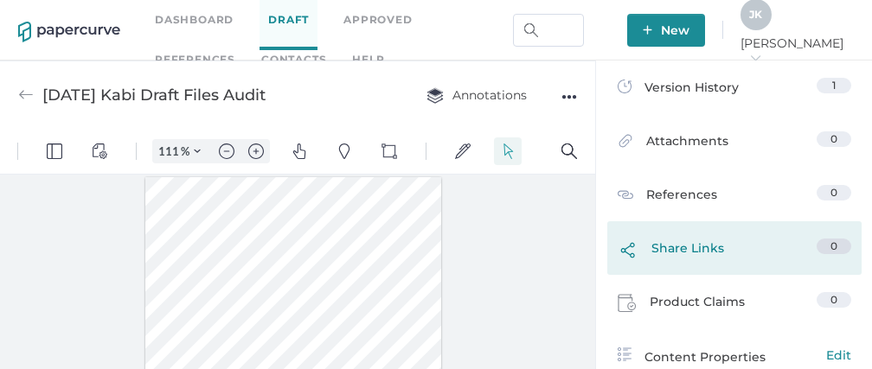
click at [680, 254] on span "Share Links" at bounding box center [687, 253] width 73 height 29
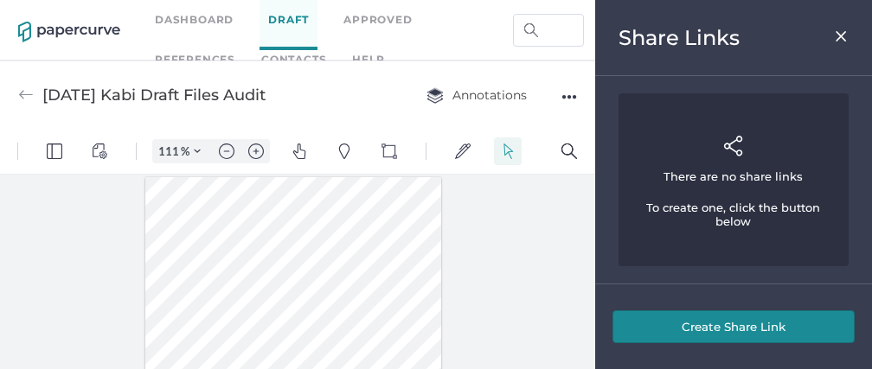
click at [714, 338] on button "Create Share Link" at bounding box center [733, 327] width 242 height 33
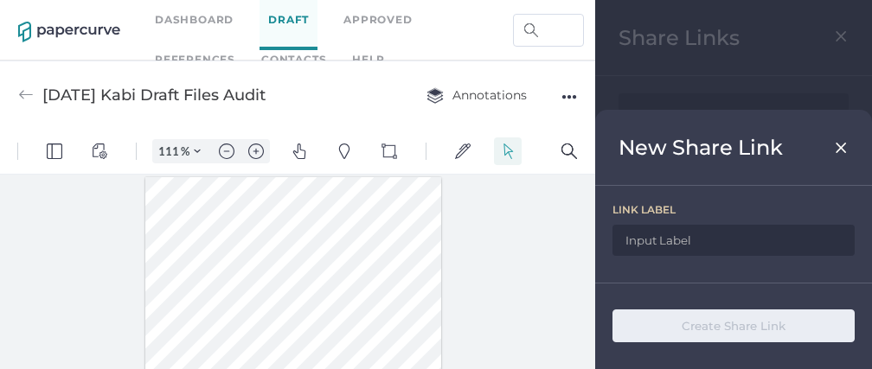
click at [688, 237] on input at bounding box center [733, 240] width 242 height 31
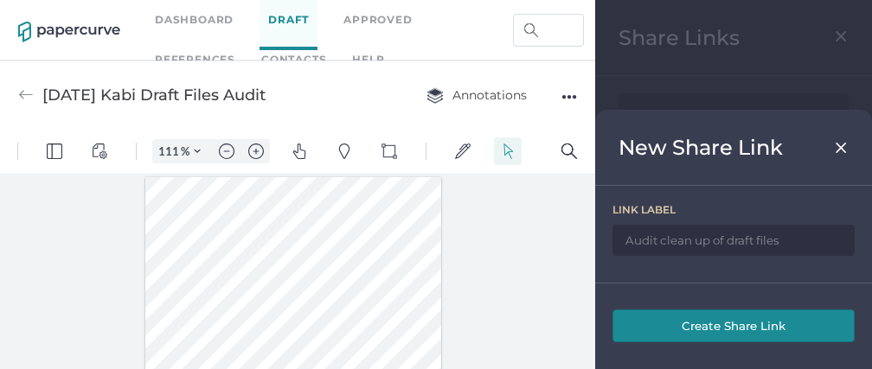
type input "Audit clean up of draft files"
click at [733, 332] on button "Create Share Link" at bounding box center [733, 326] width 242 height 33
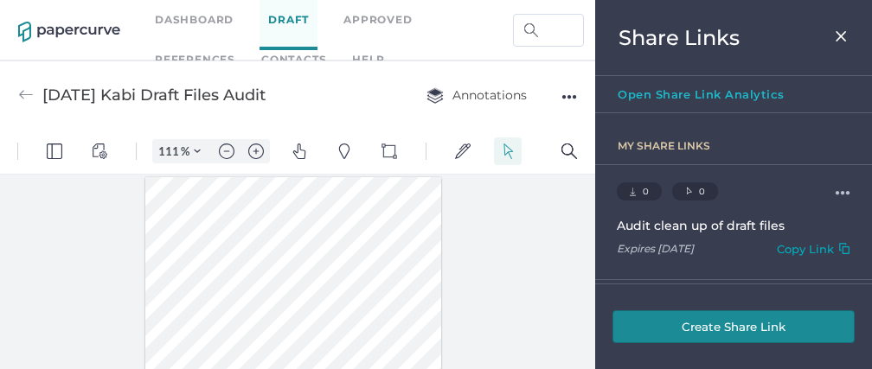
click at [804, 253] on div "Copy Link" at bounding box center [805, 252] width 57 height 20
click at [849, 35] on div "Share Links" at bounding box center [733, 38] width 277 height 76
click at [848, 36] on img at bounding box center [841, 36] width 15 height 14
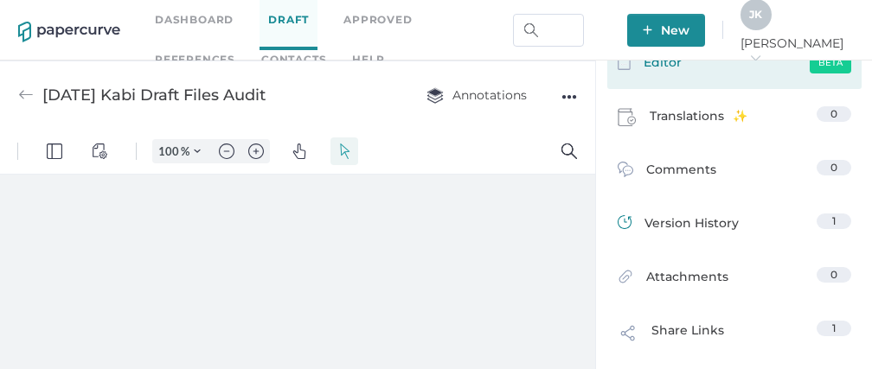
scroll to position [289, 0]
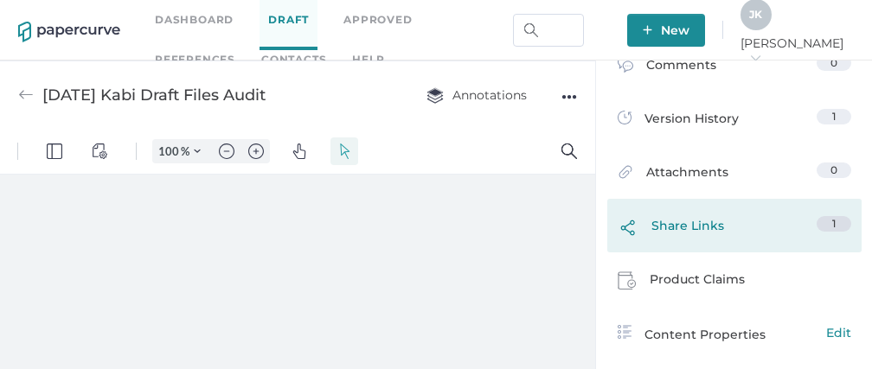
click at [691, 229] on span "Share Links" at bounding box center [687, 230] width 73 height 29
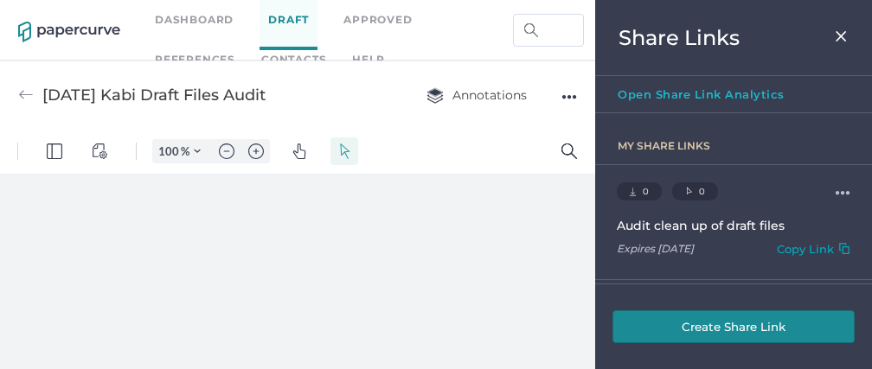
click at [710, 332] on button "Create Share Link" at bounding box center [733, 327] width 242 height 33
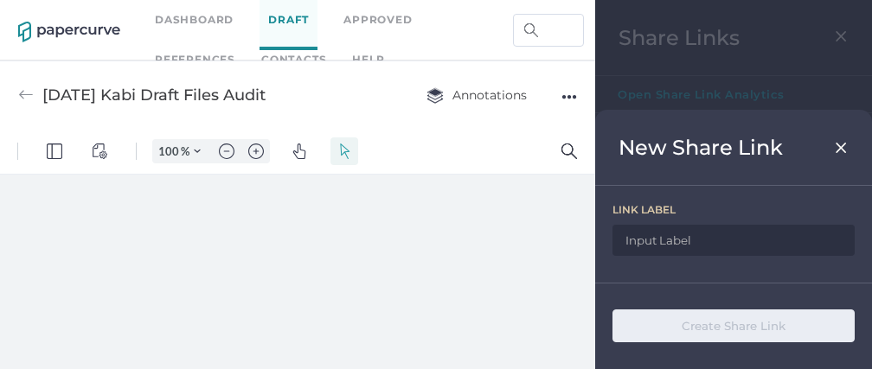
type input "111"
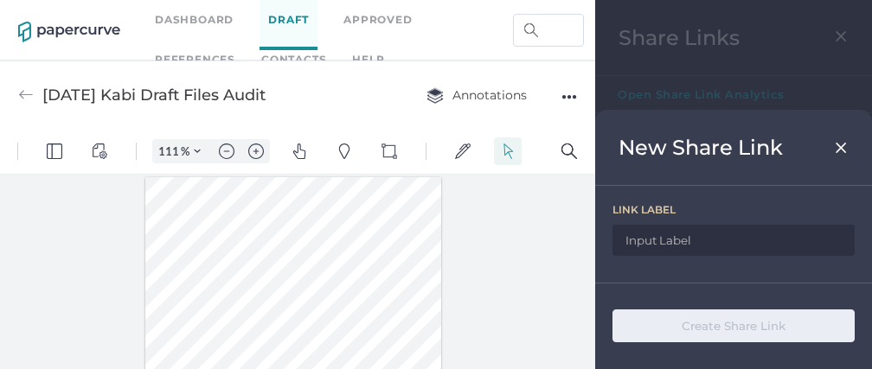
scroll to position [1, 479]
click at [842, 146] on img at bounding box center [841, 148] width 15 height 14
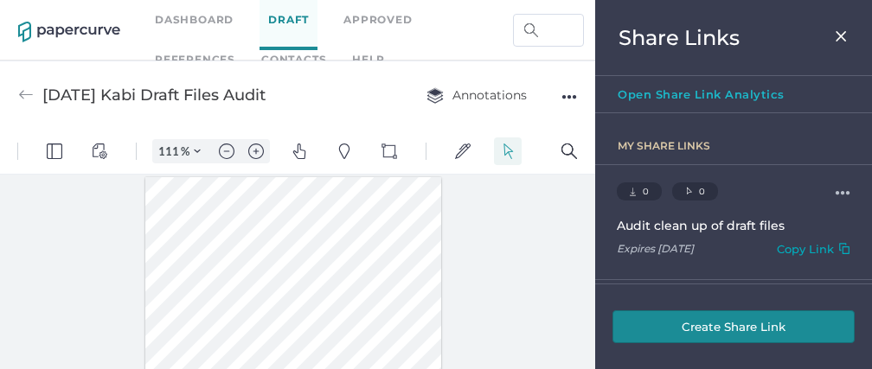
click at [849, 37] on div "Share Links" at bounding box center [733, 38] width 277 height 76
click at [842, 35] on img at bounding box center [841, 36] width 15 height 14
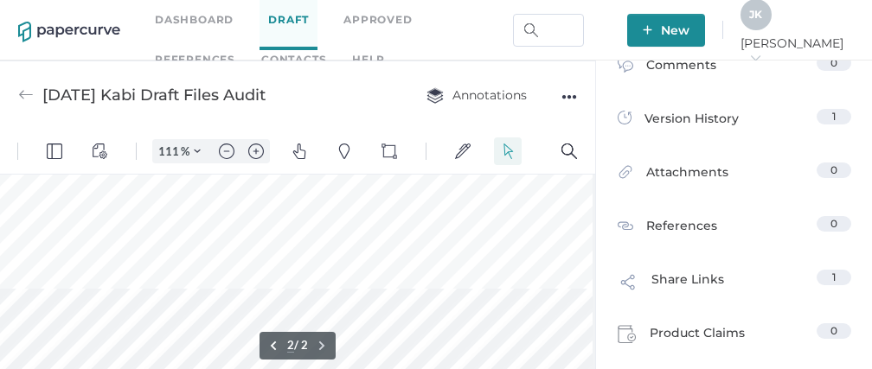
scroll to position [689, 479]
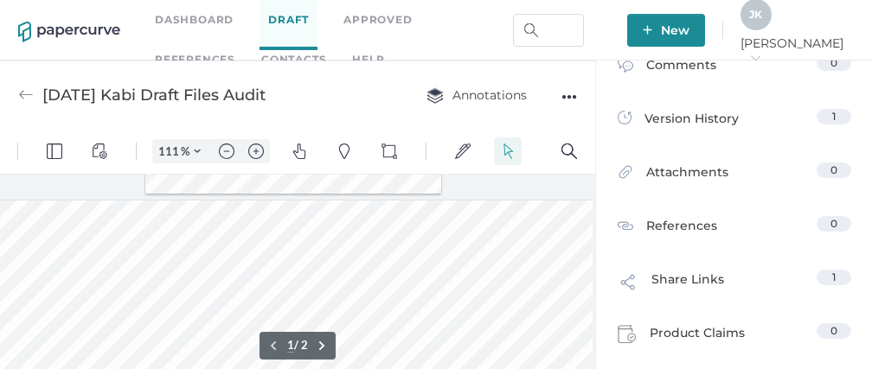
type input "2"
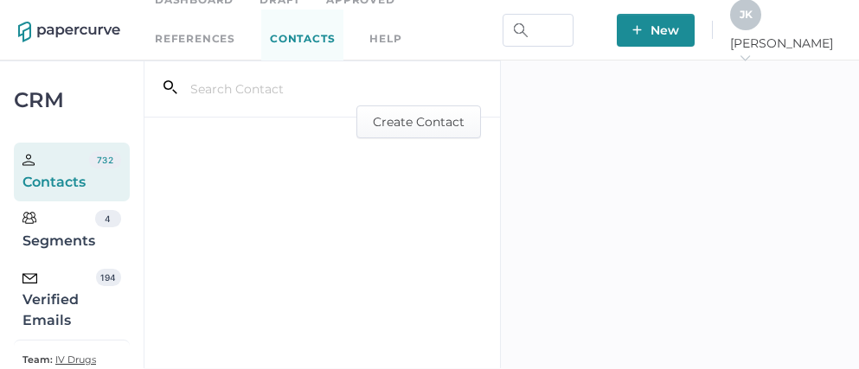
click at [52, 310] on div "Verified Emails" at bounding box center [59, 300] width 74 height 62
